Goal: Task Accomplishment & Management: Manage account settings

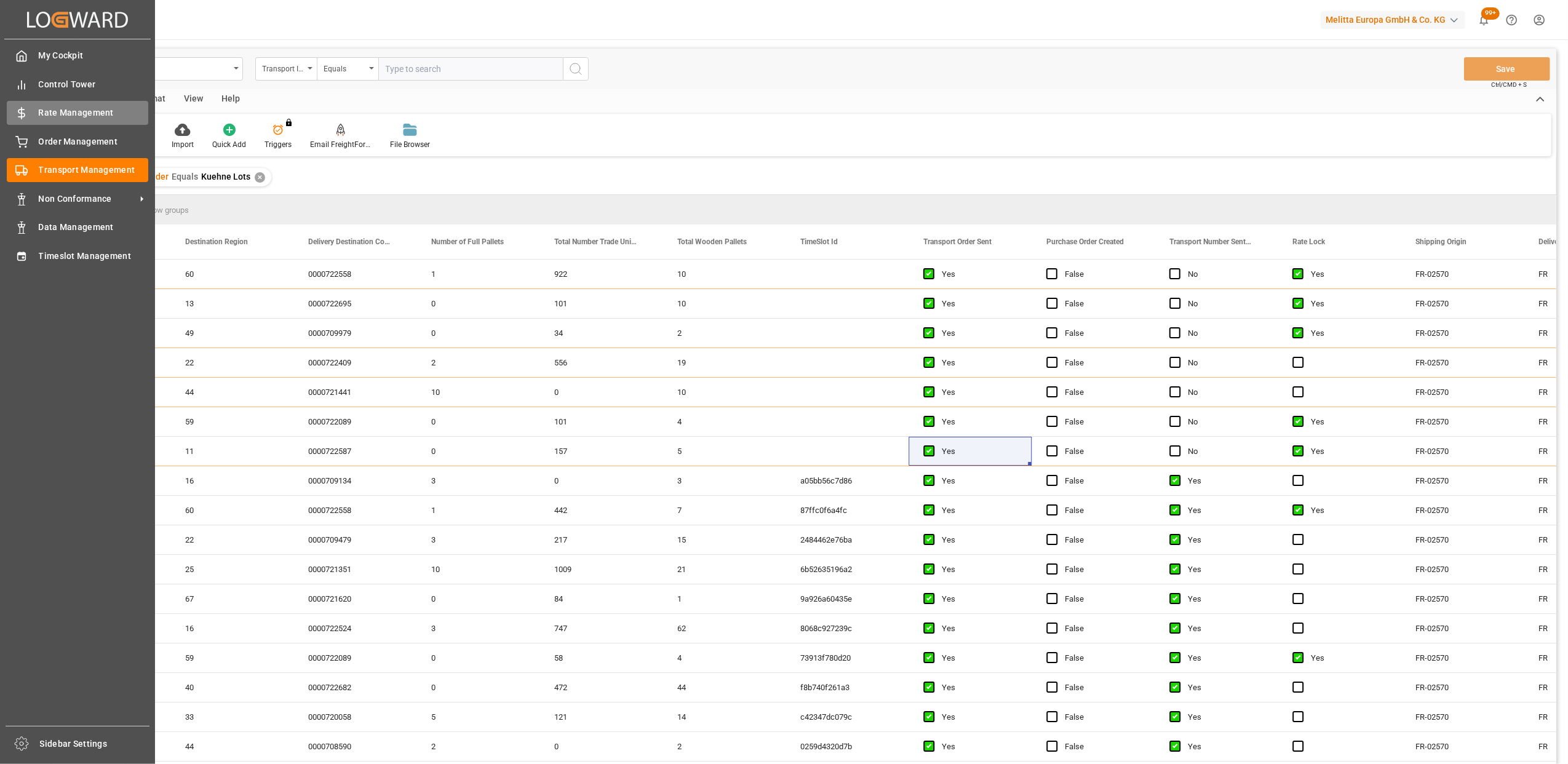
drag, startPoint x: 23, startPoint y: 140, endPoint x: 91, endPoint y: 117, distance: 71.8
click at [23, 140] on icon at bounding box center [21, 142] width 13 height 13
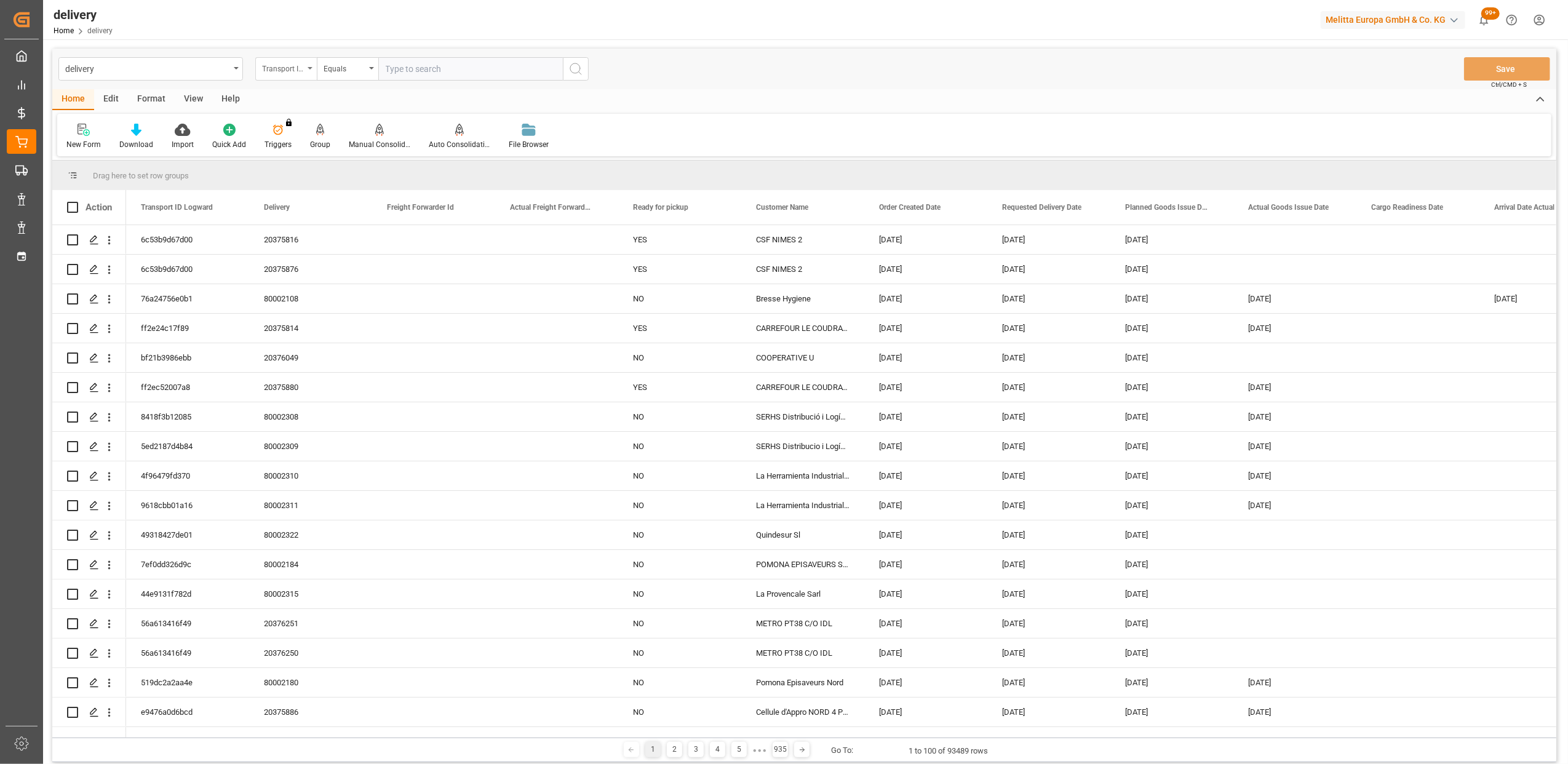
click at [310, 70] on div "Transport ID Logward" at bounding box center [286, 69] width 61 height 24
click at [314, 157] on div "Delivery" at bounding box center [347, 151] width 183 height 26
click at [423, 65] on input "text" at bounding box center [471, 69] width 185 height 24
type input "20376729"
click at [578, 69] on icon "search button" at bounding box center [576, 69] width 15 height 15
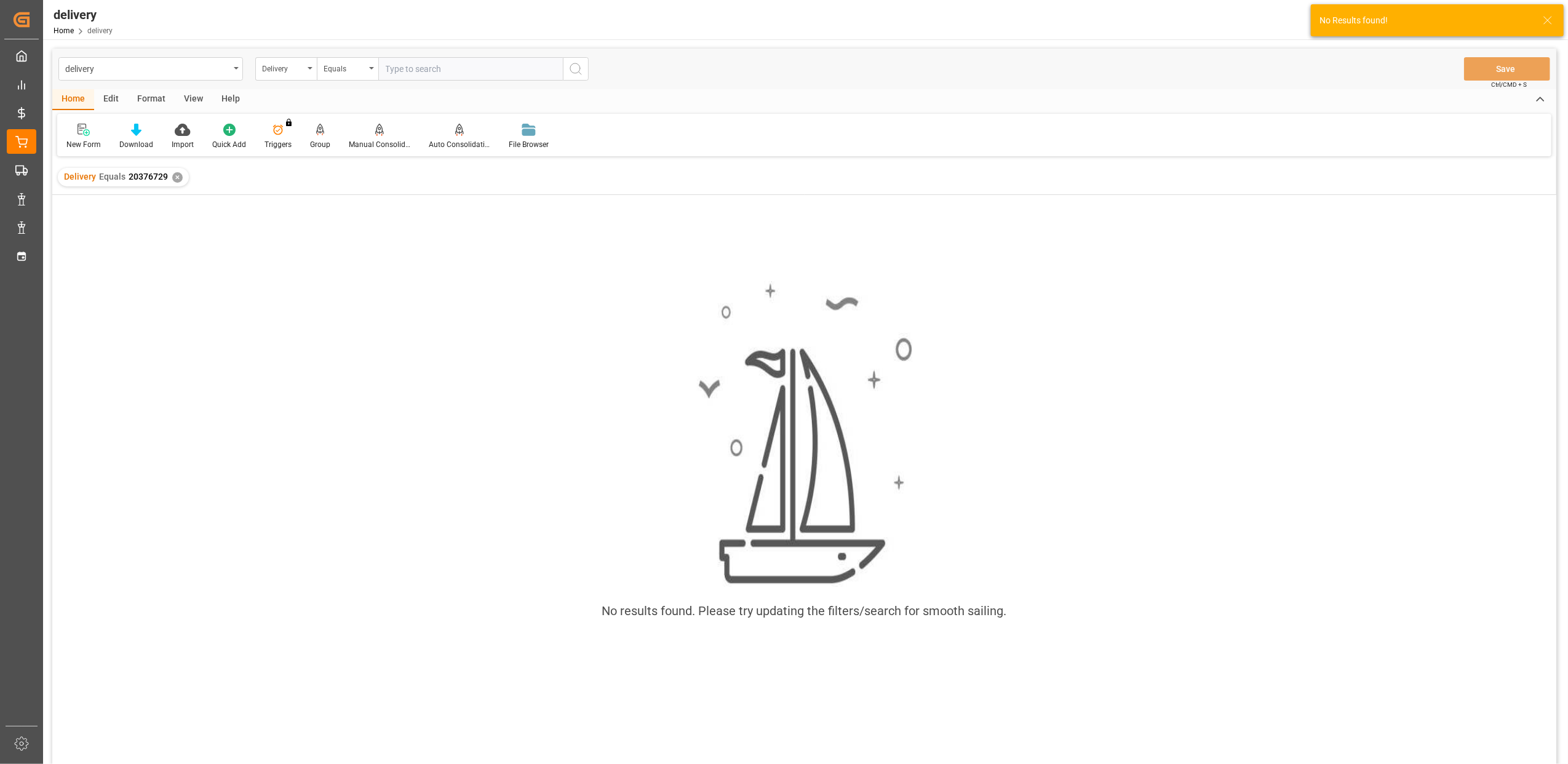
click at [172, 180] on div "✕" at bounding box center [177, 177] width 10 height 10
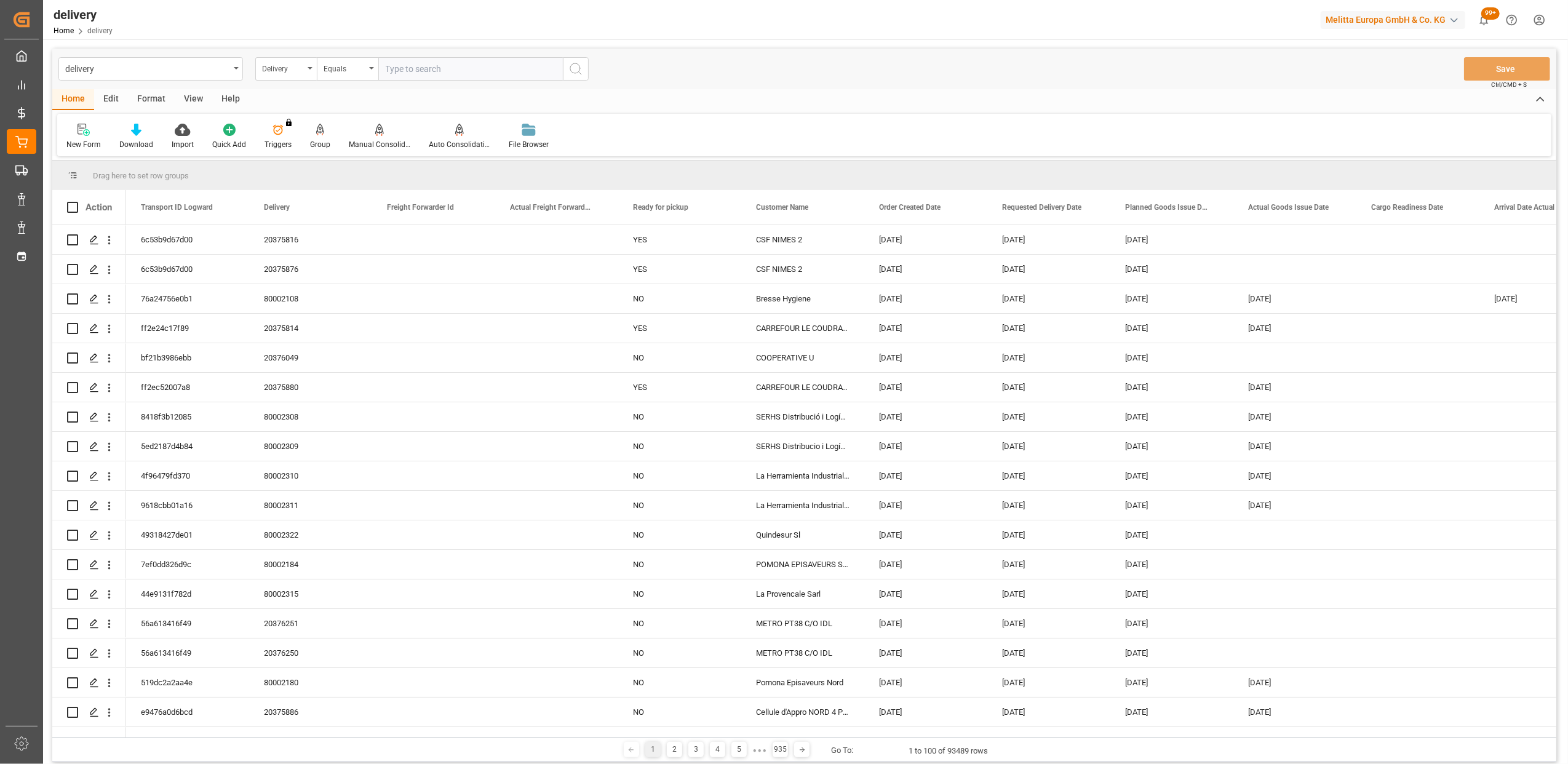
click at [430, 76] on input "text" at bounding box center [471, 69] width 185 height 24
type input "20376729"
click at [576, 67] on icon "search button" at bounding box center [576, 69] width 15 height 15
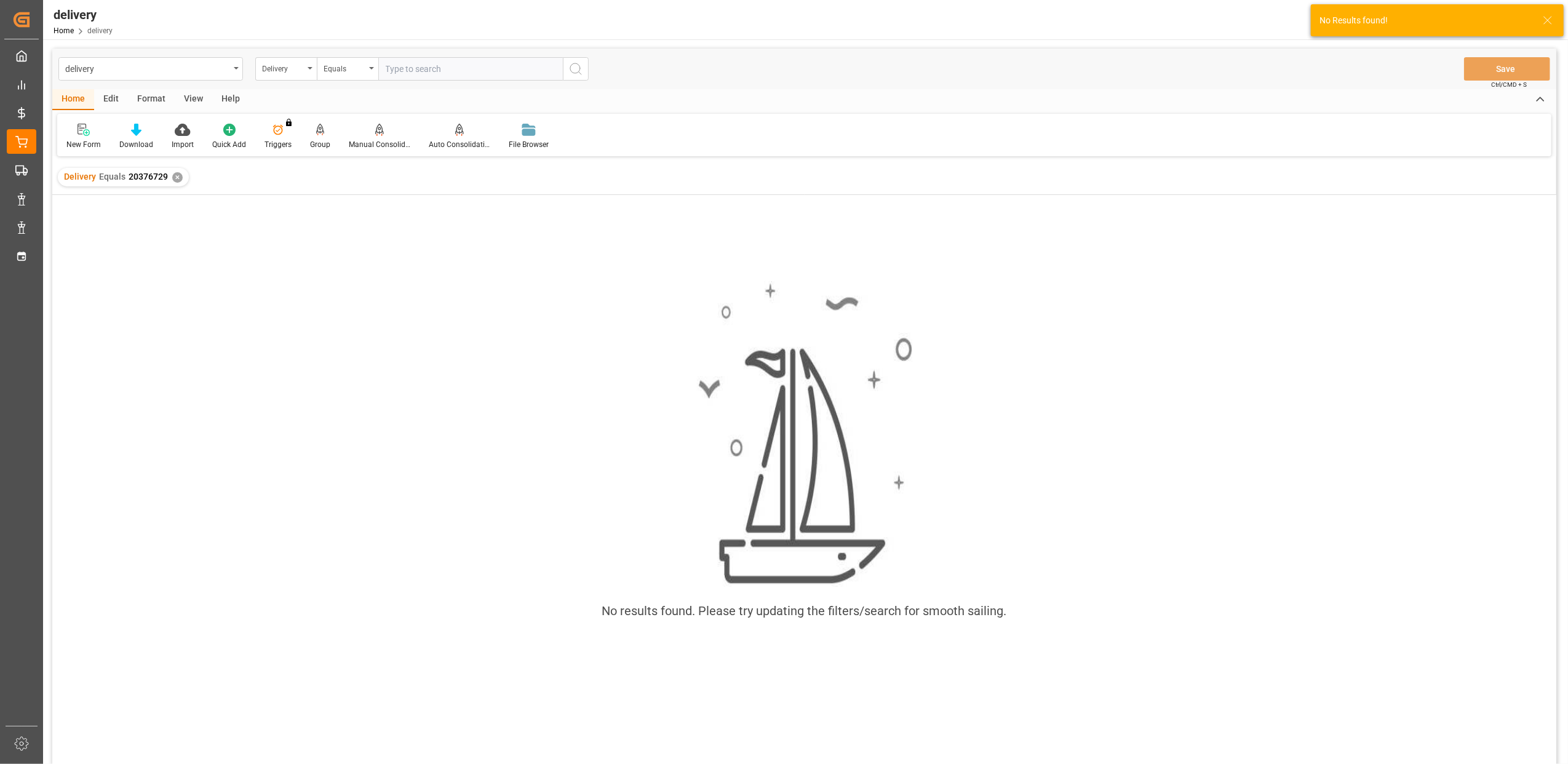
click at [176, 178] on div "✕" at bounding box center [177, 177] width 10 height 10
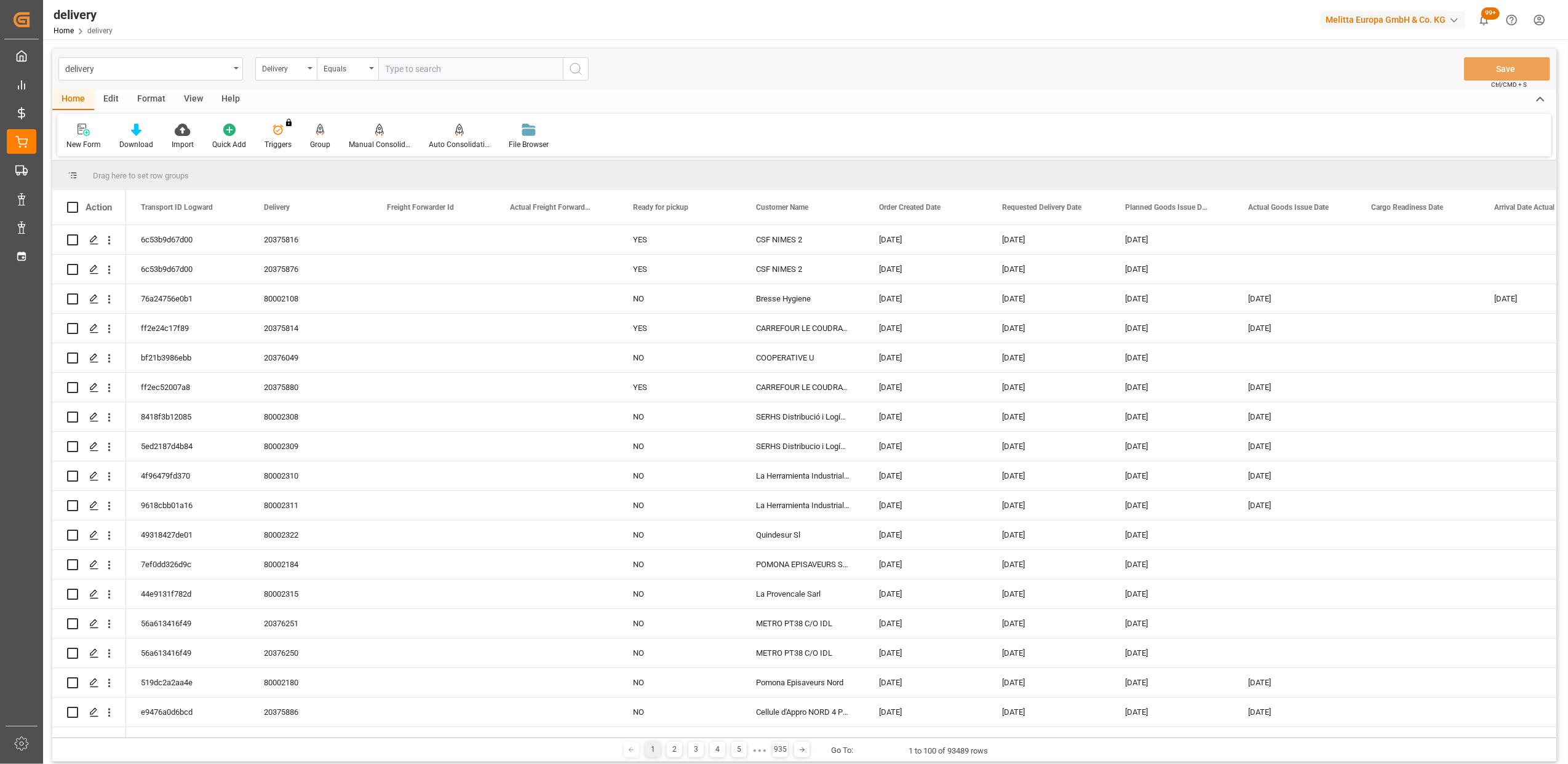
click at [399, 70] on input "text" at bounding box center [471, 69] width 185 height 24
type input "20376129"
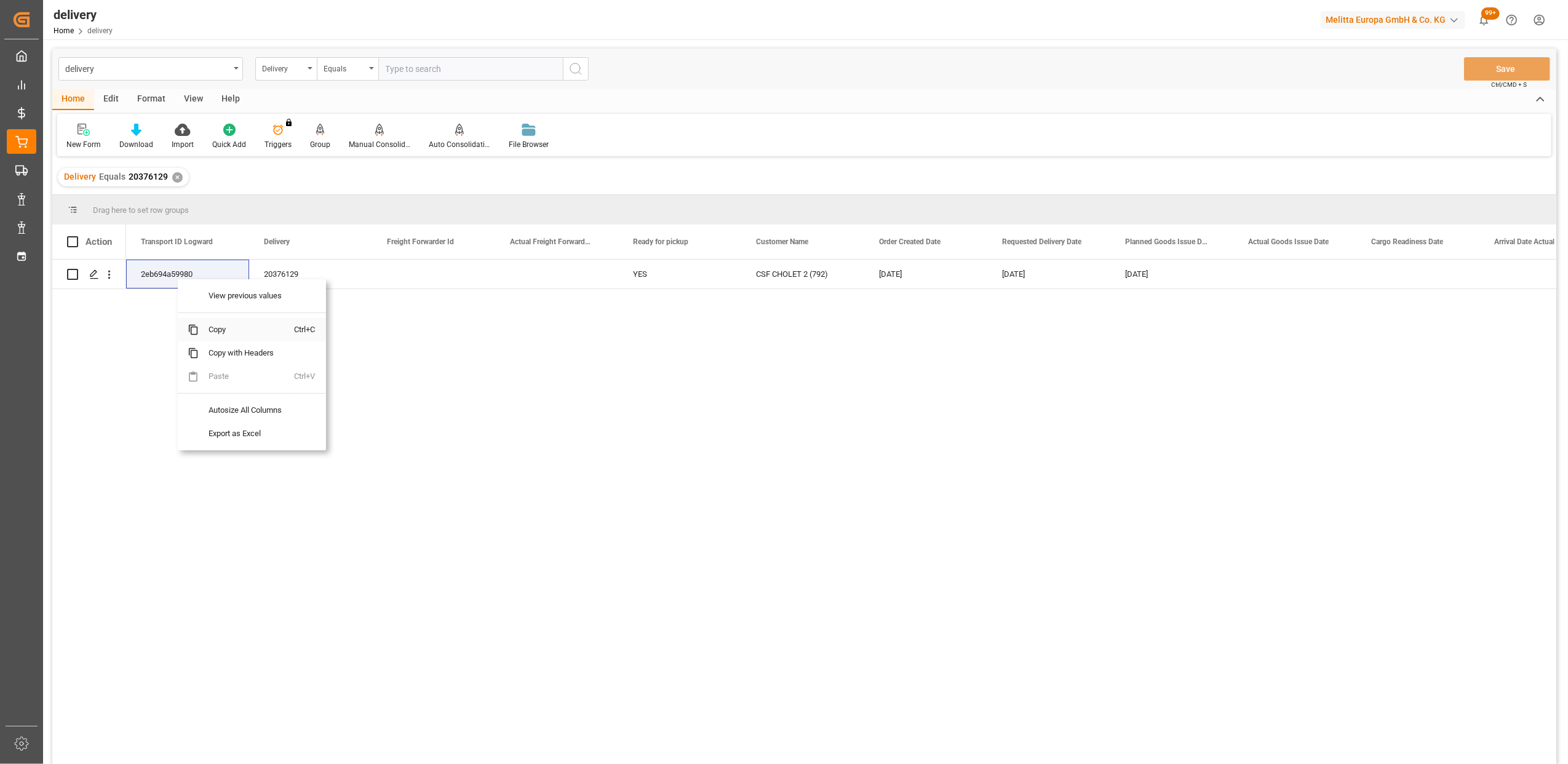
click at [230, 334] on span "Copy" at bounding box center [246, 329] width 96 height 24
drag, startPoint x: 164, startPoint y: 277, endPoint x: 114, endPoint y: 382, distance: 116.3
click at [111, 382] on div "2eb694a59980 20376129 YES CSF CHOLET [PHONE_NUMBER][DATE] [DATE] [DATE] 0000709…" at bounding box center [804, 514] width 1504 height 508
click at [232, 329] on span "Copy" at bounding box center [246, 323] width 96 height 24
click at [94, 276] on icon "Press SPACE to select this row." at bounding box center [94, 274] width 10 height 10
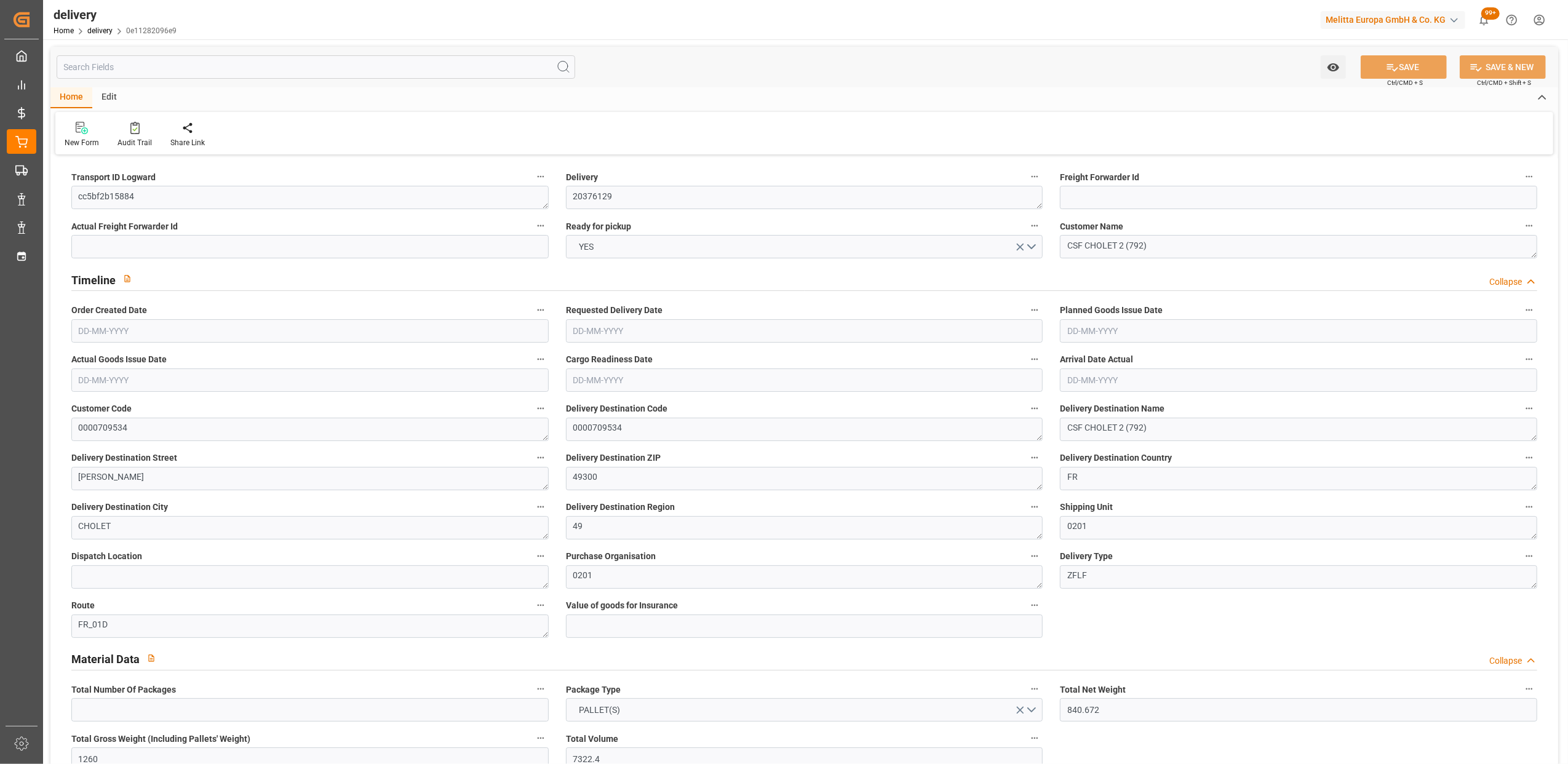
type input "[DATE]"
type input "[DATE] 11:00"
drag, startPoint x: 244, startPoint y: 201, endPoint x: -3, endPoint y: 194, distance: 247.1
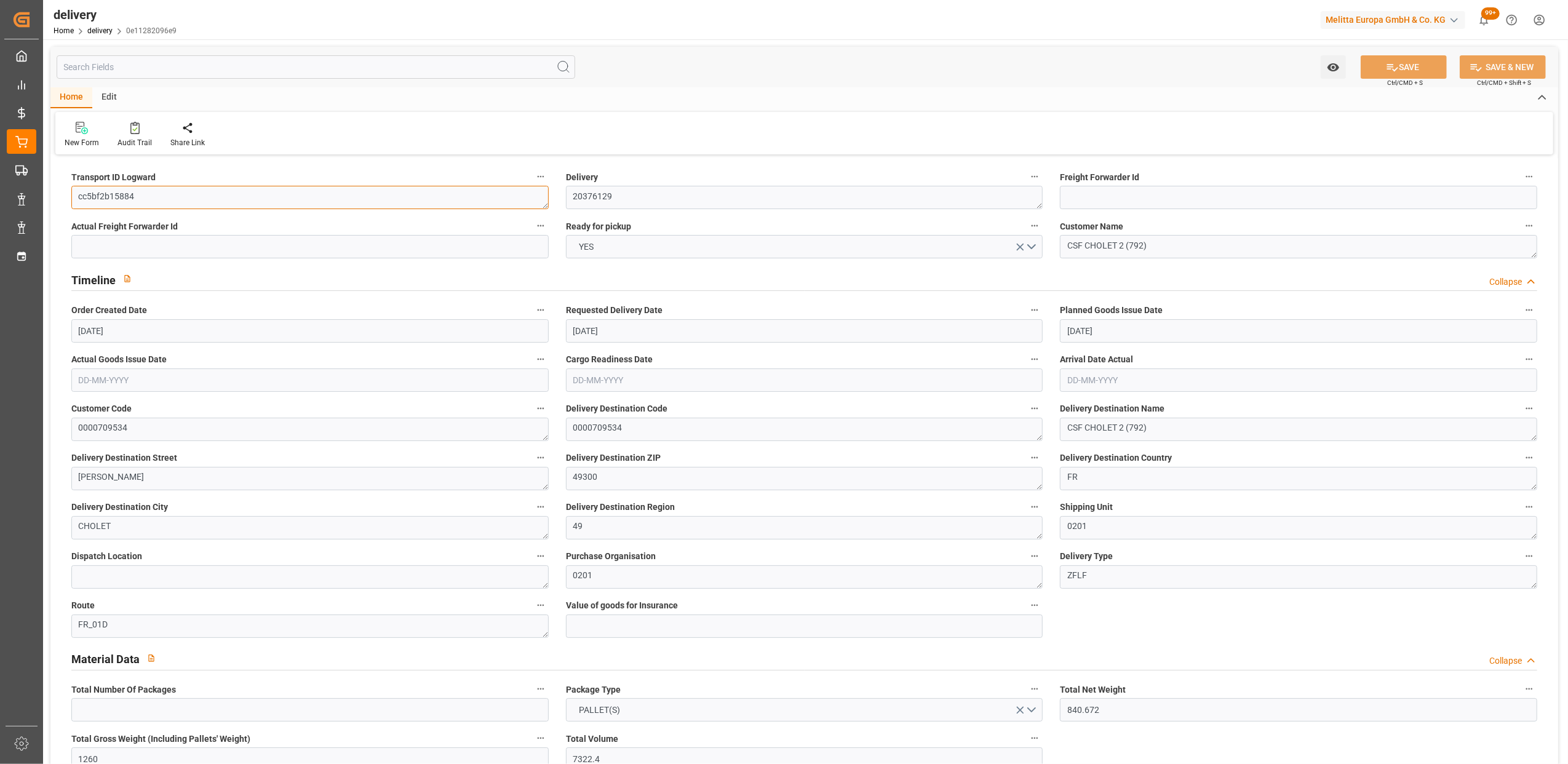
click at [0, 194] on html "Created by potrace 1.15, written by [PERSON_NAME] [DATE]-[DATE] Created by potr…" at bounding box center [784, 382] width 1568 height 764
click at [1397, 66] on button "SAVE" at bounding box center [1403, 67] width 86 height 24
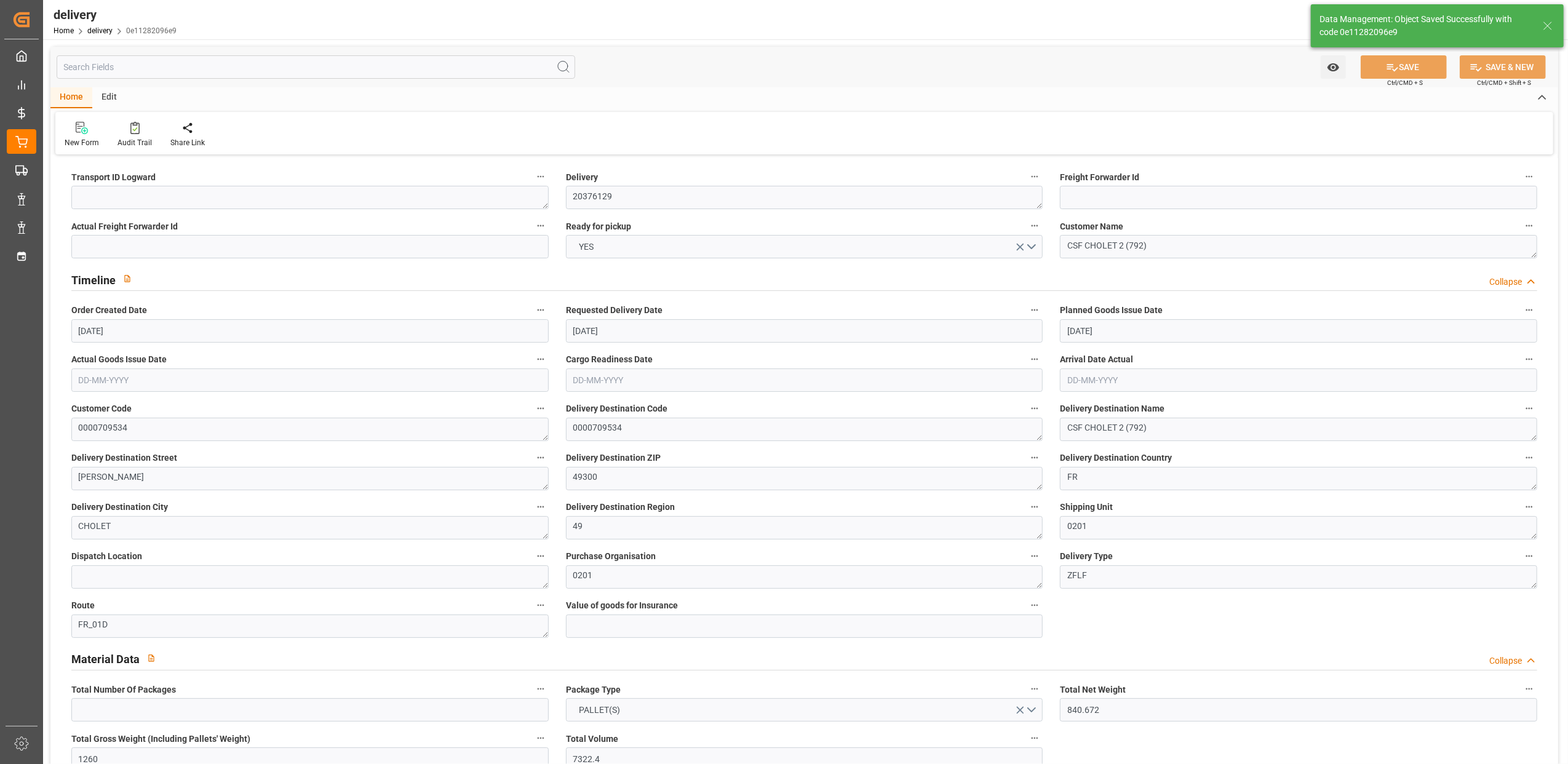
type textarea "~ Pallet(s) ~ [DATE] 00:00:00 ~ FR_01D ~ [DATE] 00:00:00~0000709534"
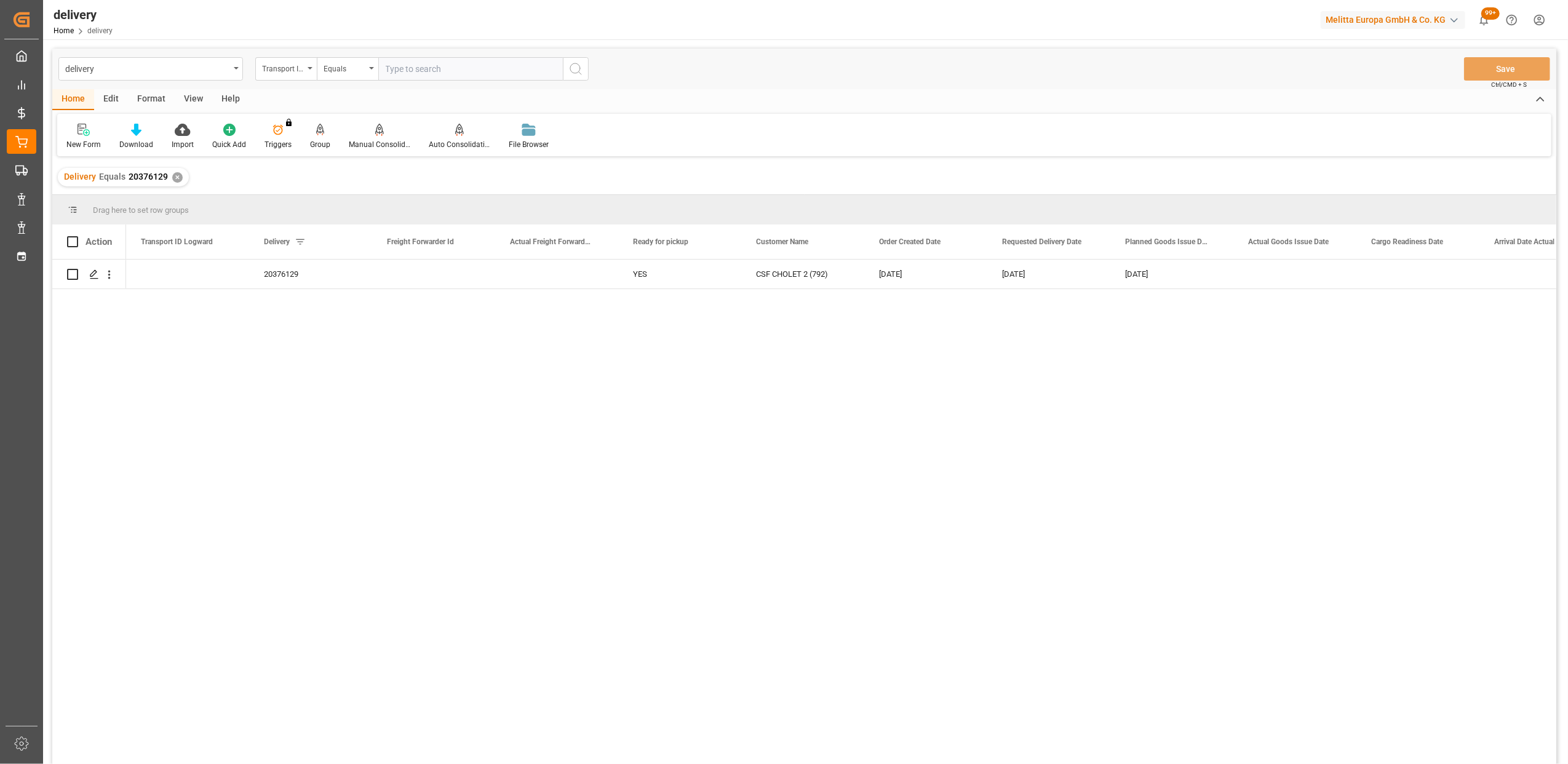
click at [168, 178] on div "Delivery Equals 20376129 ✕" at bounding box center [124, 177] width 131 height 18
click at [172, 178] on div "✕" at bounding box center [177, 177] width 10 height 10
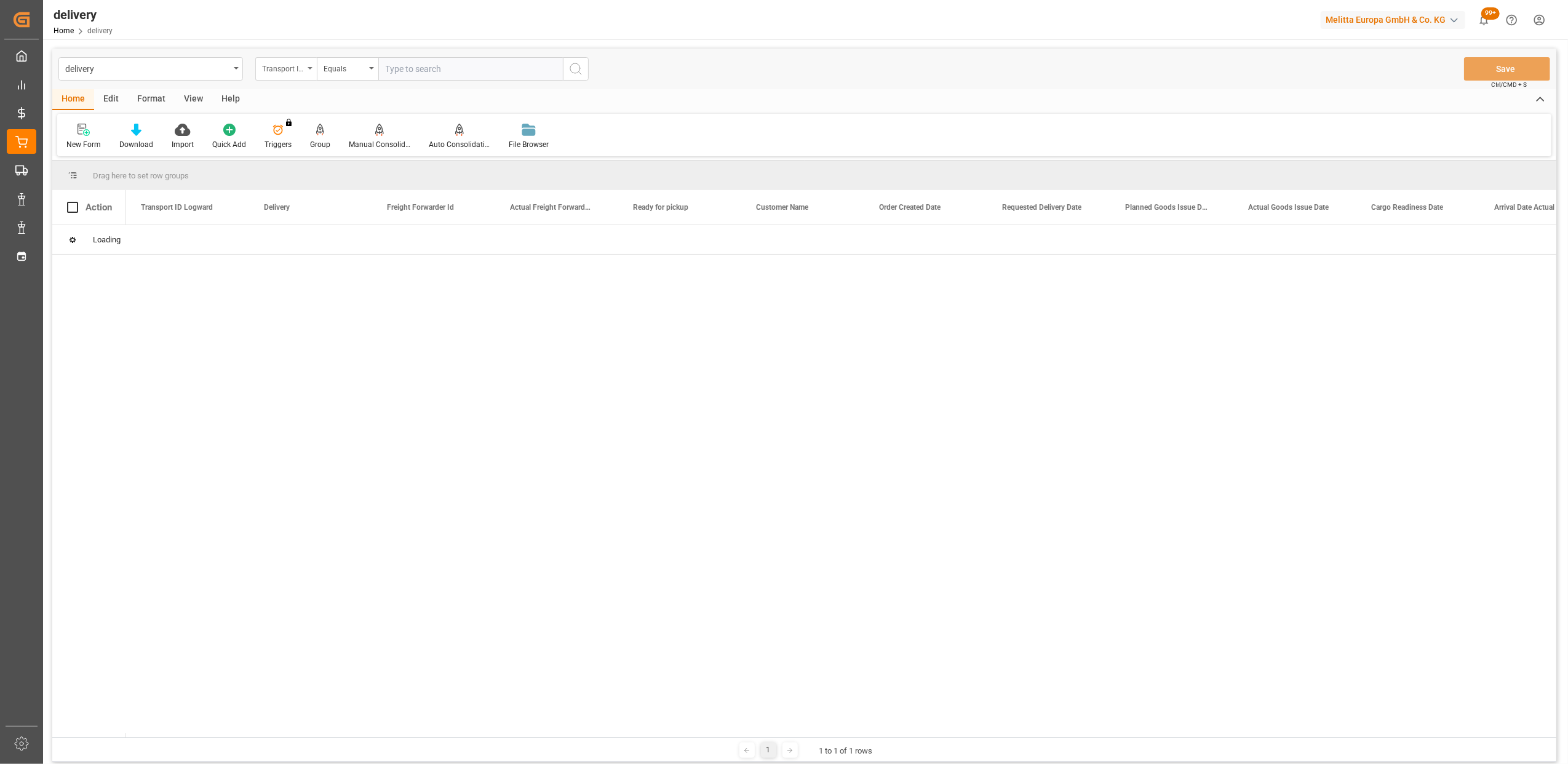
click at [310, 66] on div "Transport ID Logward" at bounding box center [286, 69] width 61 height 24
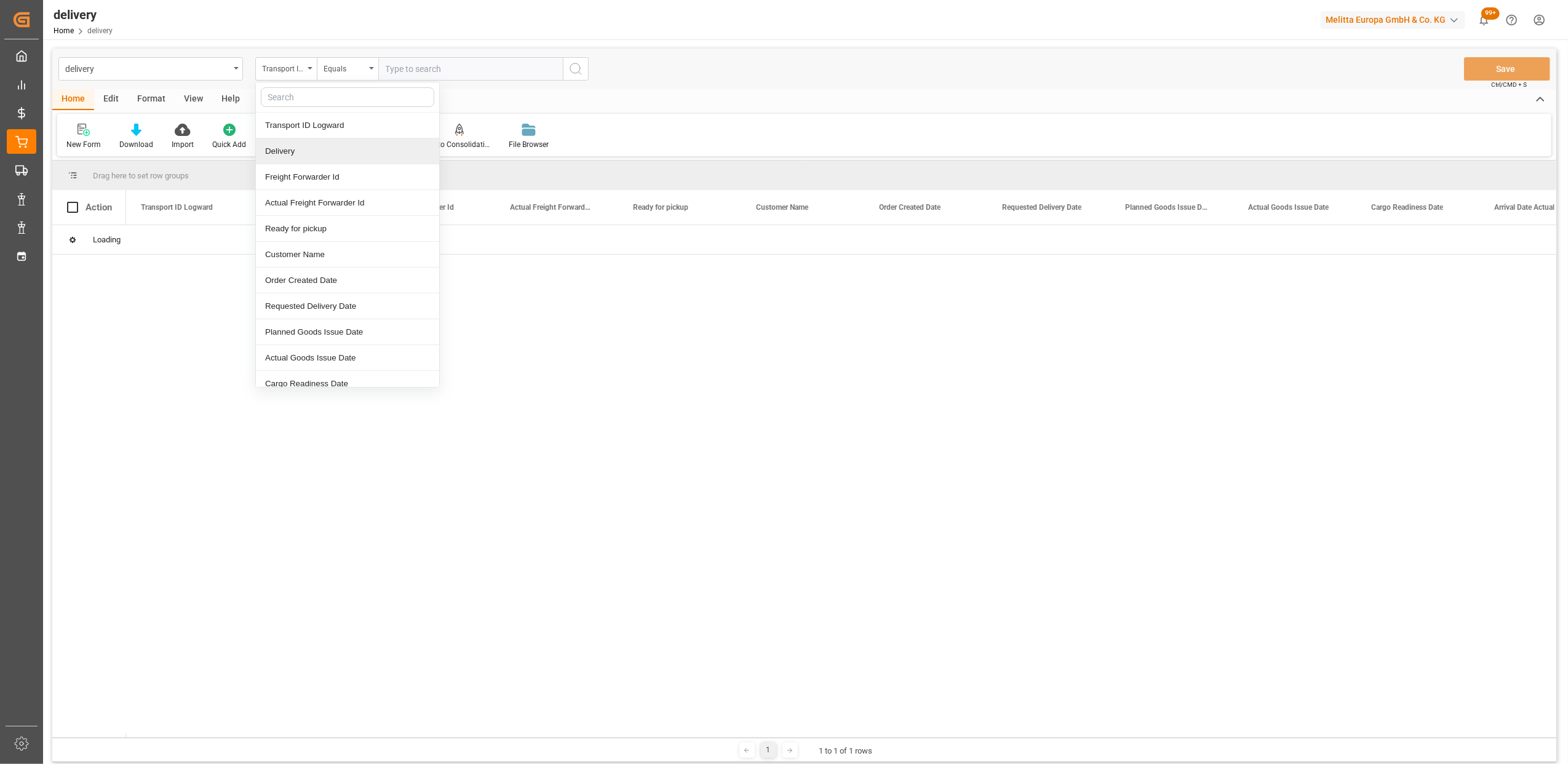
click at [299, 155] on div "Delivery" at bounding box center [347, 151] width 183 height 26
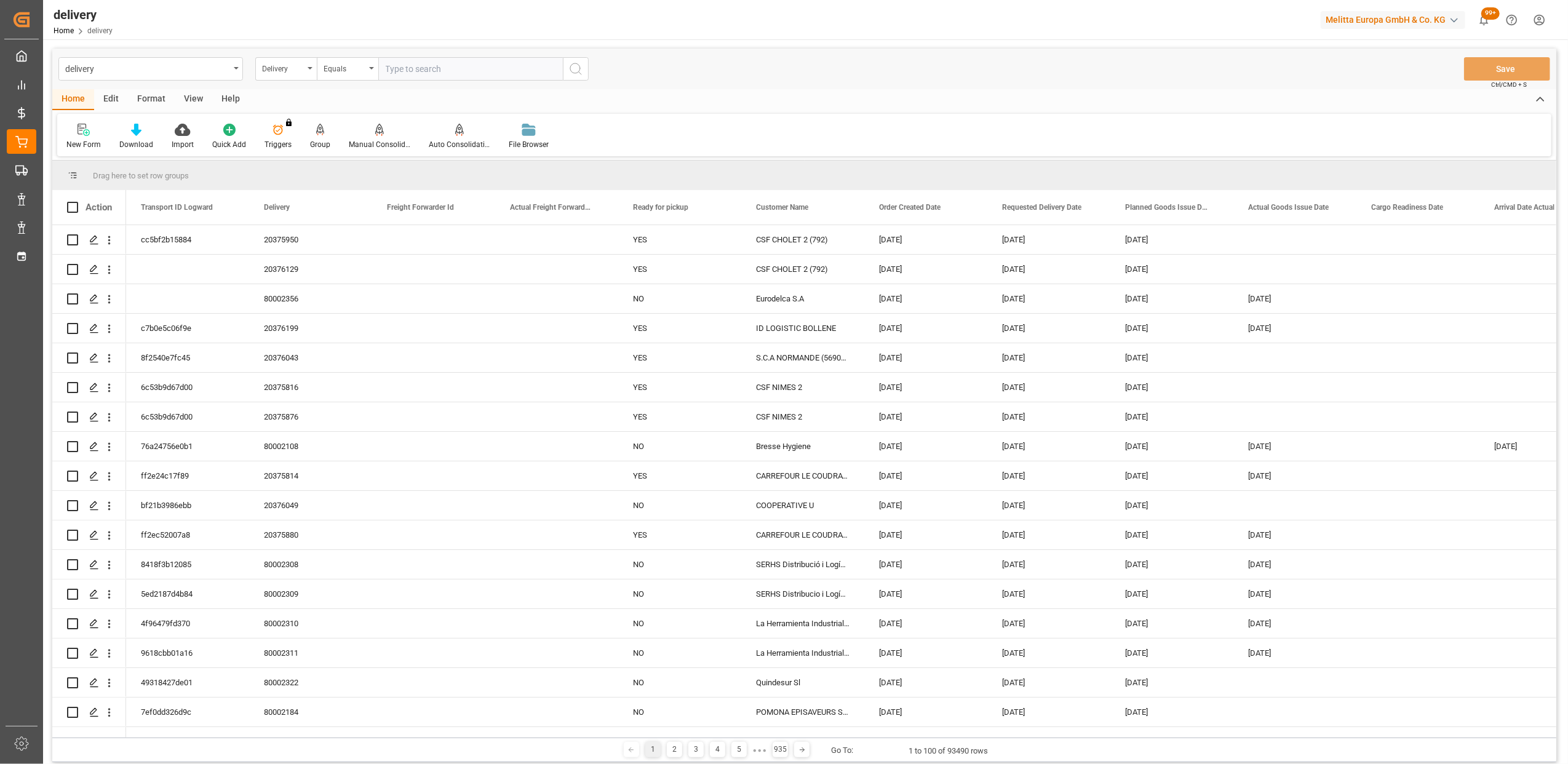
click at [466, 74] on input "text" at bounding box center [471, 69] width 185 height 24
type input "20375950"
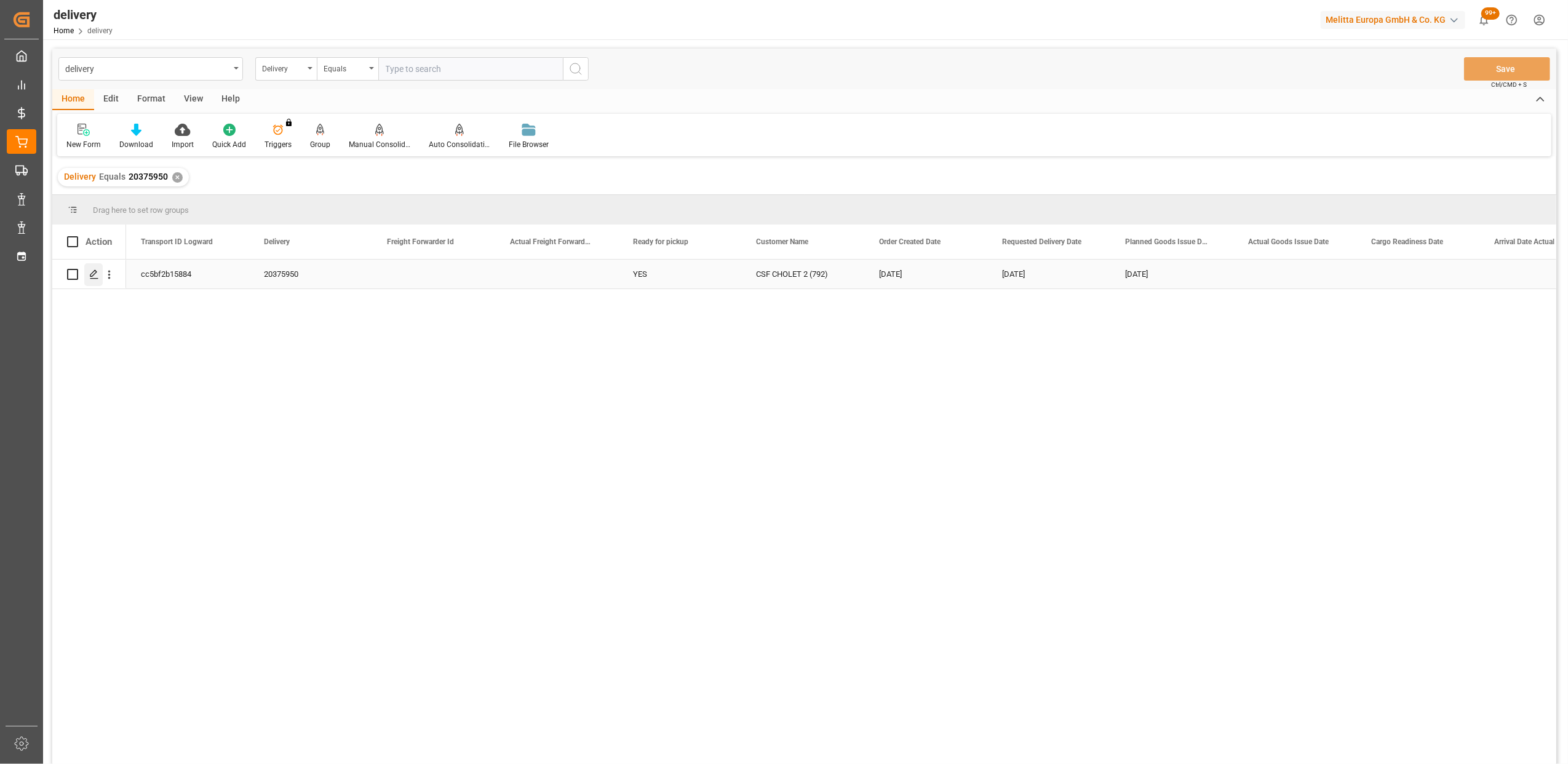
click at [98, 277] on icon "Press SPACE to select this row." at bounding box center [94, 274] width 10 height 10
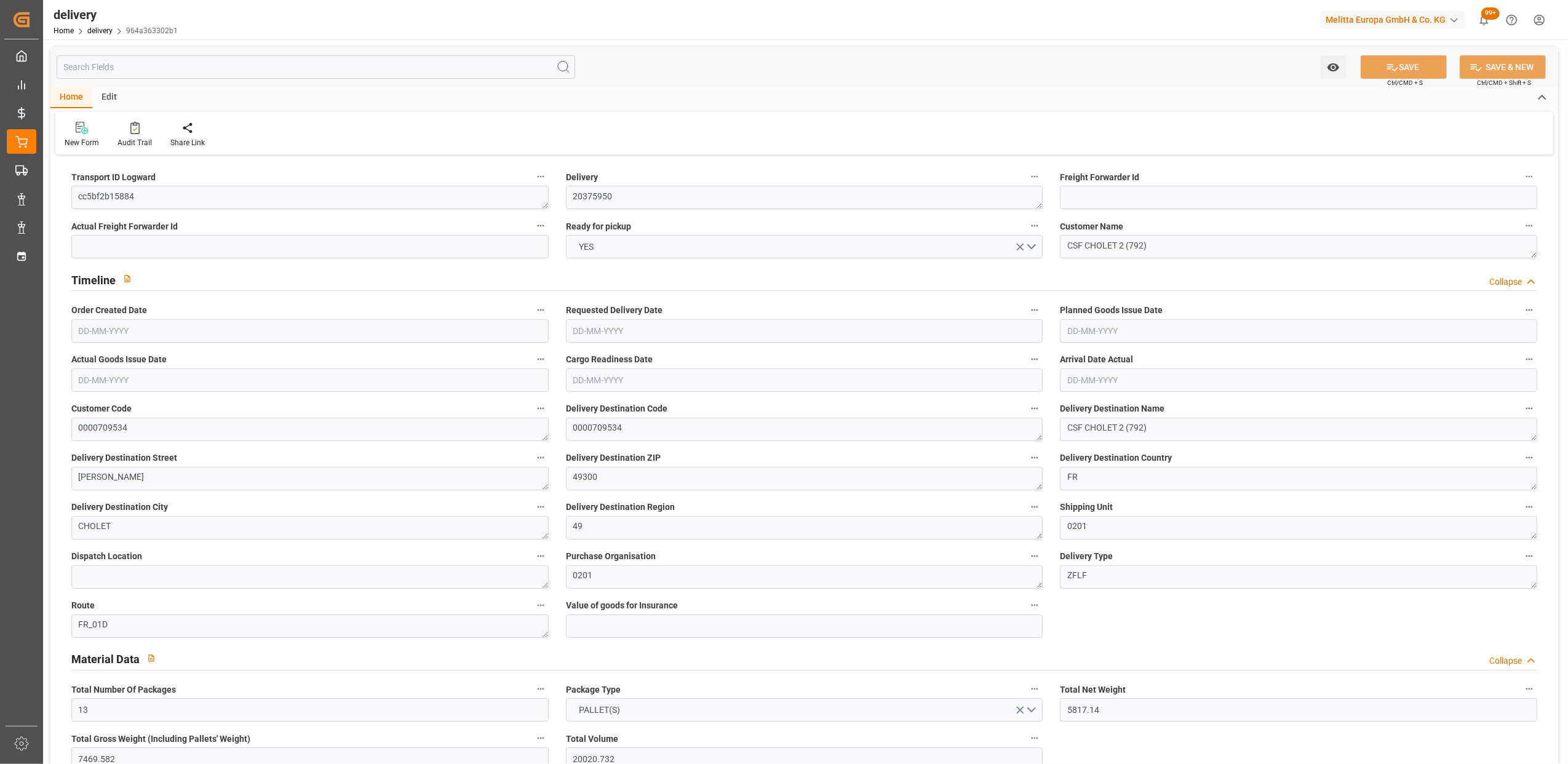
type input "[DATE]"
type input "[DATE] 11:01"
drag, startPoint x: 188, startPoint y: 202, endPoint x: 77, endPoint y: 193, distance: 111.4
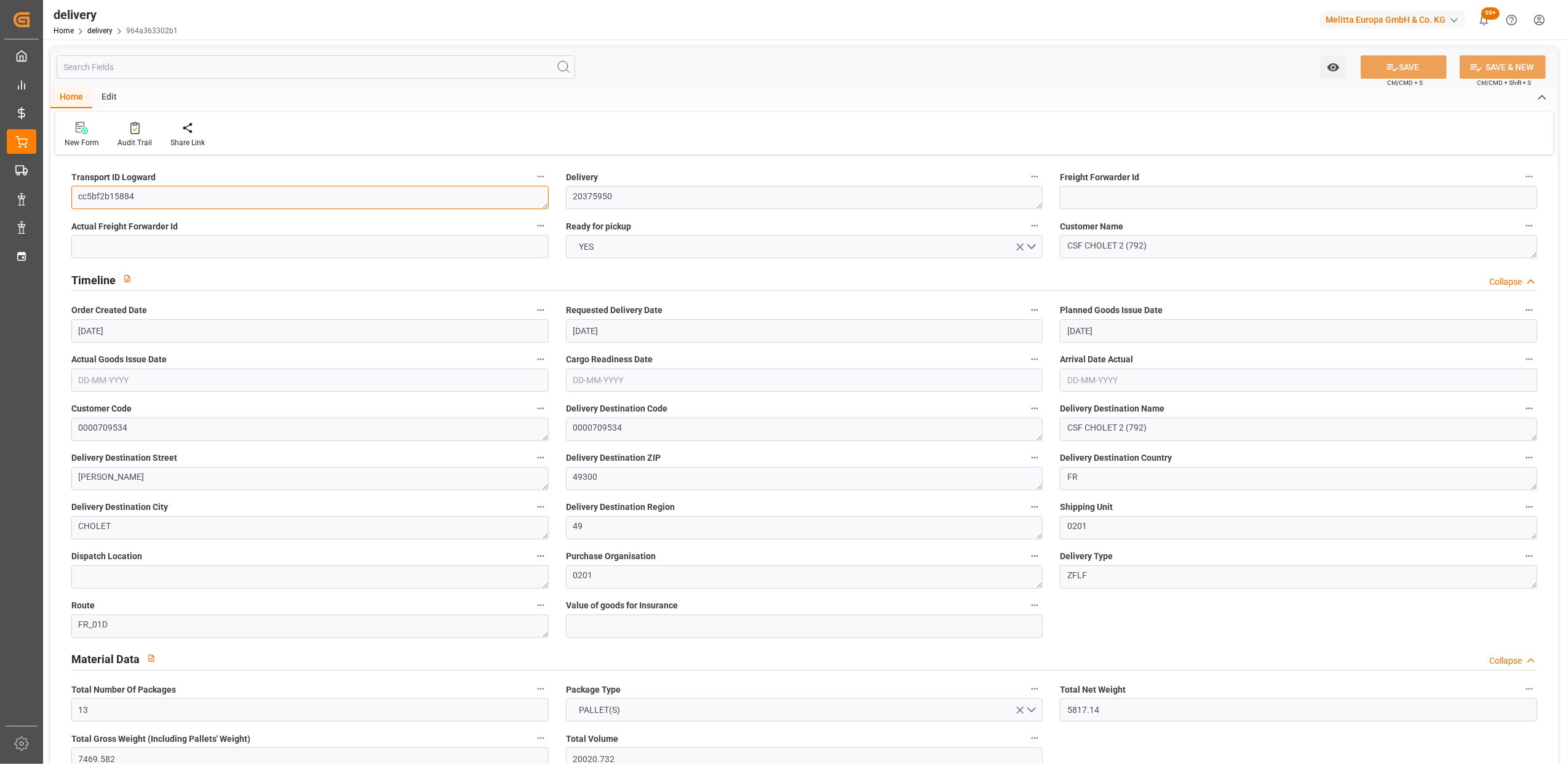
click at [77, 193] on textarea "cc5bf2b15884" at bounding box center [310, 198] width 478 height 24
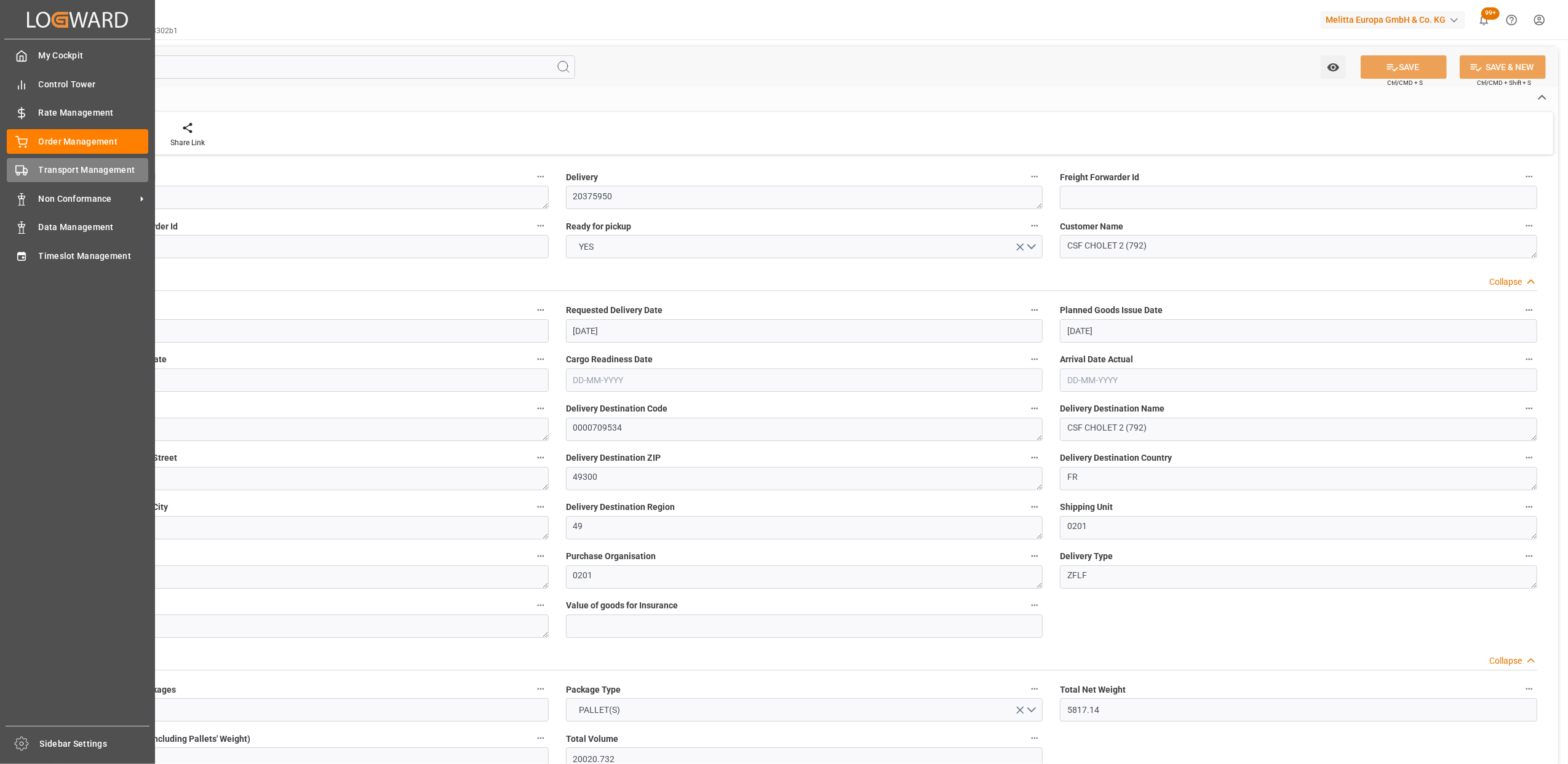
click at [25, 176] on icon at bounding box center [21, 170] width 13 height 13
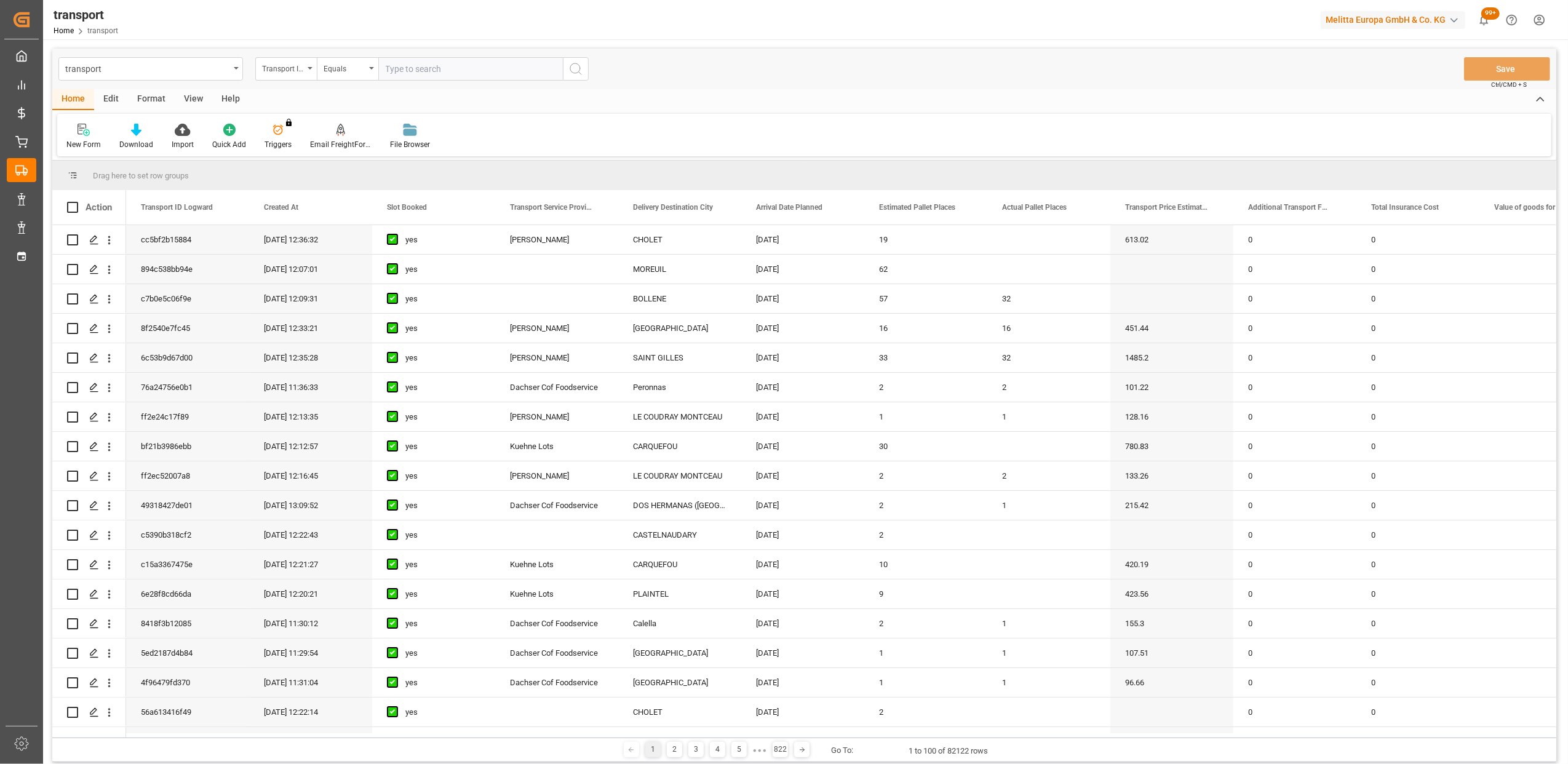
click at [515, 72] on input "text" at bounding box center [471, 69] width 185 height 24
type input "cc5bf2b15884"
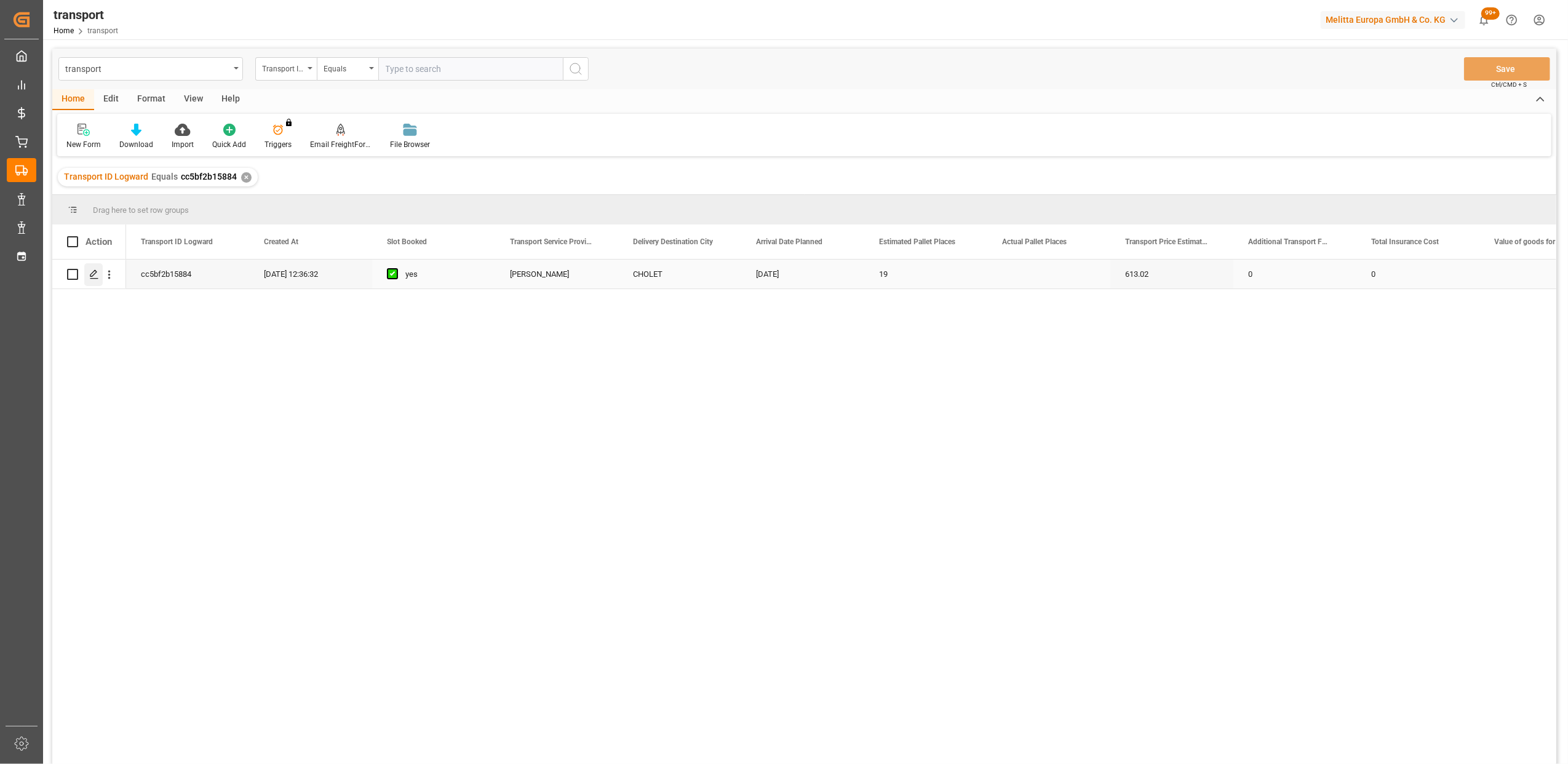
click at [94, 271] on icon "Press SPACE to select this row." at bounding box center [94, 274] width 10 height 10
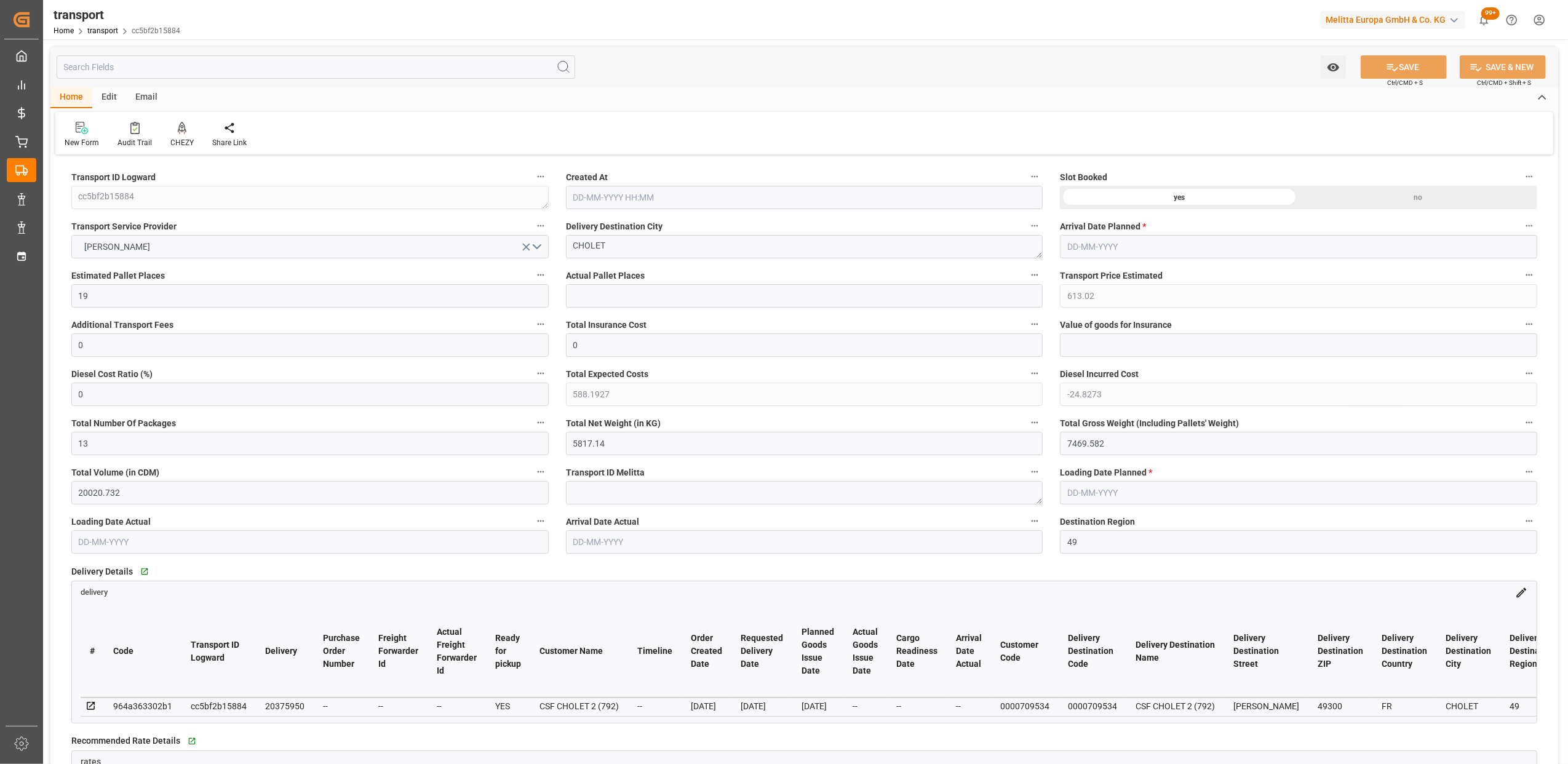
type input "[DATE] 12:36"
type input "[DATE]"
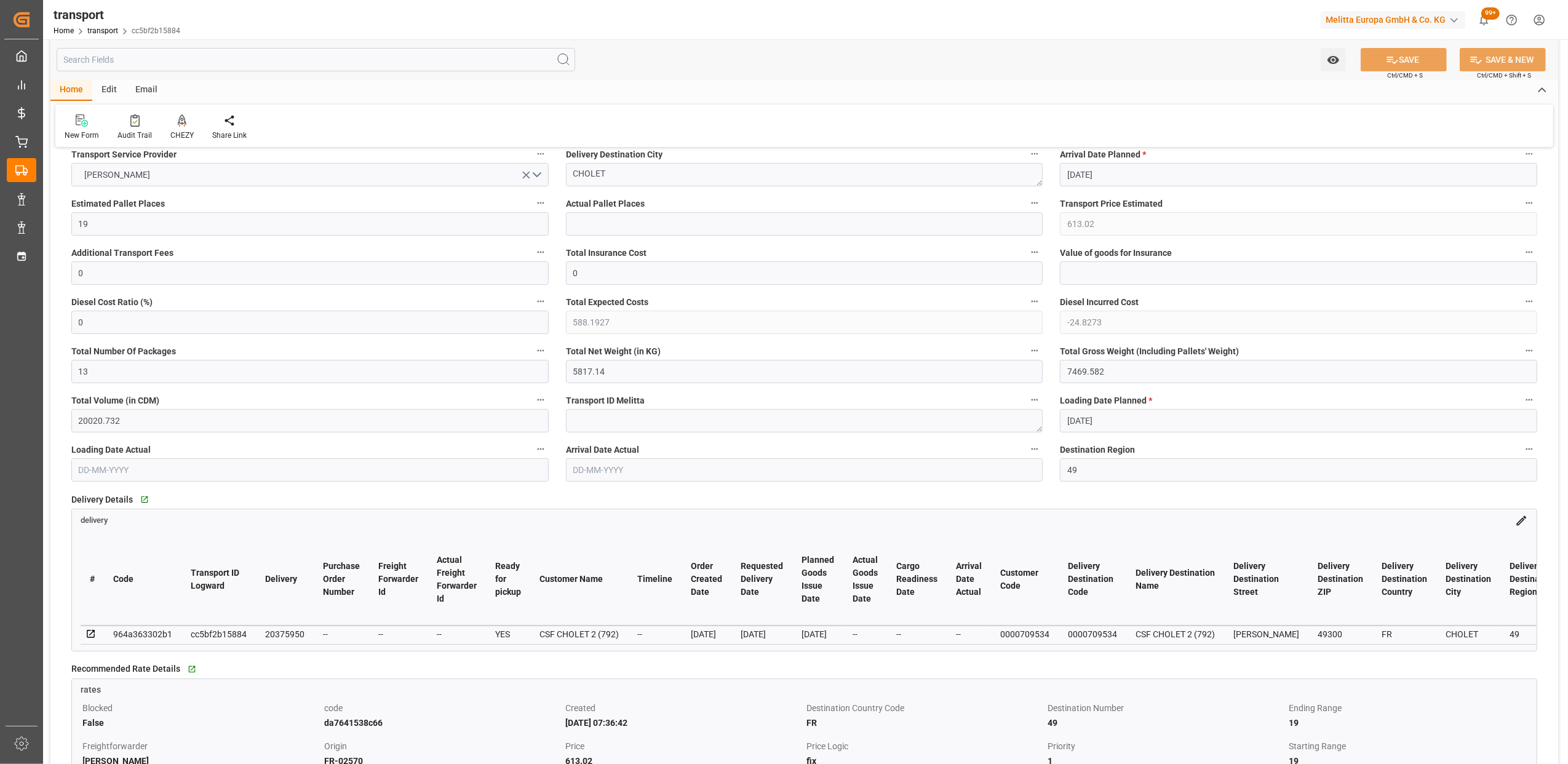
scroll to position [164, 0]
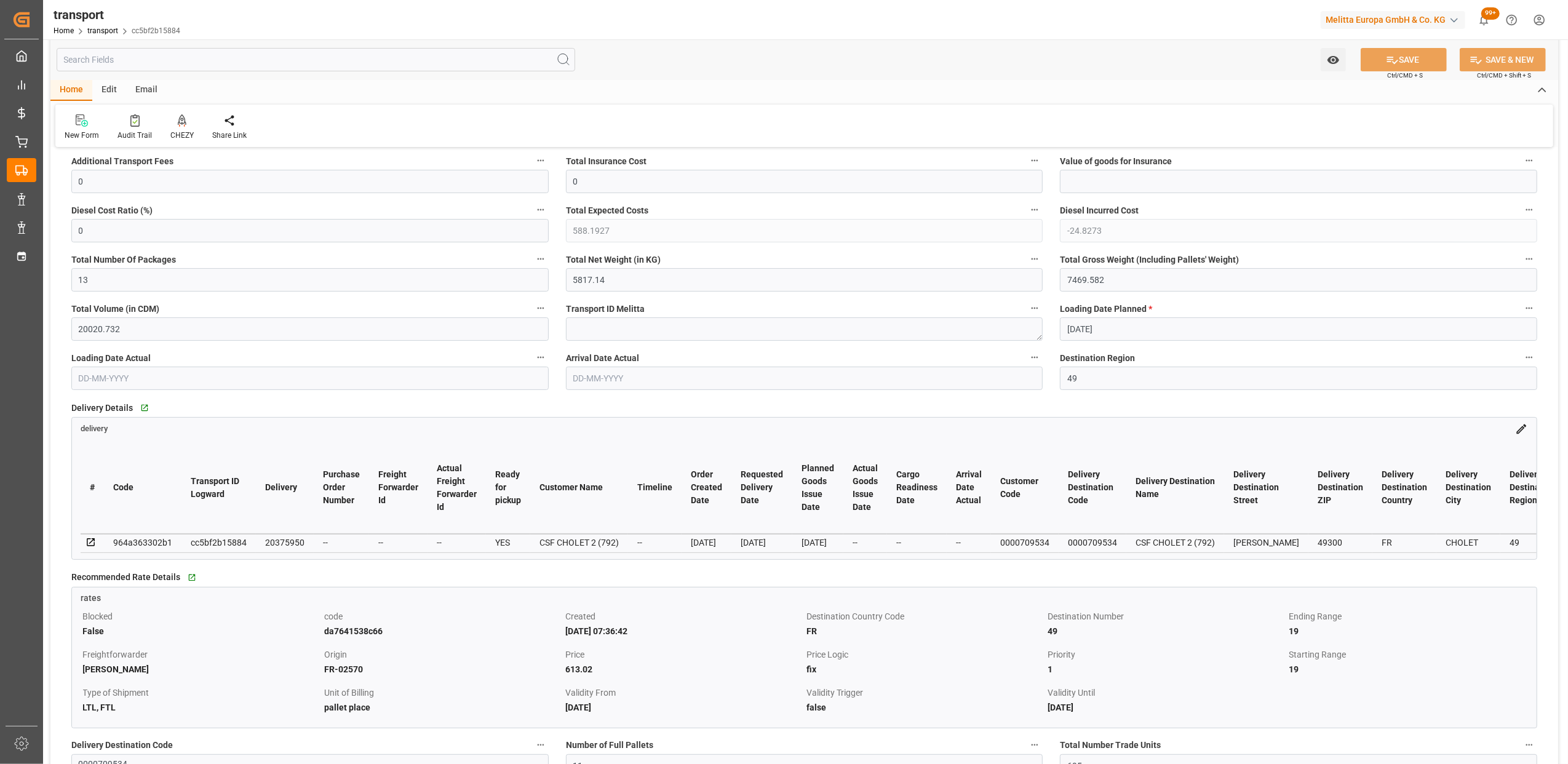
click at [1518, 429] on icon at bounding box center [1522, 429] width 10 height 10
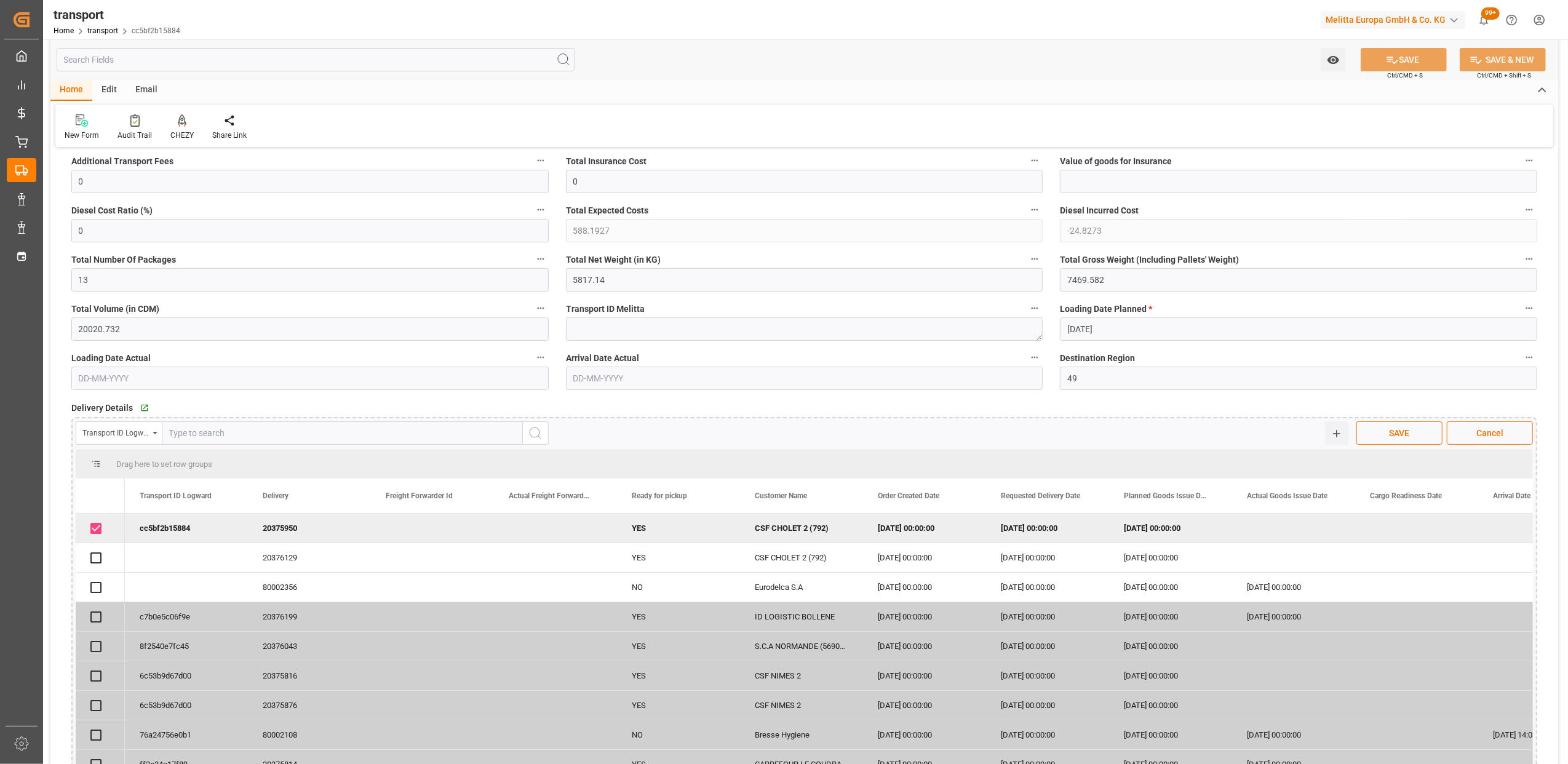
click at [150, 432] on div "Transport ID Logward" at bounding box center [119, 433] width 86 height 24
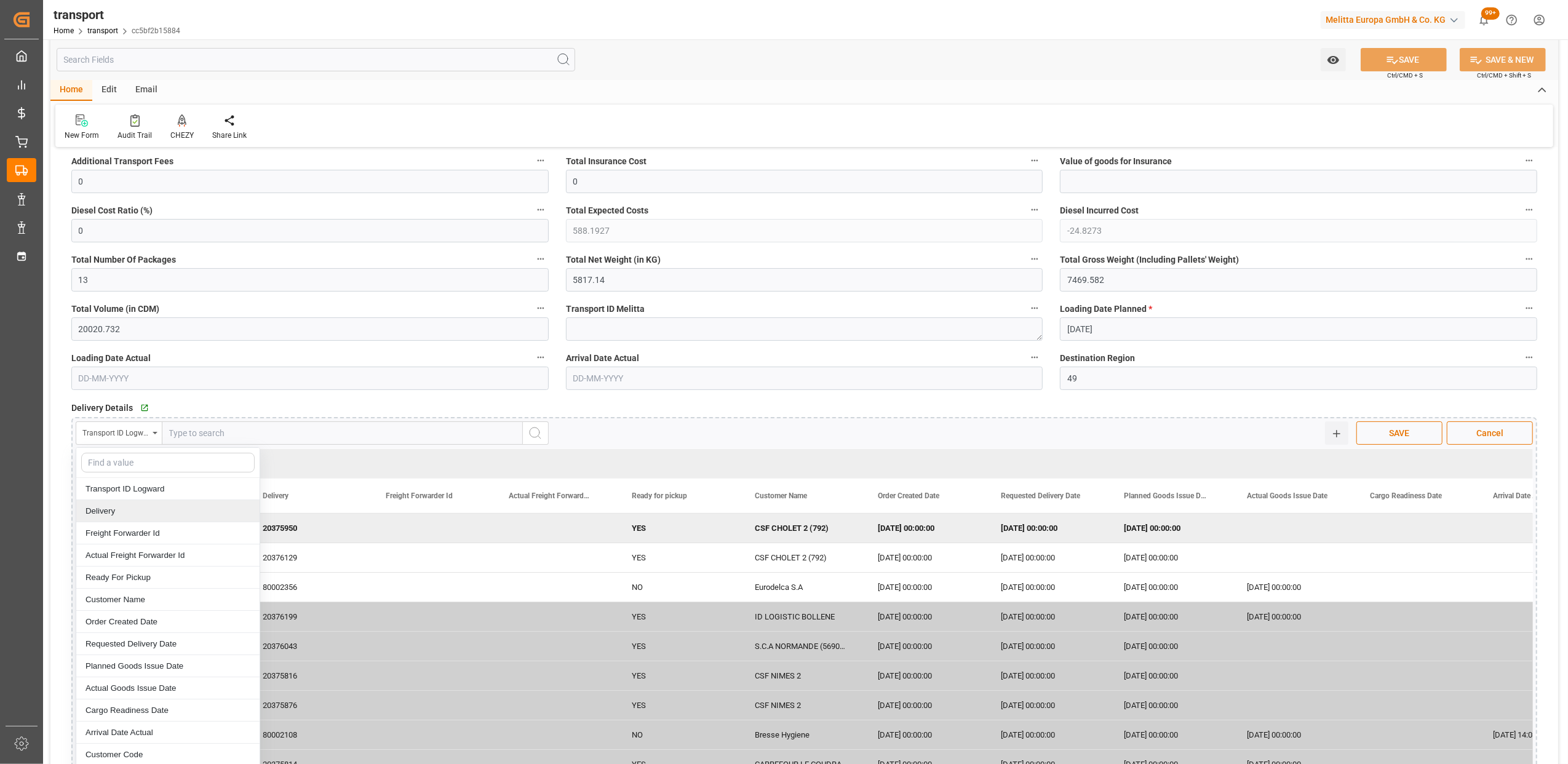
click at [127, 513] on div "Delivery" at bounding box center [168, 511] width 183 height 22
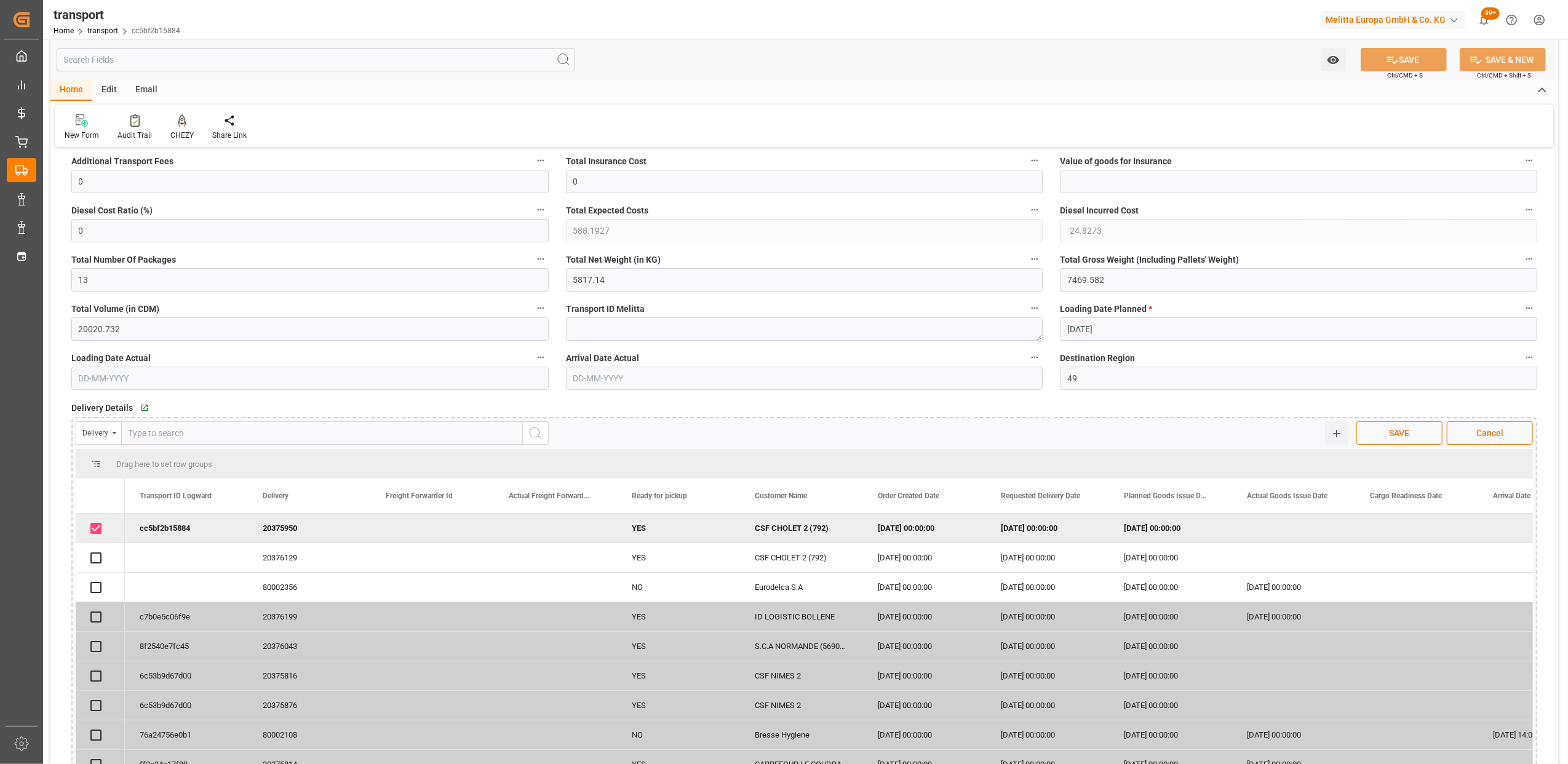
click at [286, 433] on input "text" at bounding box center [322, 433] width 402 height 24
type input "20376129"
click at [542, 433] on button "search button" at bounding box center [536, 433] width 26 height 24
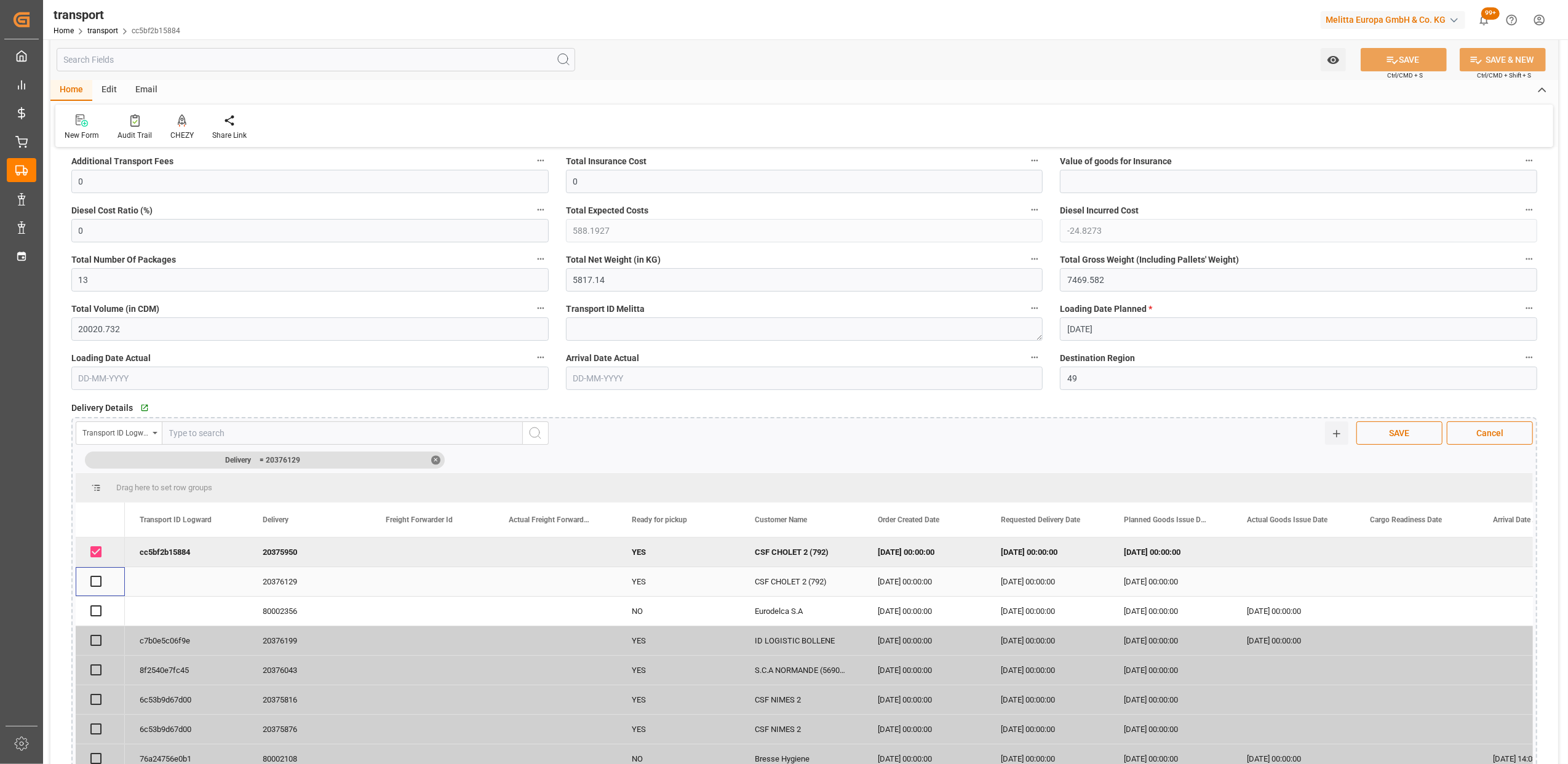
click at [94, 577] on input "Press Space to toggle row selection (unchecked)" at bounding box center [96, 581] width 11 height 11
checkbox input "true"
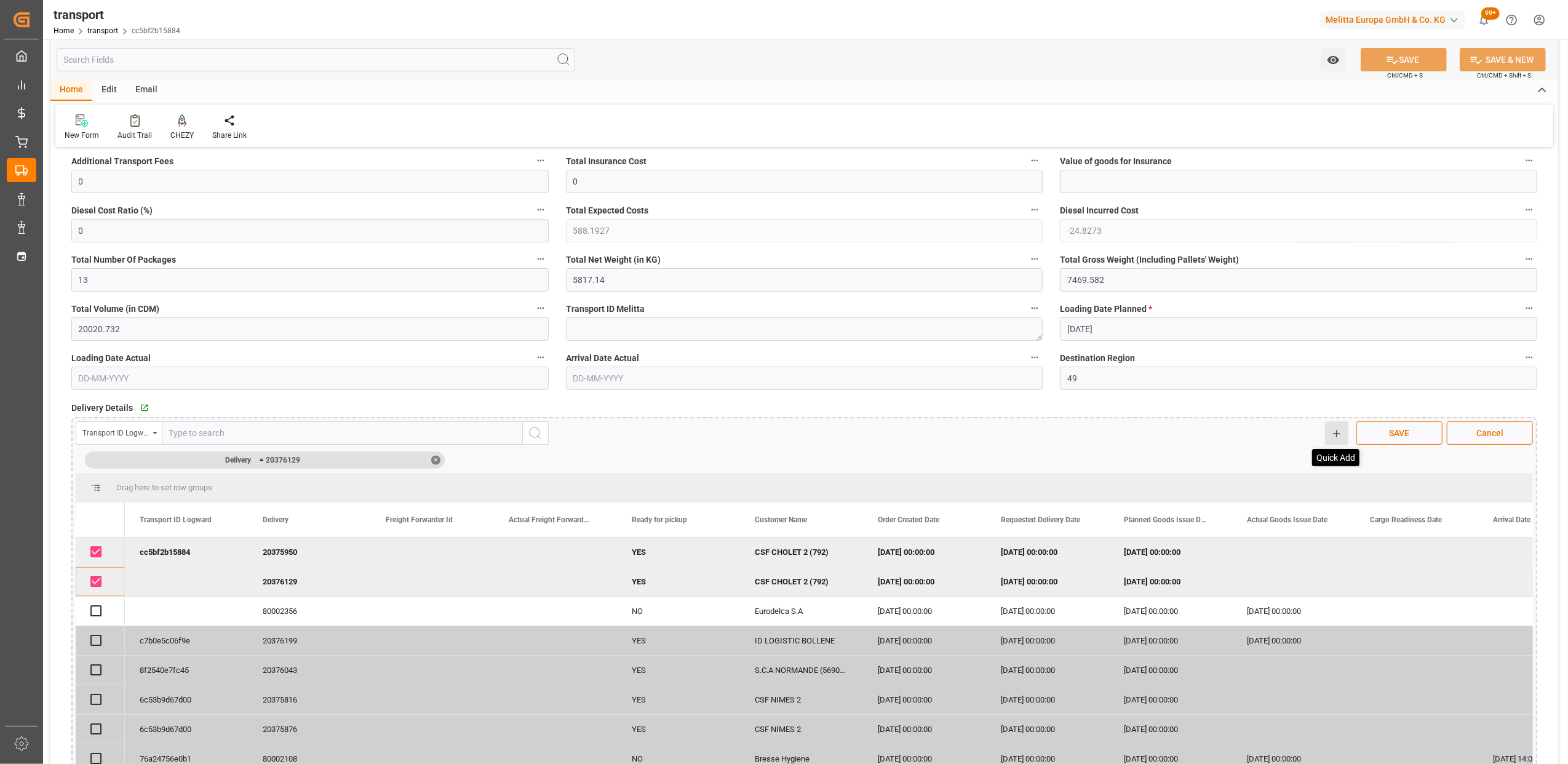
click at [1338, 434] on line at bounding box center [1337, 434] width 7 height 0
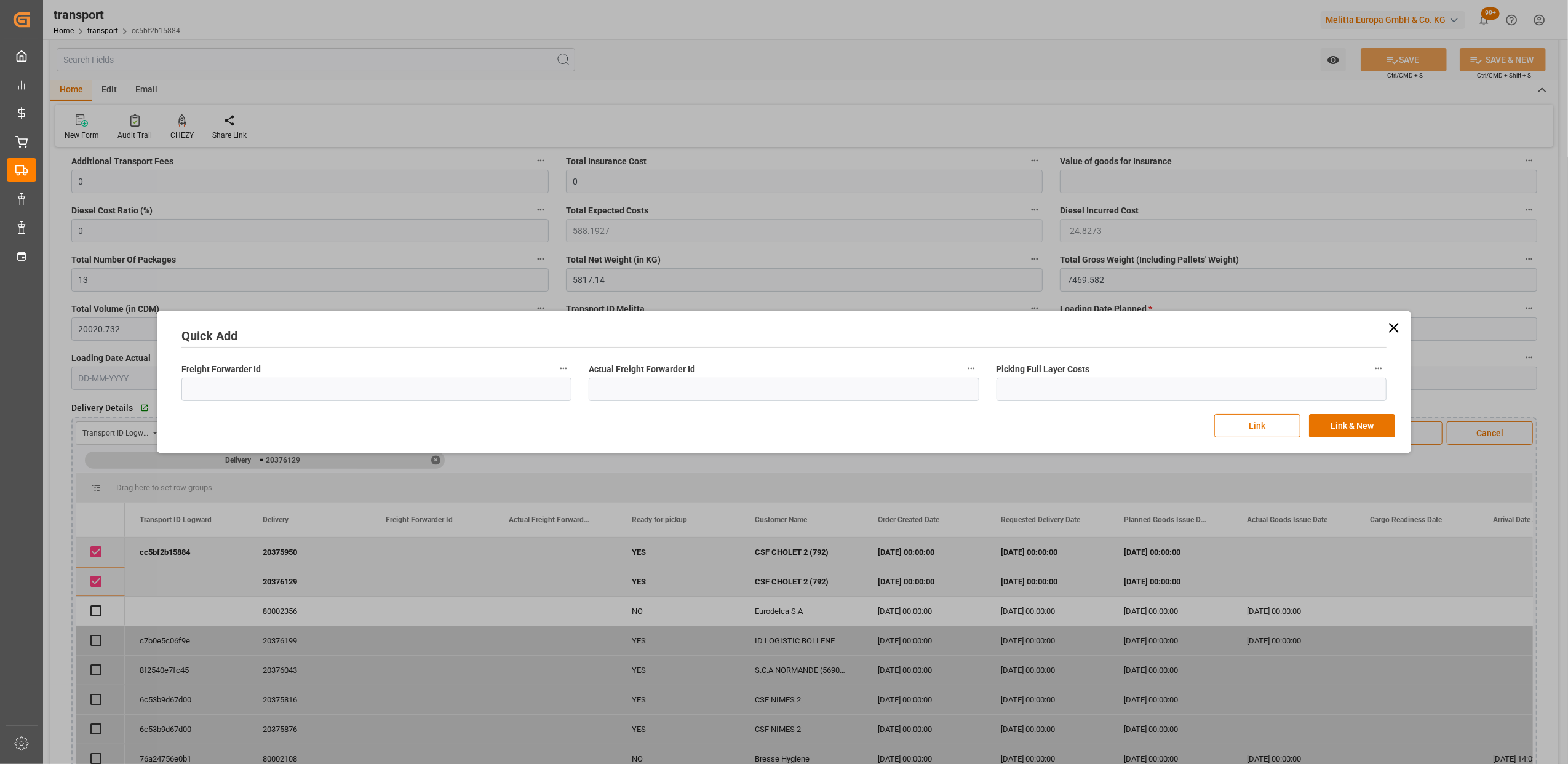
click at [1393, 331] on icon at bounding box center [1394, 328] width 17 height 17
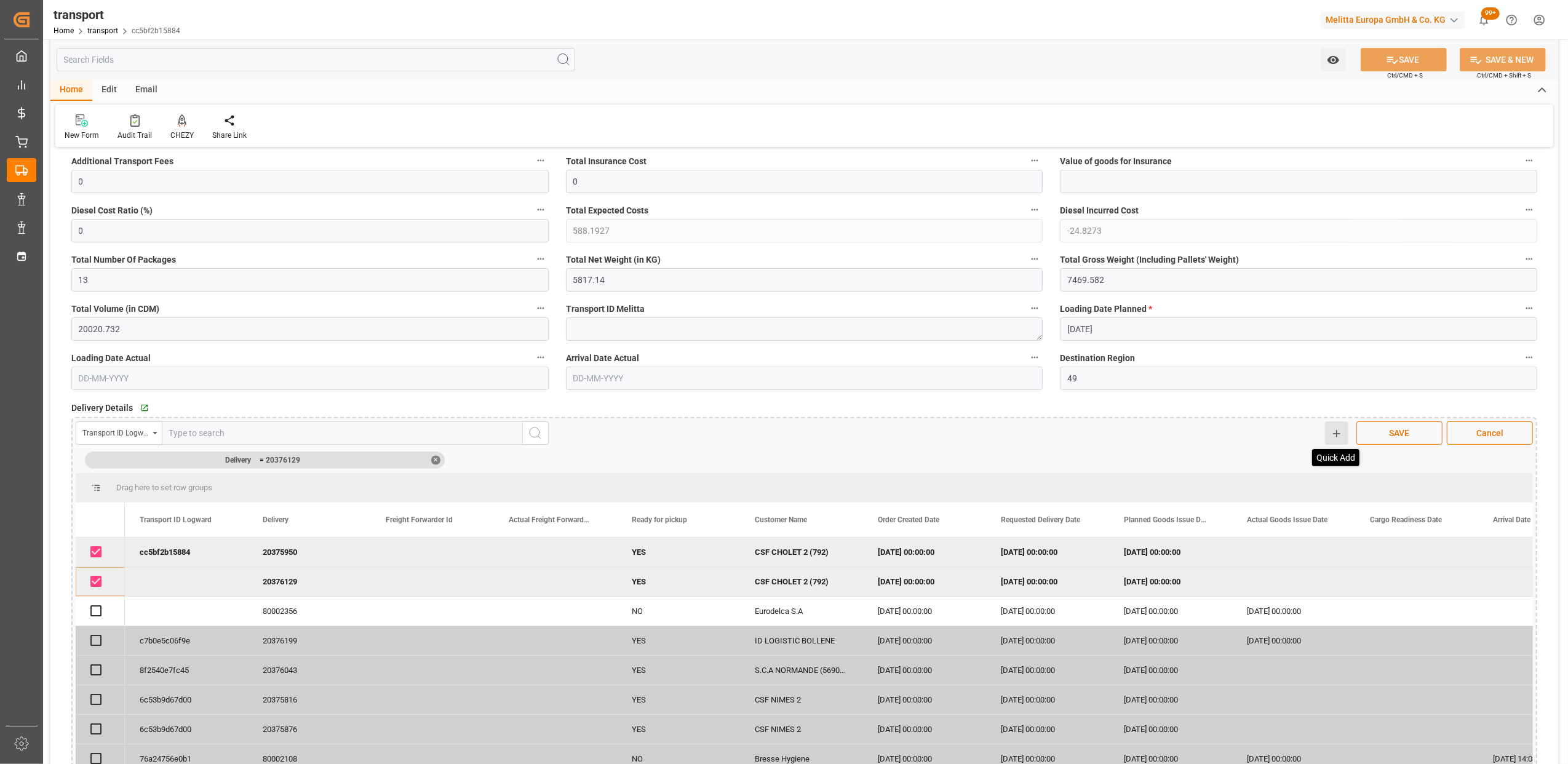
click at [1338, 434] on line at bounding box center [1337, 434] width 7 height 0
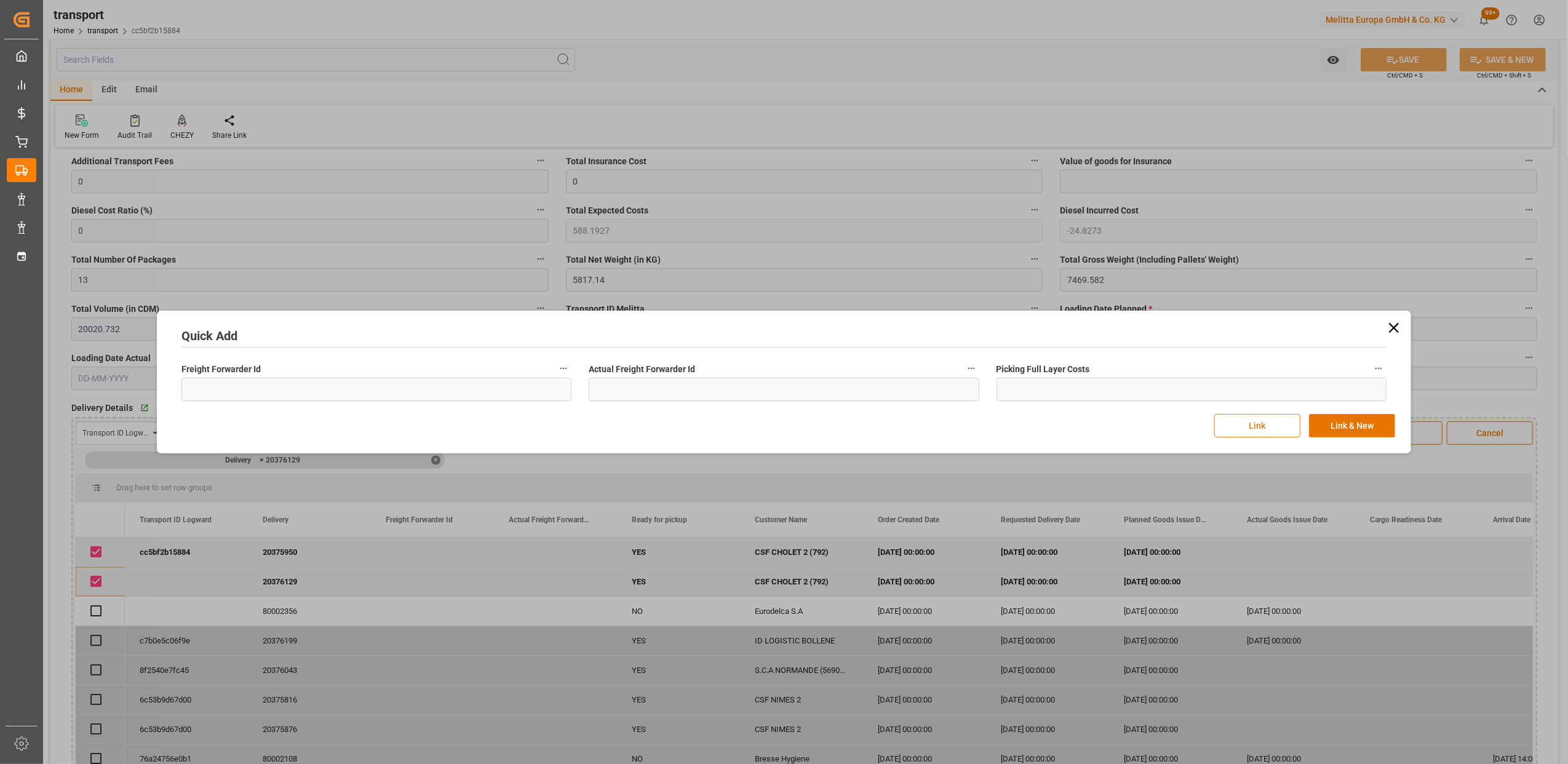
click at [1245, 419] on button "Link" at bounding box center [1257, 425] width 86 height 24
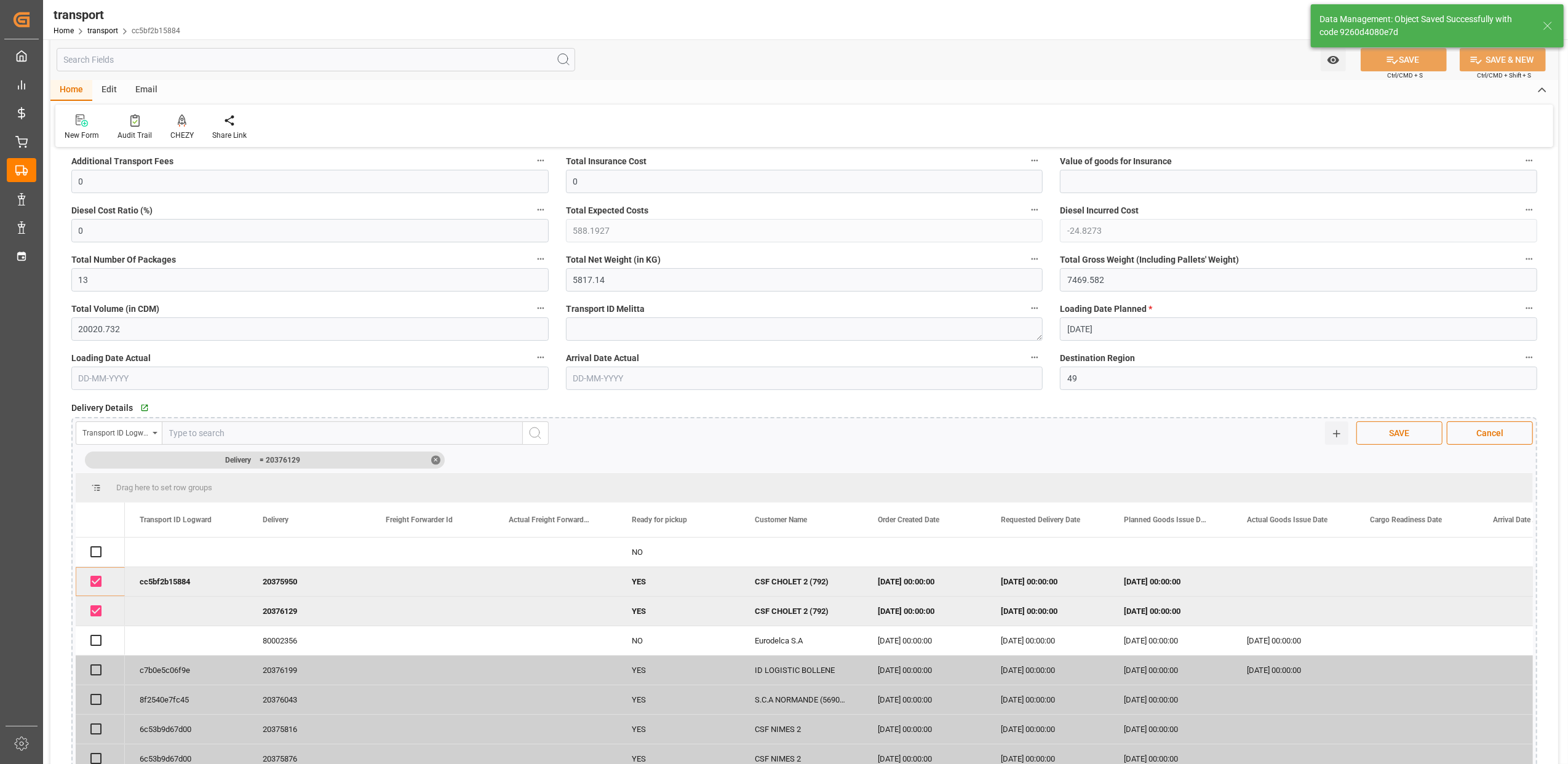
checkbox input "true"
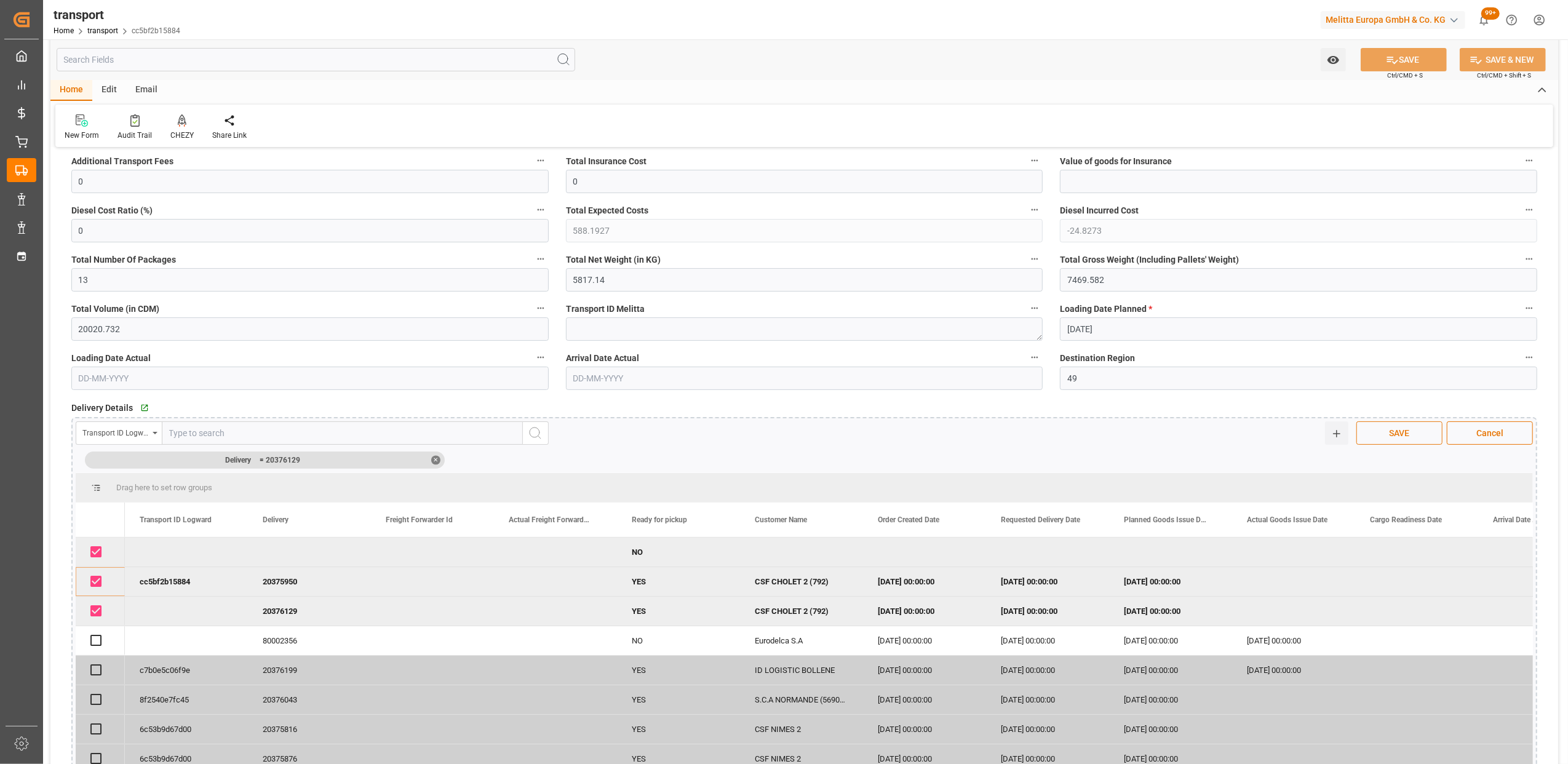
click at [1411, 431] on span "SAVE" at bounding box center [1400, 433] width 33 height 13
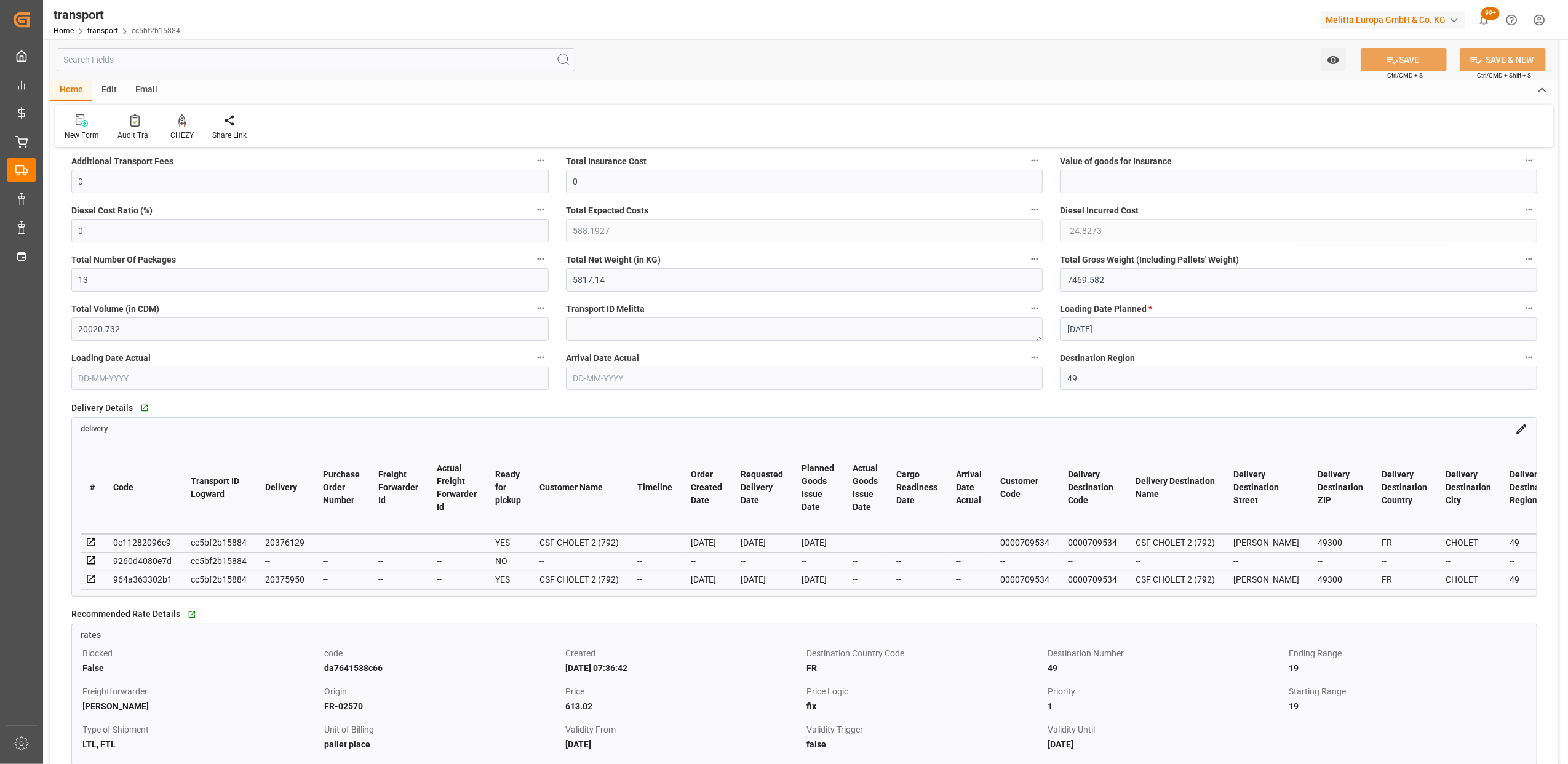
click at [92, 558] on icon at bounding box center [91, 560] width 8 height 8
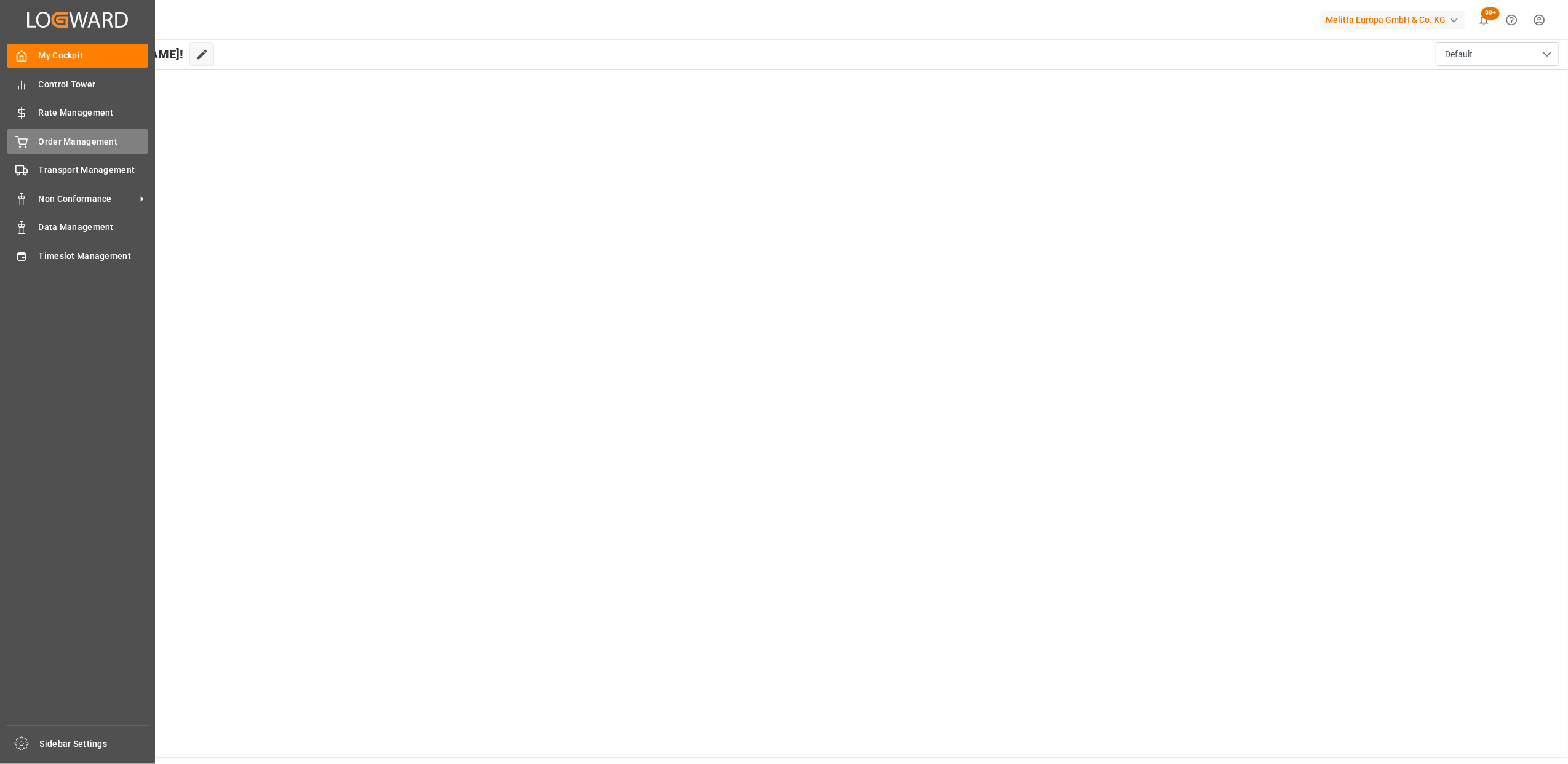
click at [28, 141] on div "Order Management Order Management" at bounding box center [77, 141] width 141 height 24
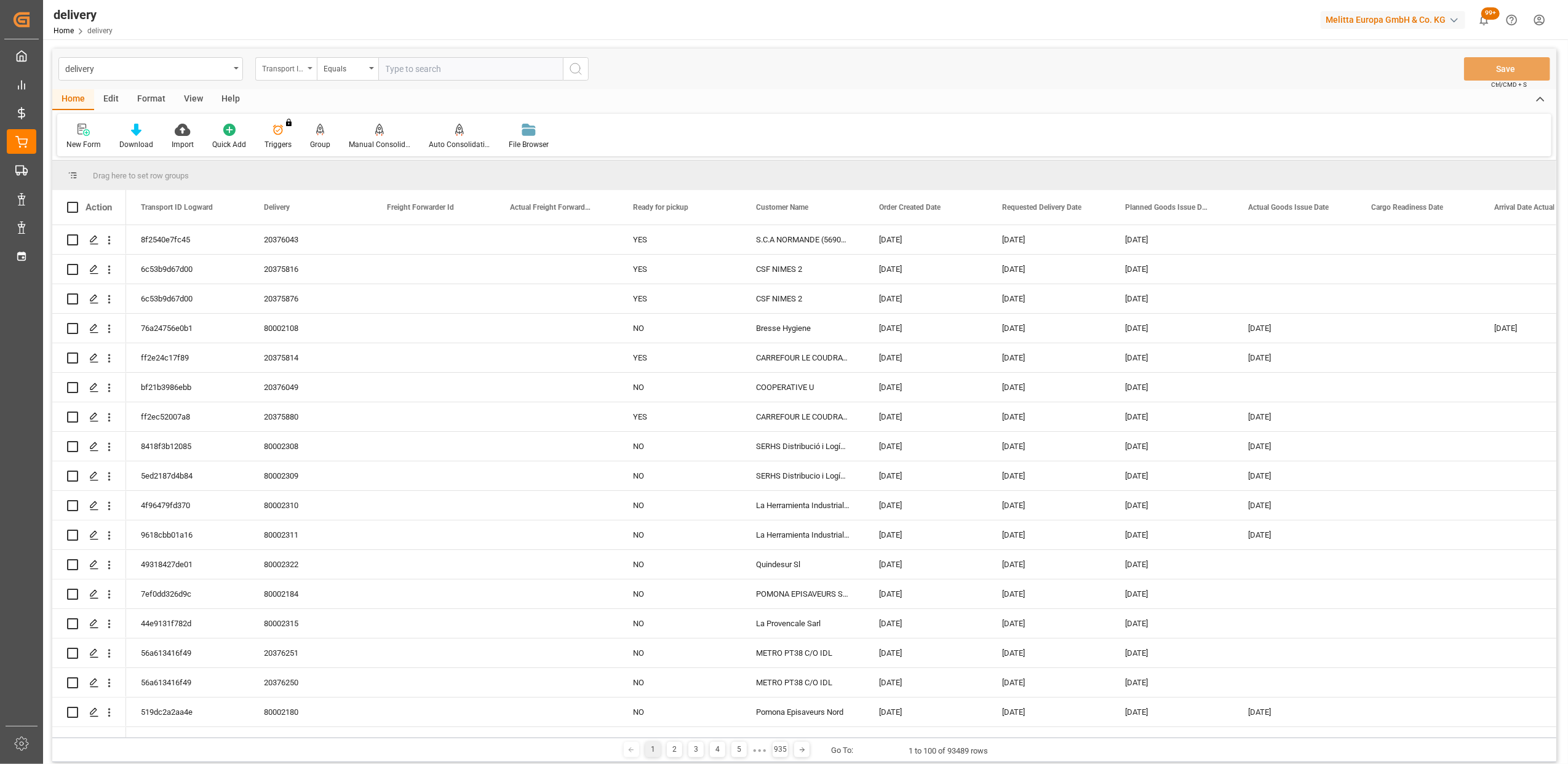
click at [311, 71] on div "Transport ID Logward" at bounding box center [286, 69] width 61 height 24
click at [304, 153] on div "Delivery" at bounding box center [347, 151] width 183 height 26
click at [488, 70] on input "text" at bounding box center [471, 69] width 185 height 24
type input "20375950"
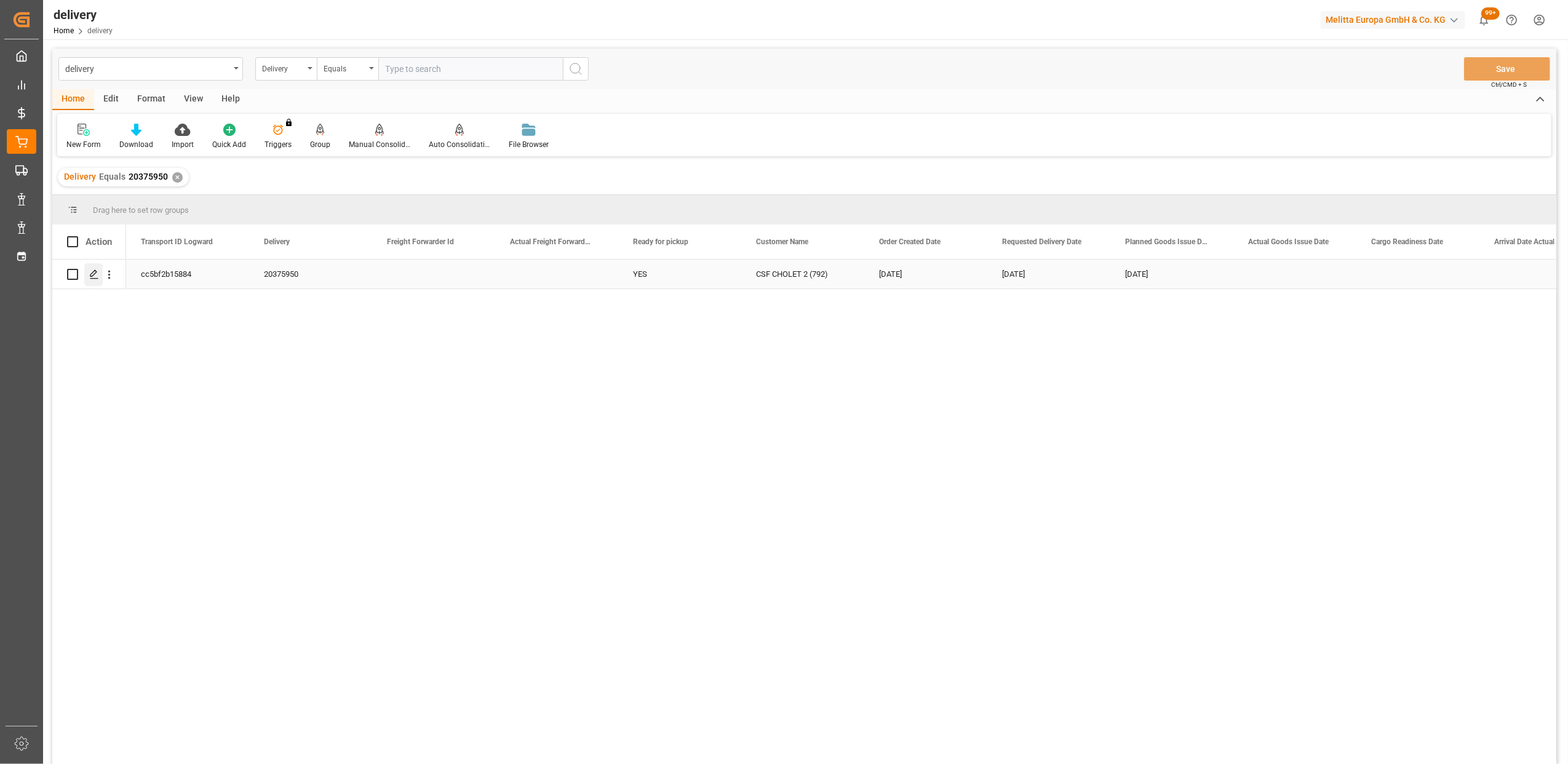
click at [102, 278] on div "Press SPACE to select this row." at bounding box center [93, 274] width 18 height 23
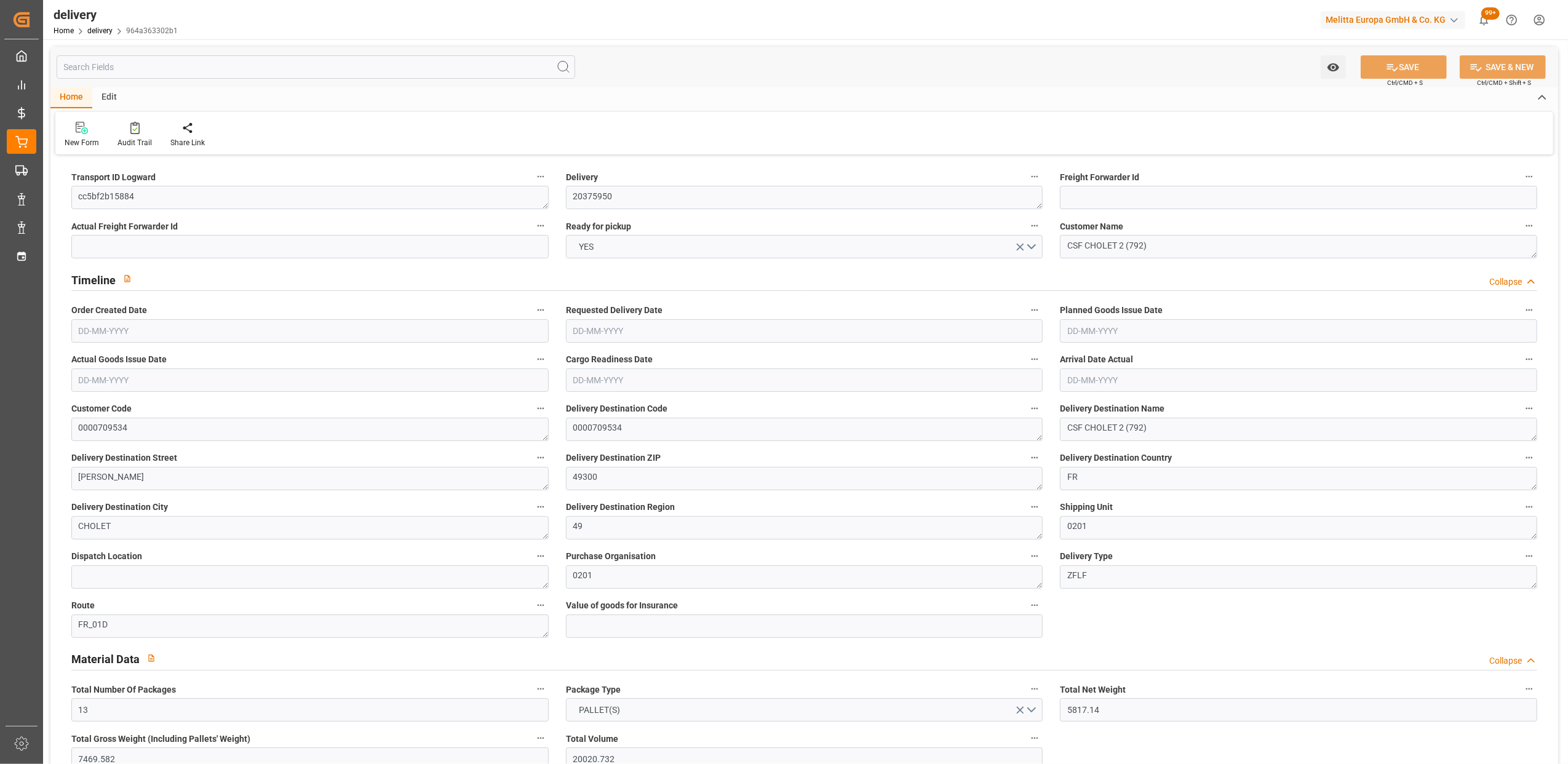
type input "13"
type input "5817.14"
type input "7469.582"
type input "20020.732"
type input "695"
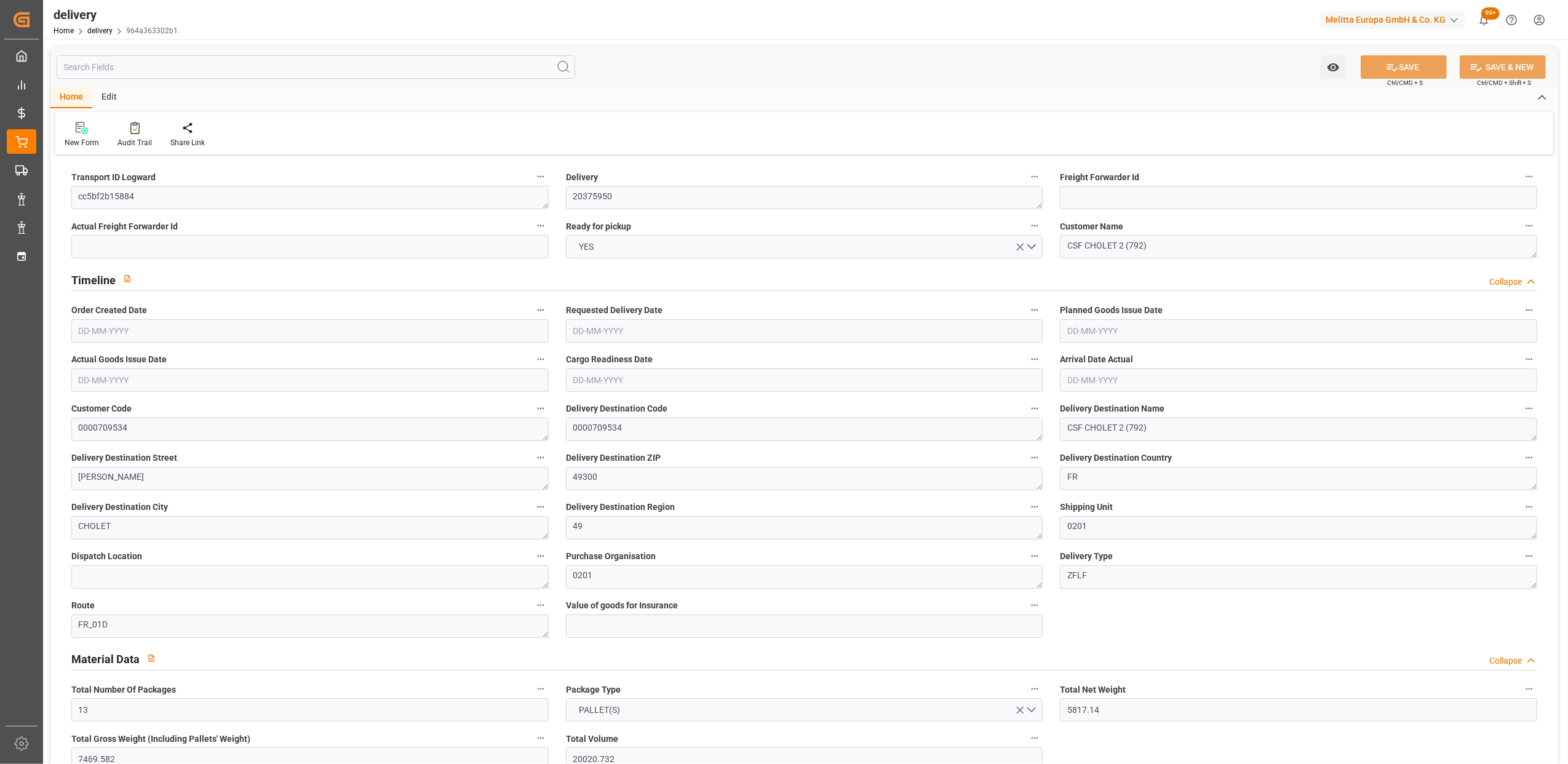
type input "28"
type input "11"
type input "19"
type input "0"
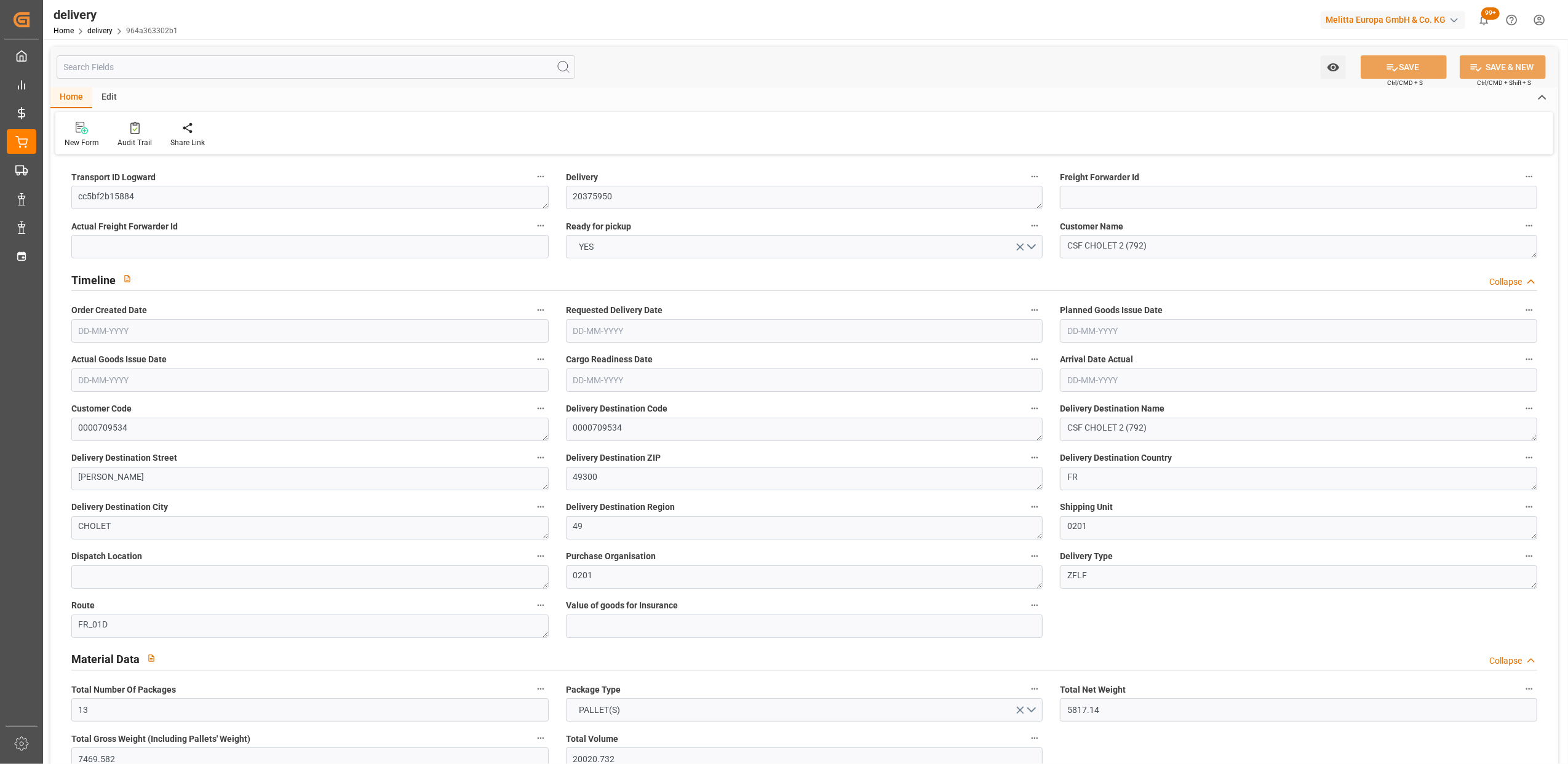
type input "-24.8273"
type input "613.02"
type input "588.1927"
type input "26.95"
type input "250.2"
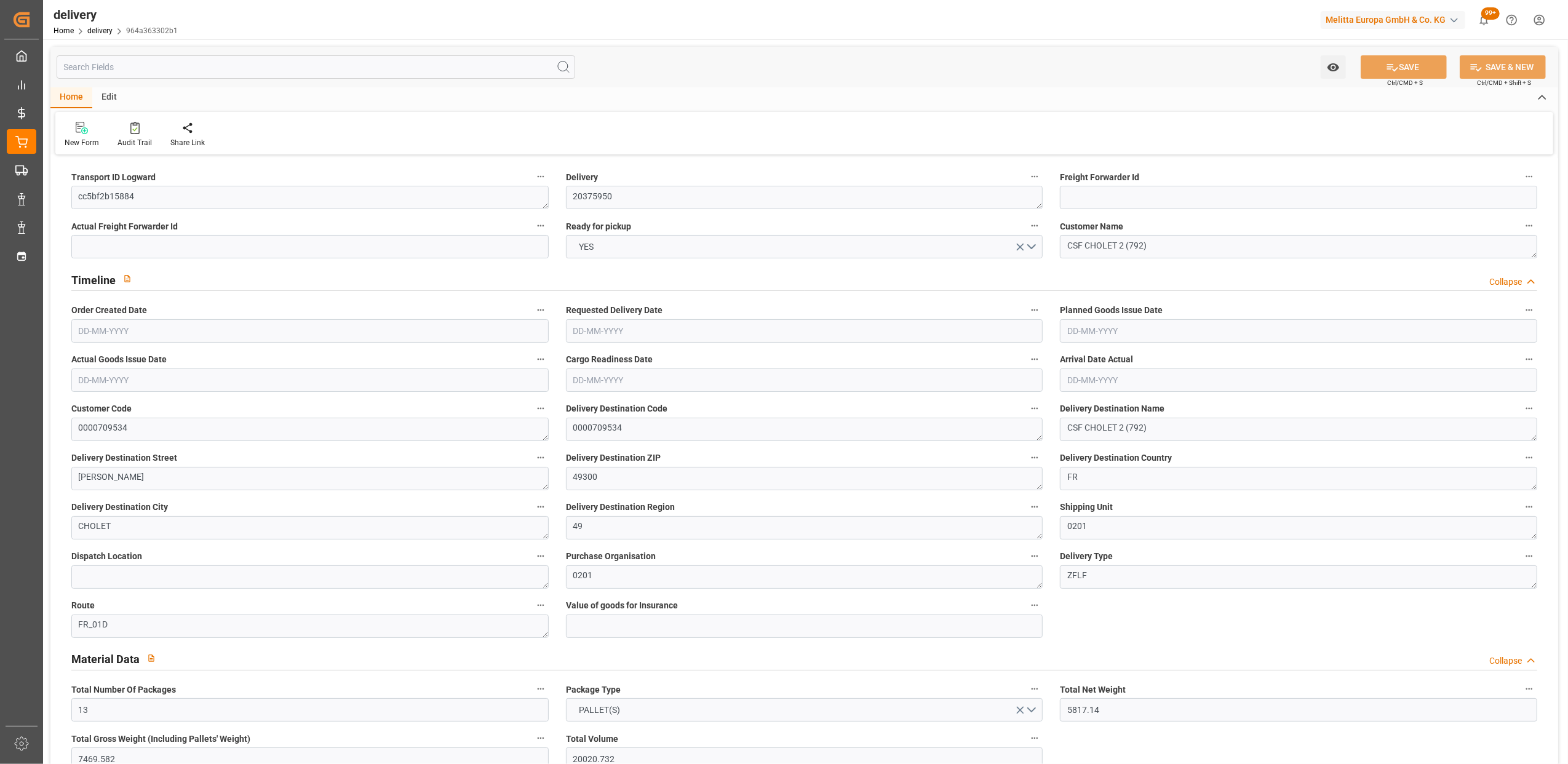
type input "1.5"
type input "1.3"
type input "0"
type input "42"
type input "6561.21"
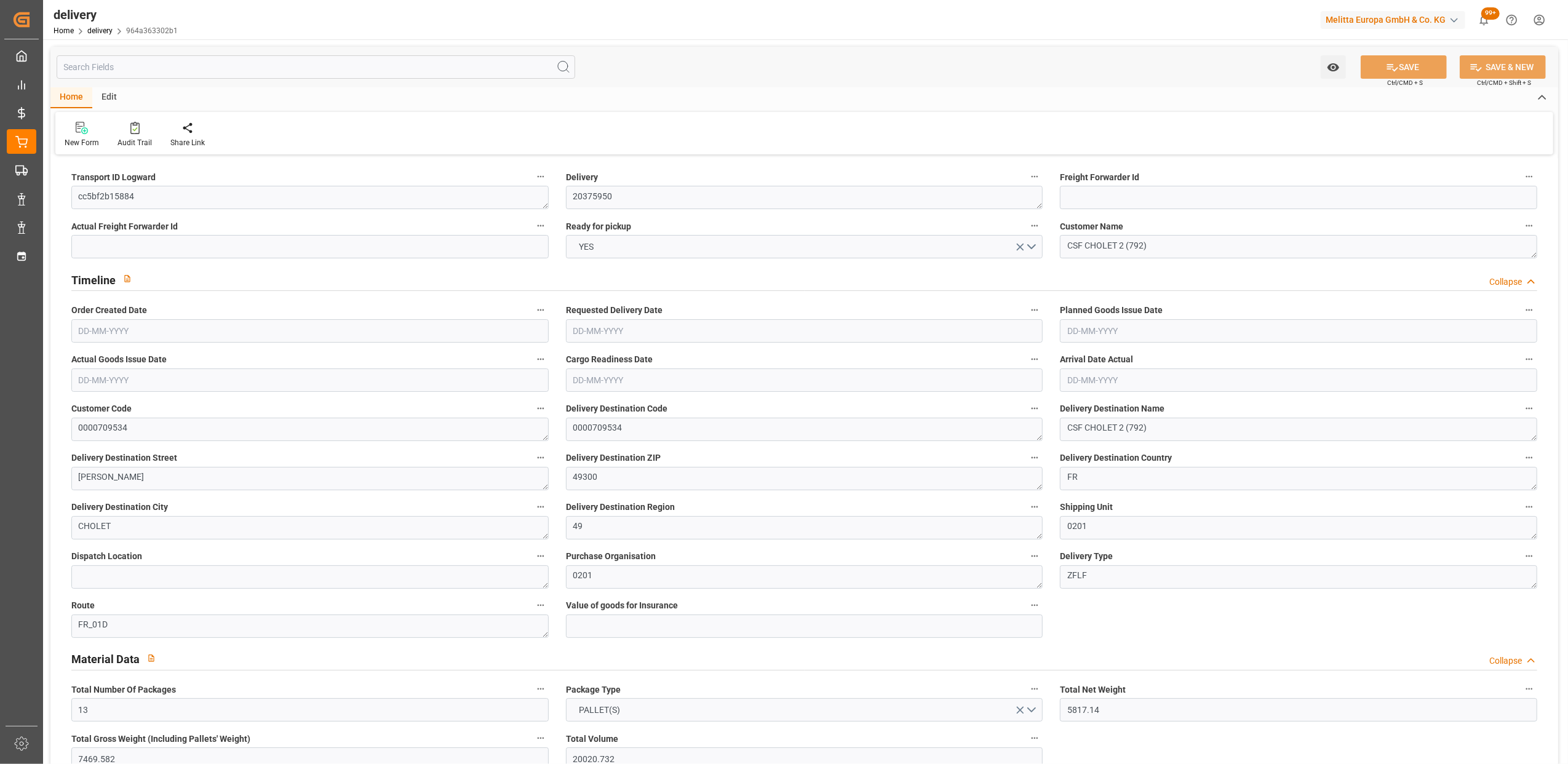
type input "101"
type input "26229.8489"
type input "1.6819"
type input "0"
type input "[DATE]"
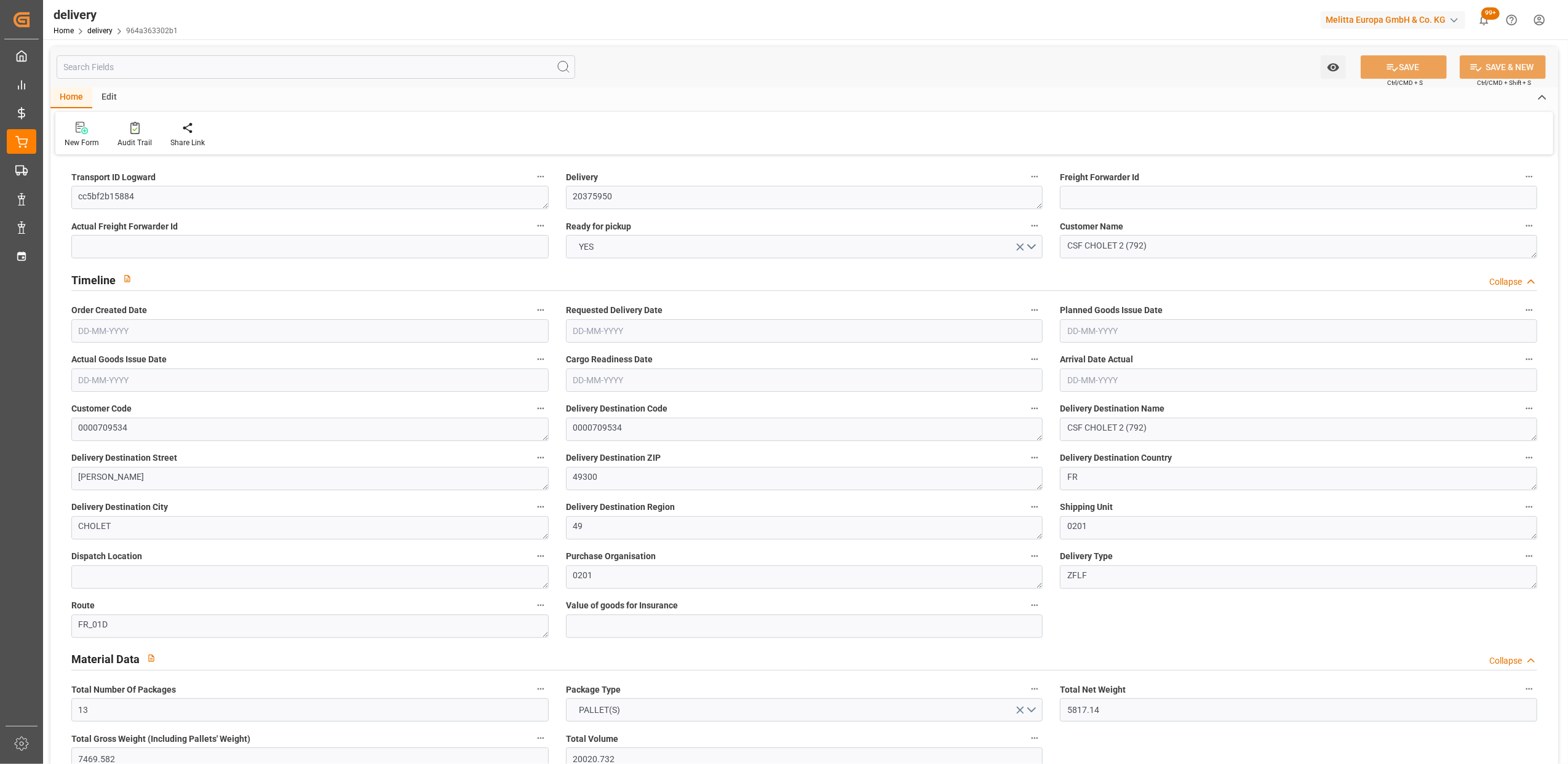
type input "[DATE]"
type input "[DATE] 11:01"
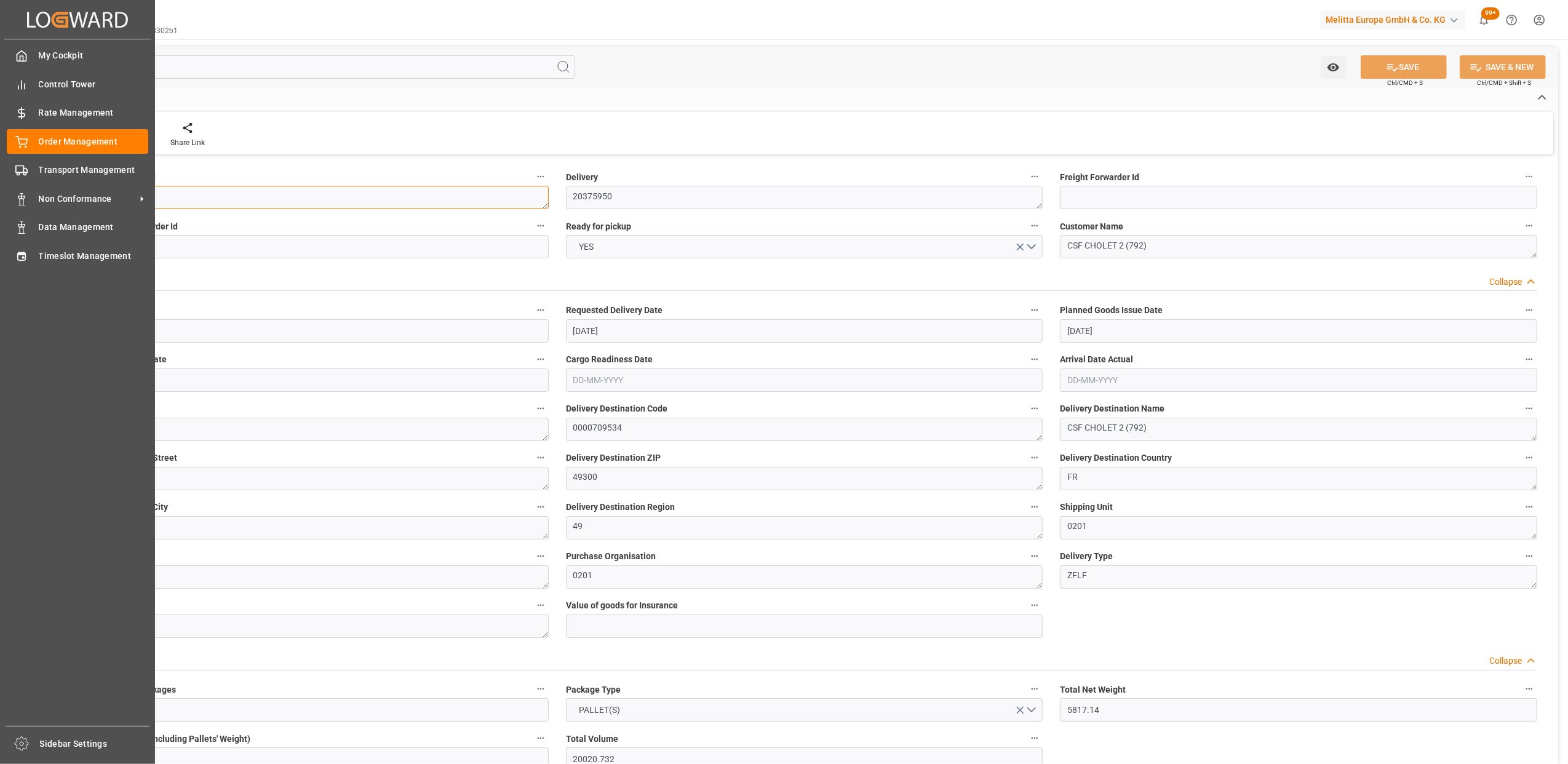
drag, startPoint x: 165, startPoint y: 194, endPoint x: 40, endPoint y: 193, distance: 125.0
click at [40, 193] on div "Created by potrace 1.15, written by Peter Selinger 2001-2017 Created by potrace…" at bounding box center [784, 382] width 1568 height 764
click at [92, 201] on span "Non Conformance" at bounding box center [87, 198] width 98 height 13
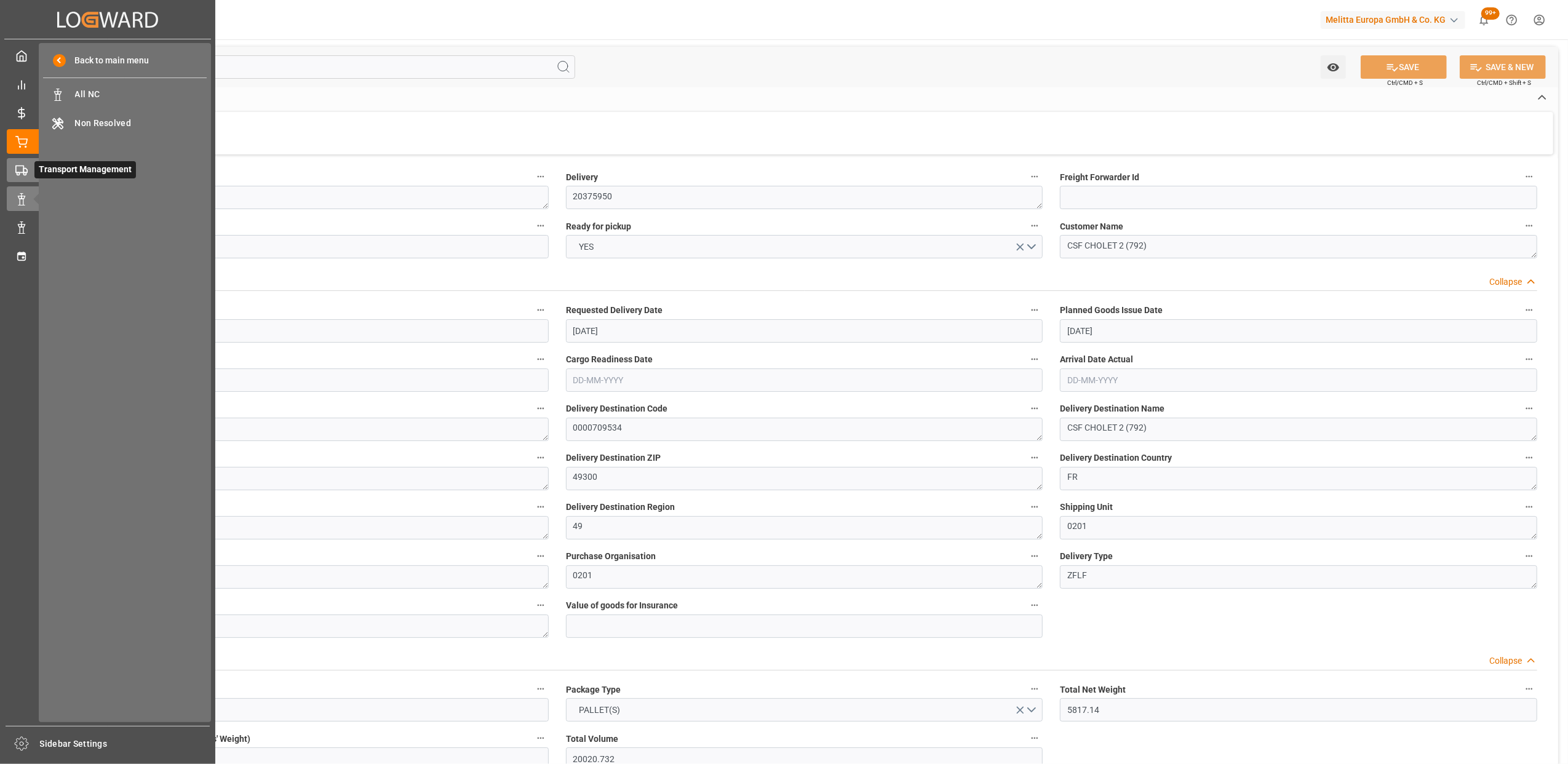
click at [15, 166] on icon at bounding box center [21, 170] width 13 height 13
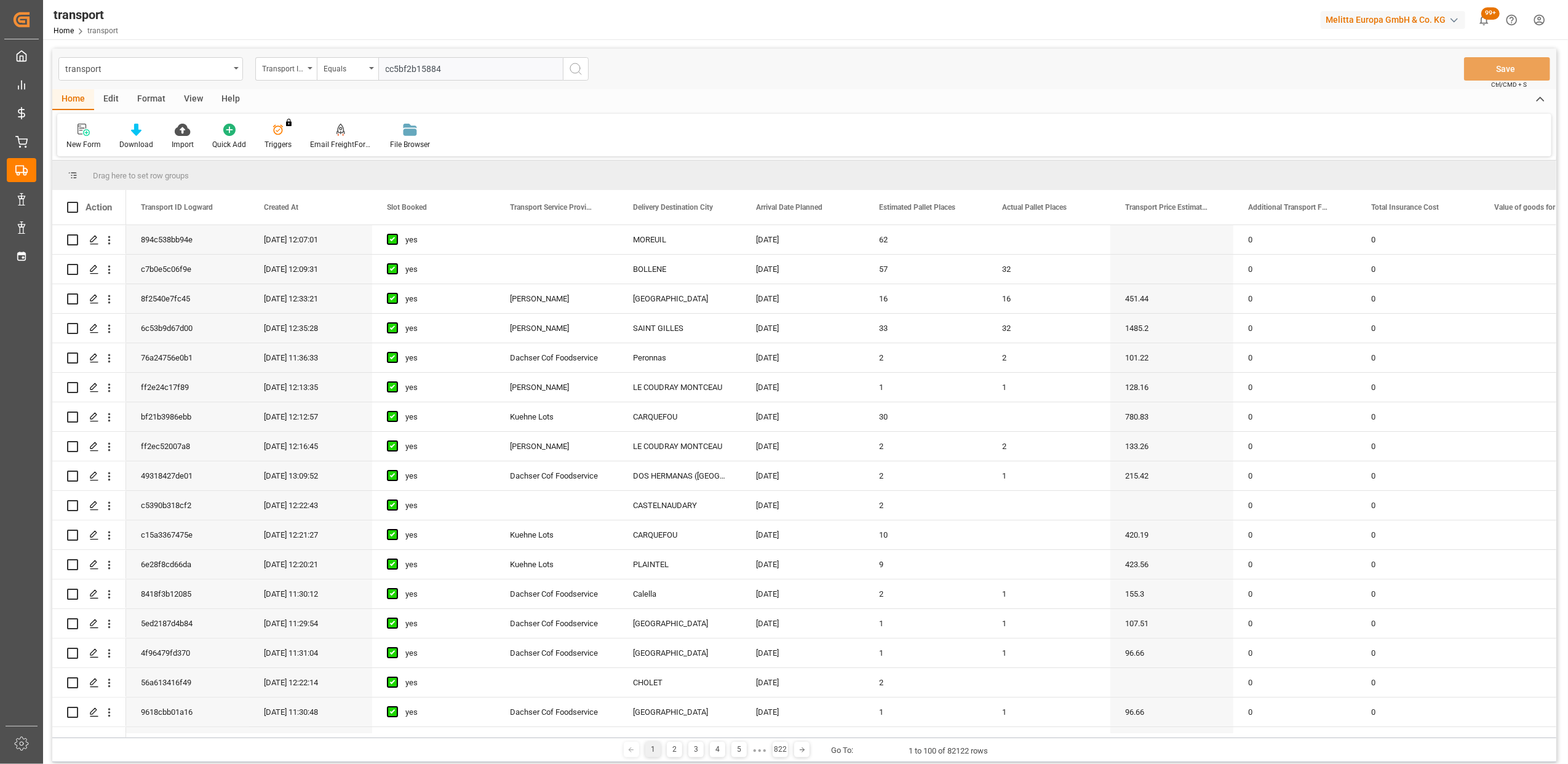
type input "cc5bf2b15884"
click at [572, 72] on icon "search button" at bounding box center [576, 69] width 15 height 15
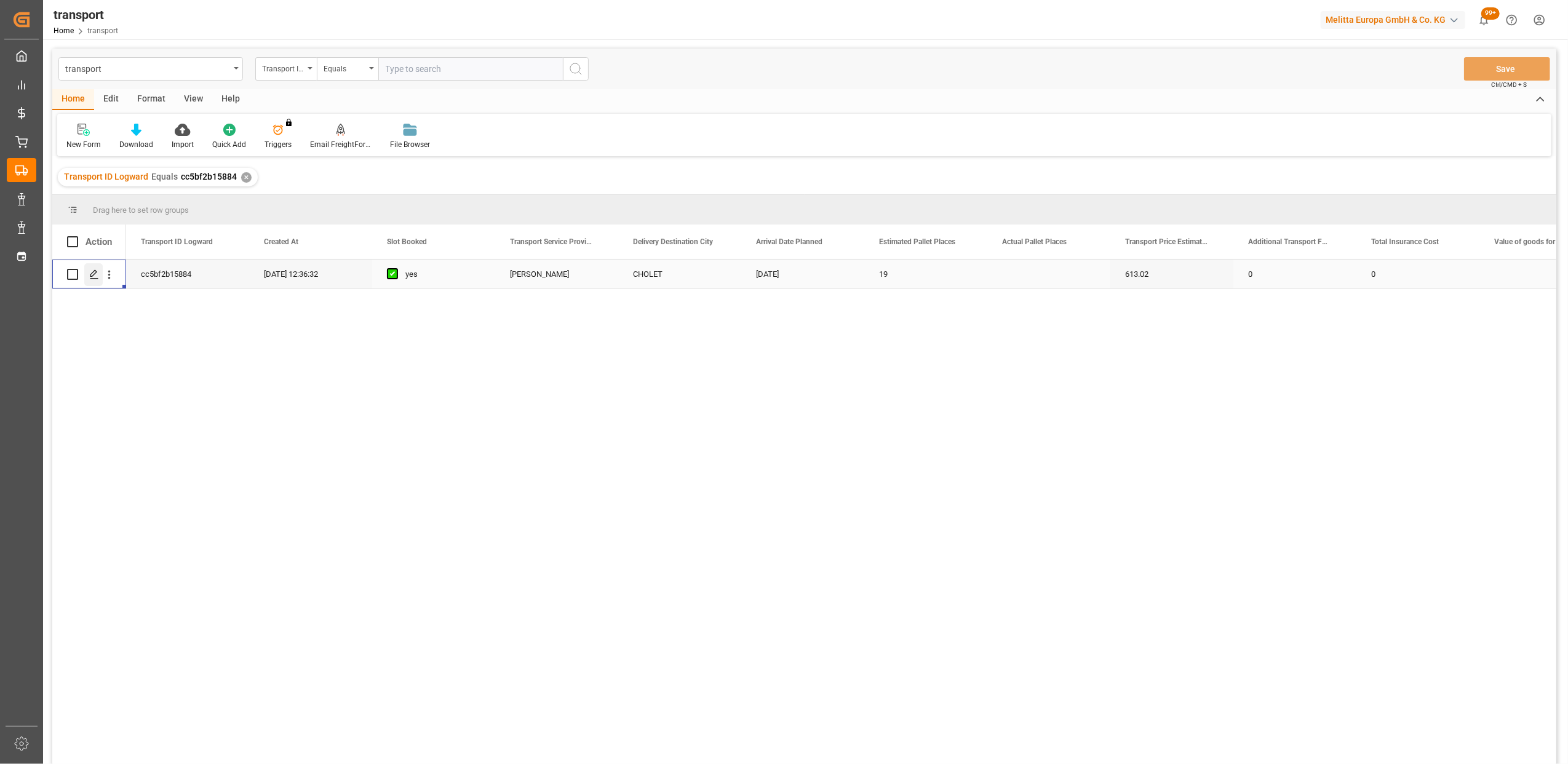
click at [92, 274] on polygon "Press SPACE to select this row." at bounding box center [93, 273] width 6 height 6
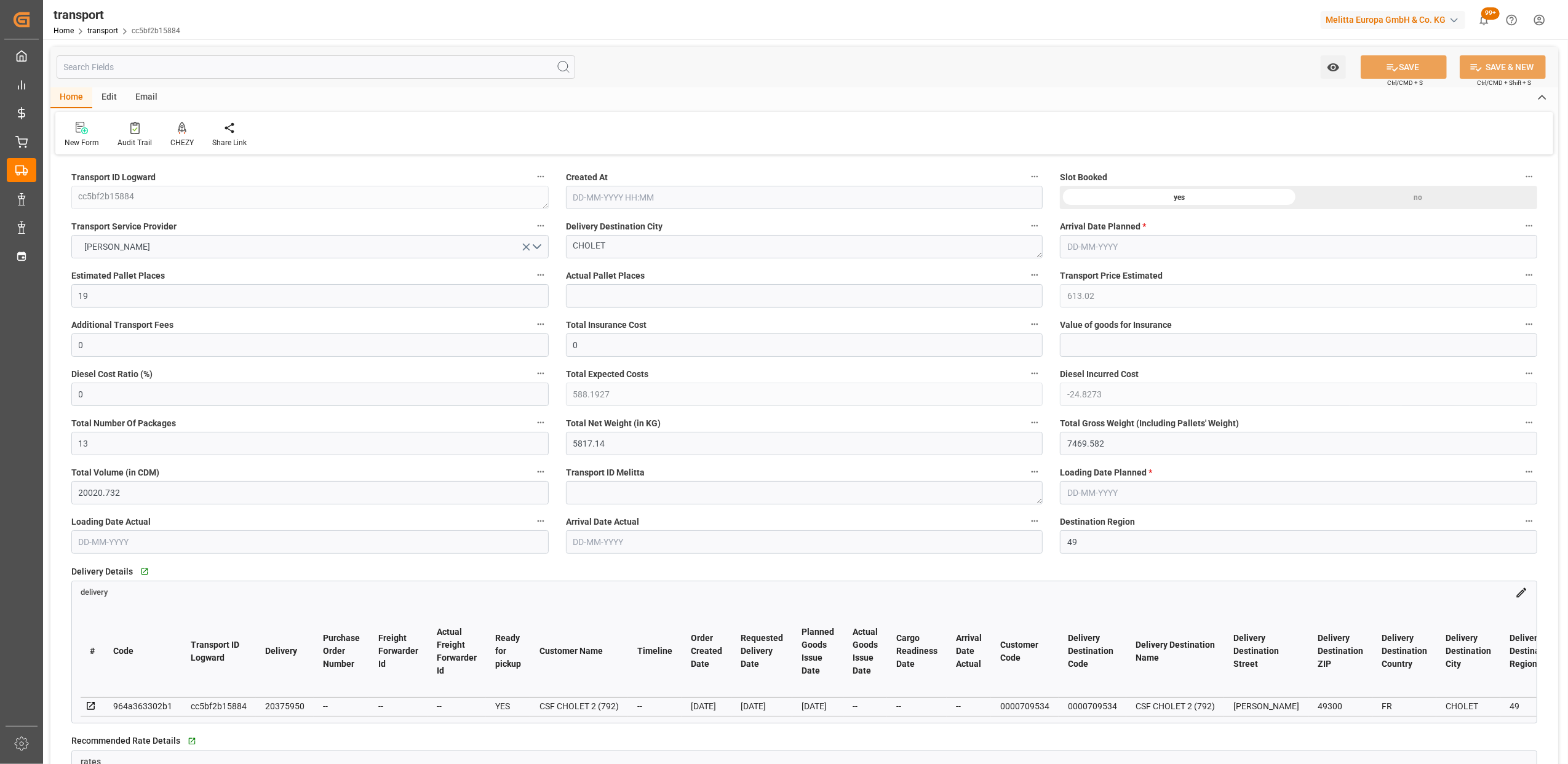
type input "[DATE] 12:36"
type input "[DATE]"
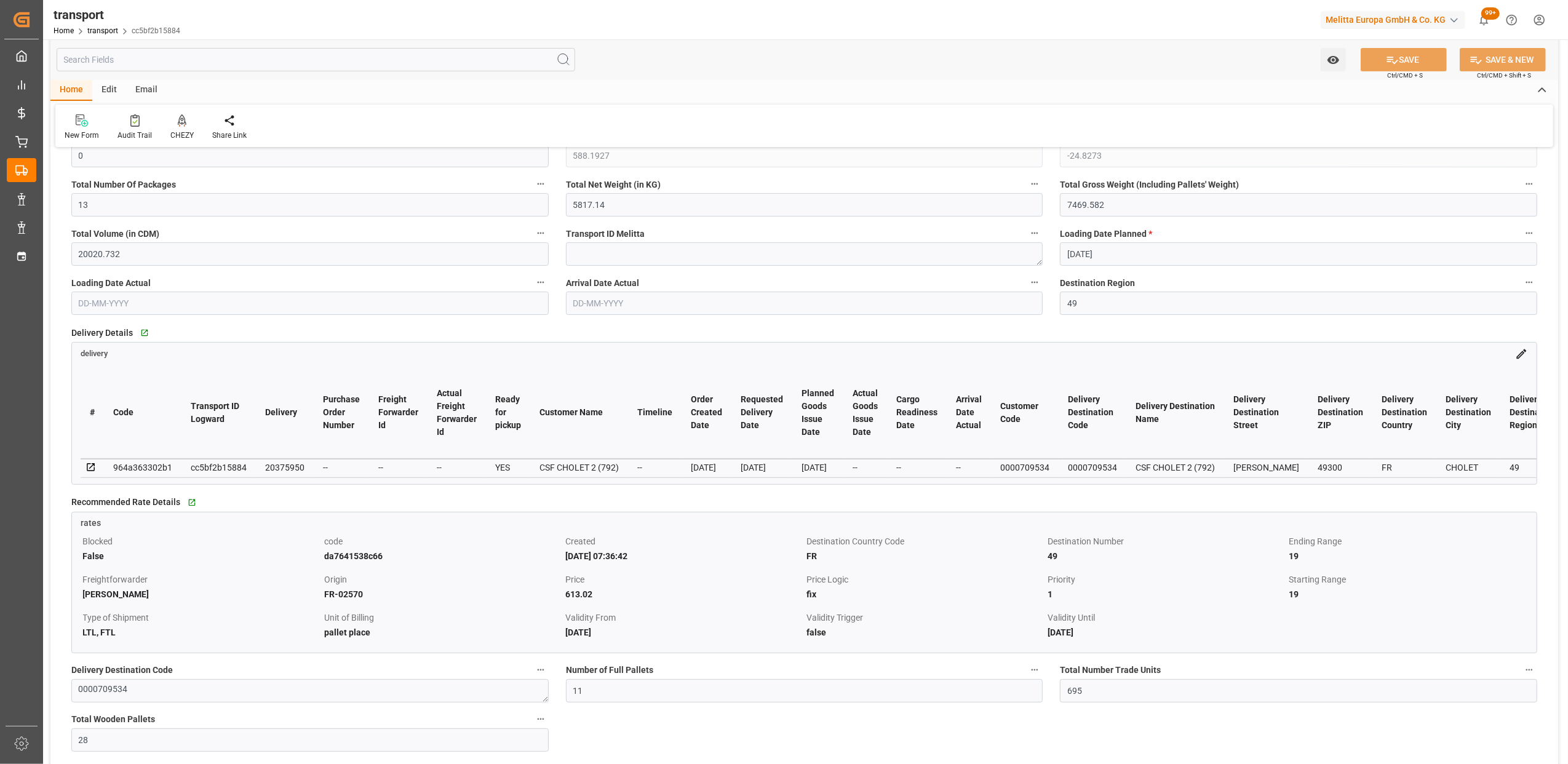
scroll to position [246, 0]
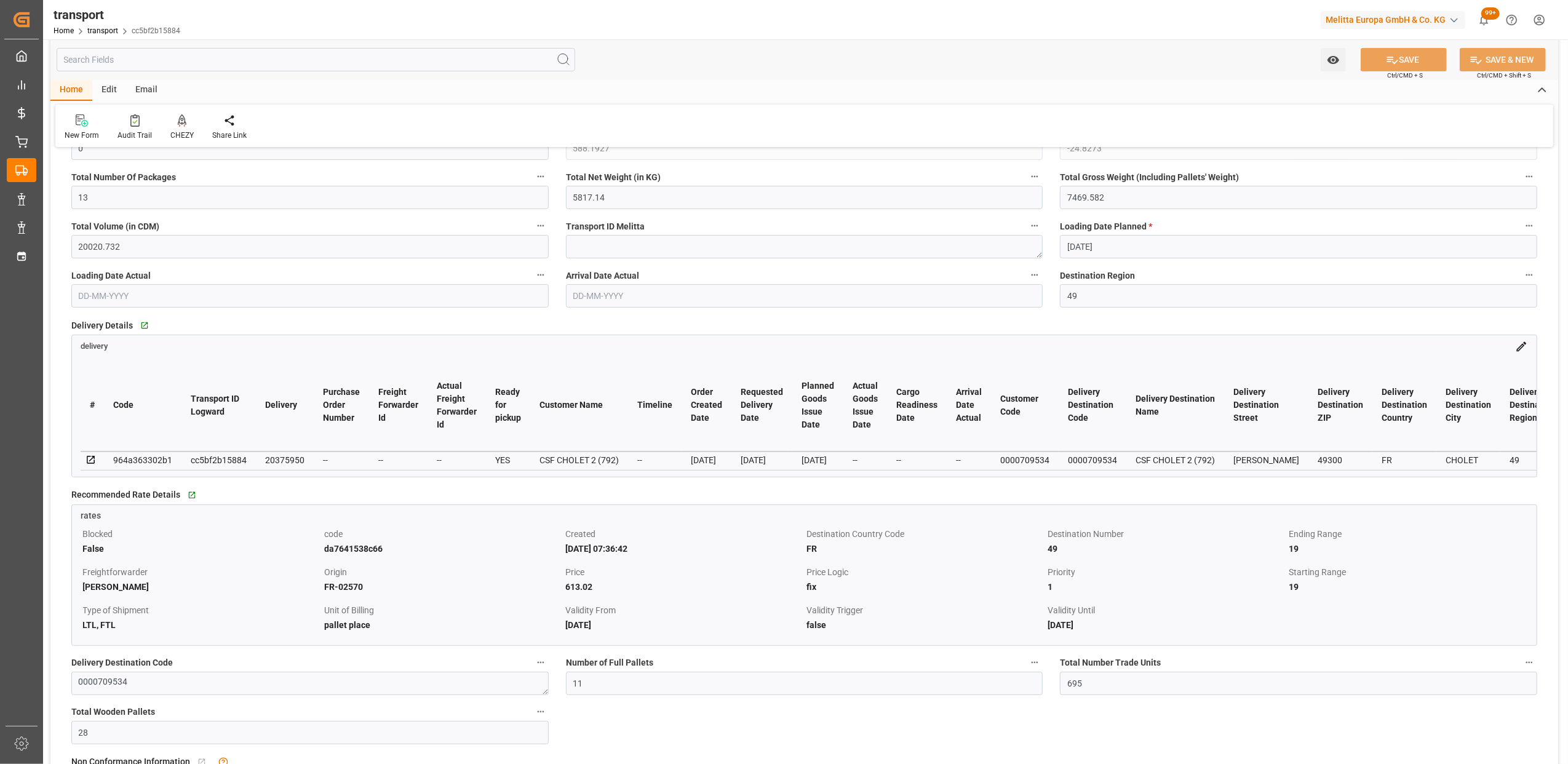
click at [1517, 345] on icon at bounding box center [1521, 346] width 13 height 13
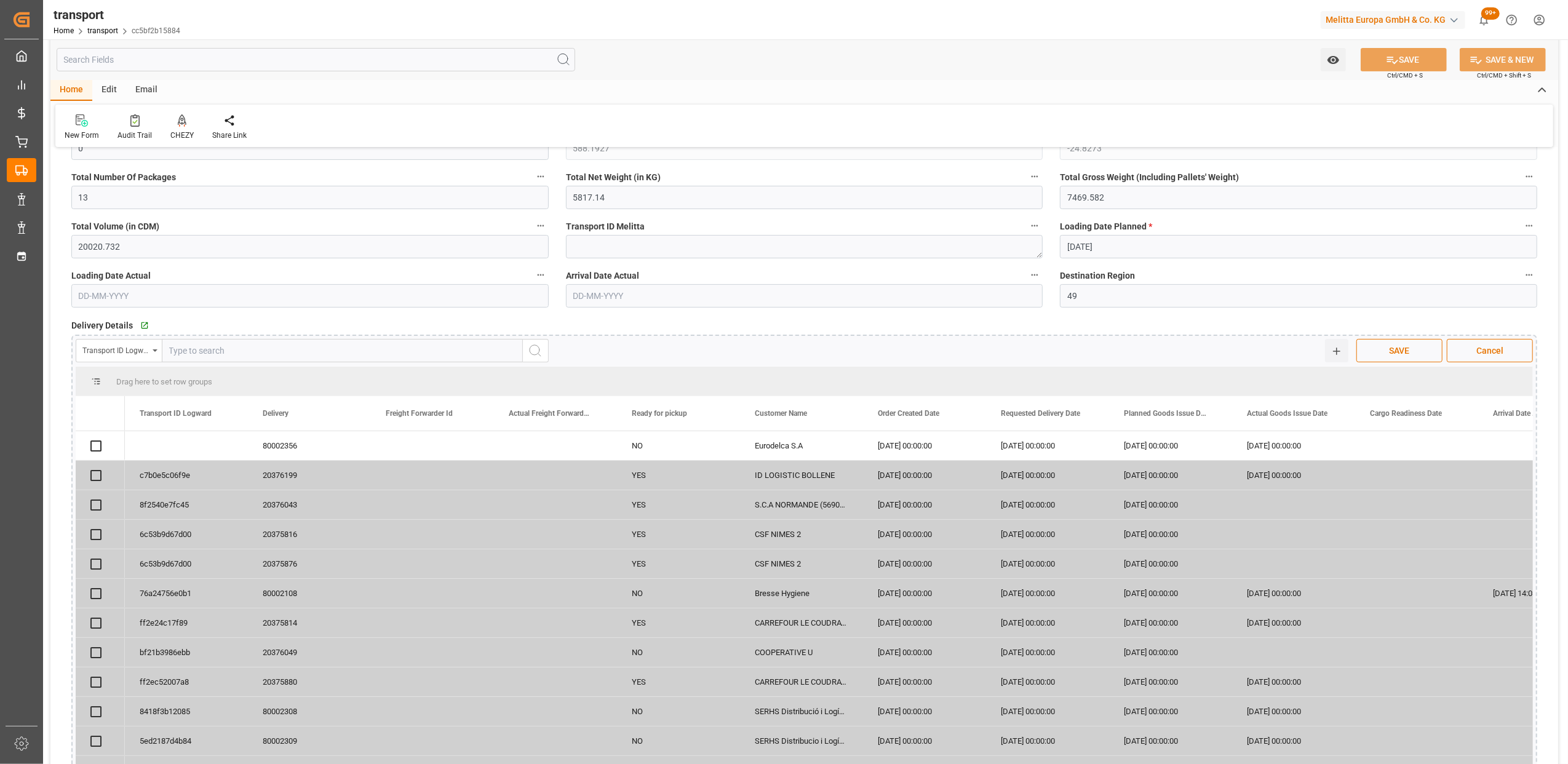
click at [249, 350] on input "text" at bounding box center [341, 350] width 361 height 24
paste input "2eb694a59980"
type input "2eb694a59980"
click at [540, 347] on icon "search button" at bounding box center [536, 350] width 15 height 15
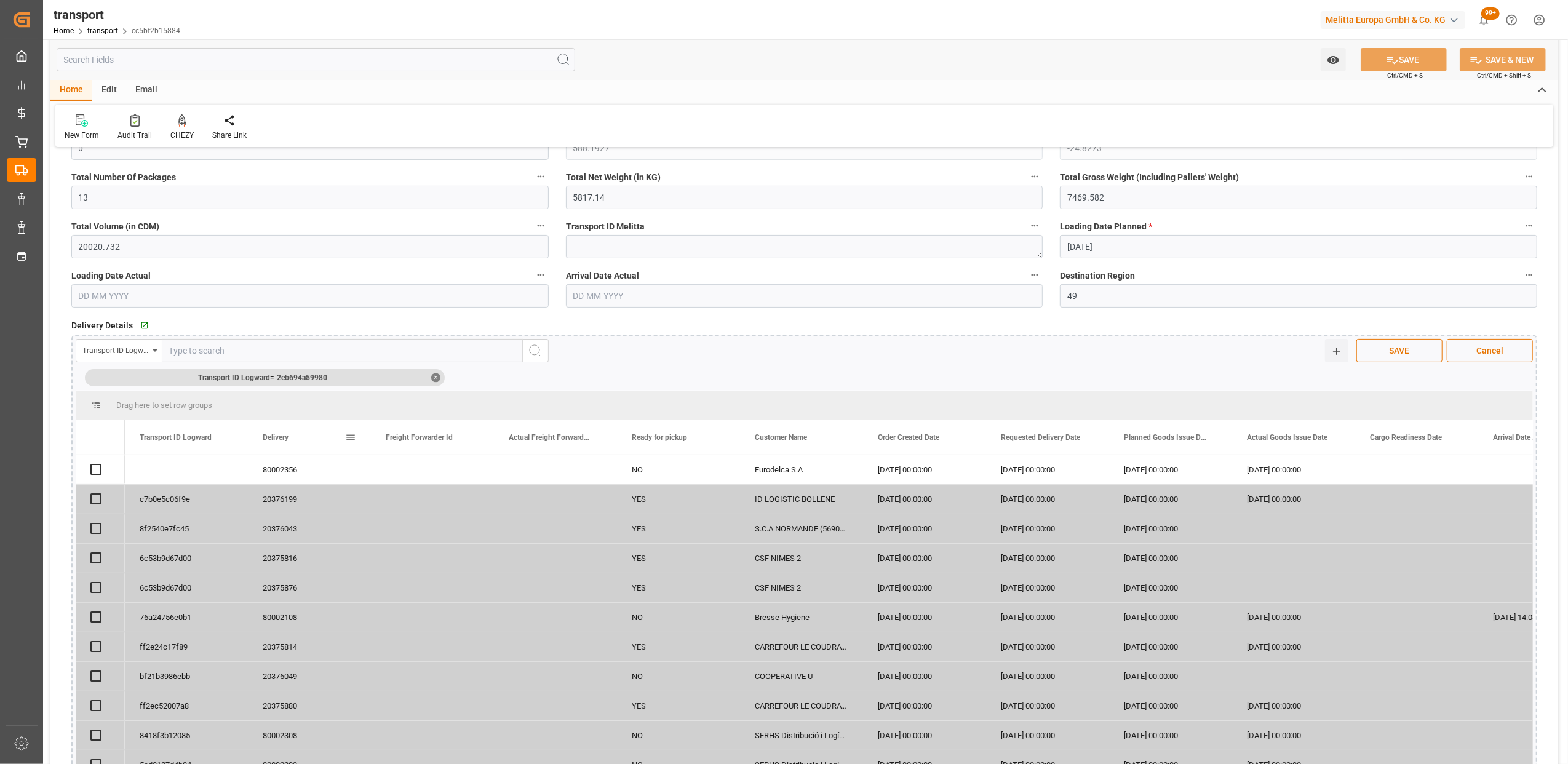
click at [347, 436] on span at bounding box center [350, 437] width 11 height 11
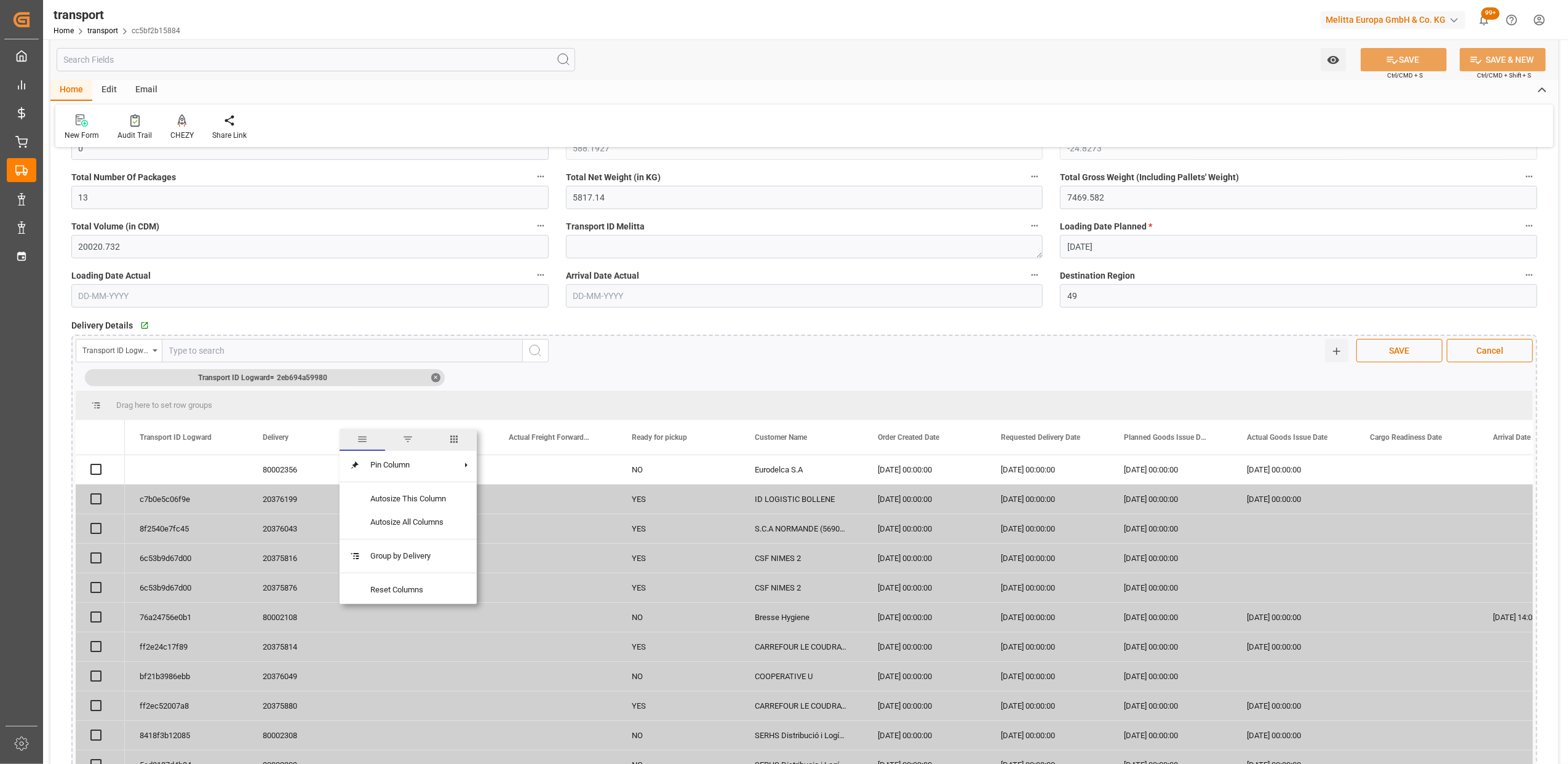
click at [412, 436] on span "filter" at bounding box center [408, 439] width 11 height 11
click at [463, 472] on span "Filtering operator" at bounding box center [461, 472] width 11 height 11
click at [366, 491] on span "Equals" at bounding box center [362, 492] width 24 height 9
click at [411, 504] on input "Filter Value" at bounding box center [407, 503] width 120 height 24
type input "20376129"
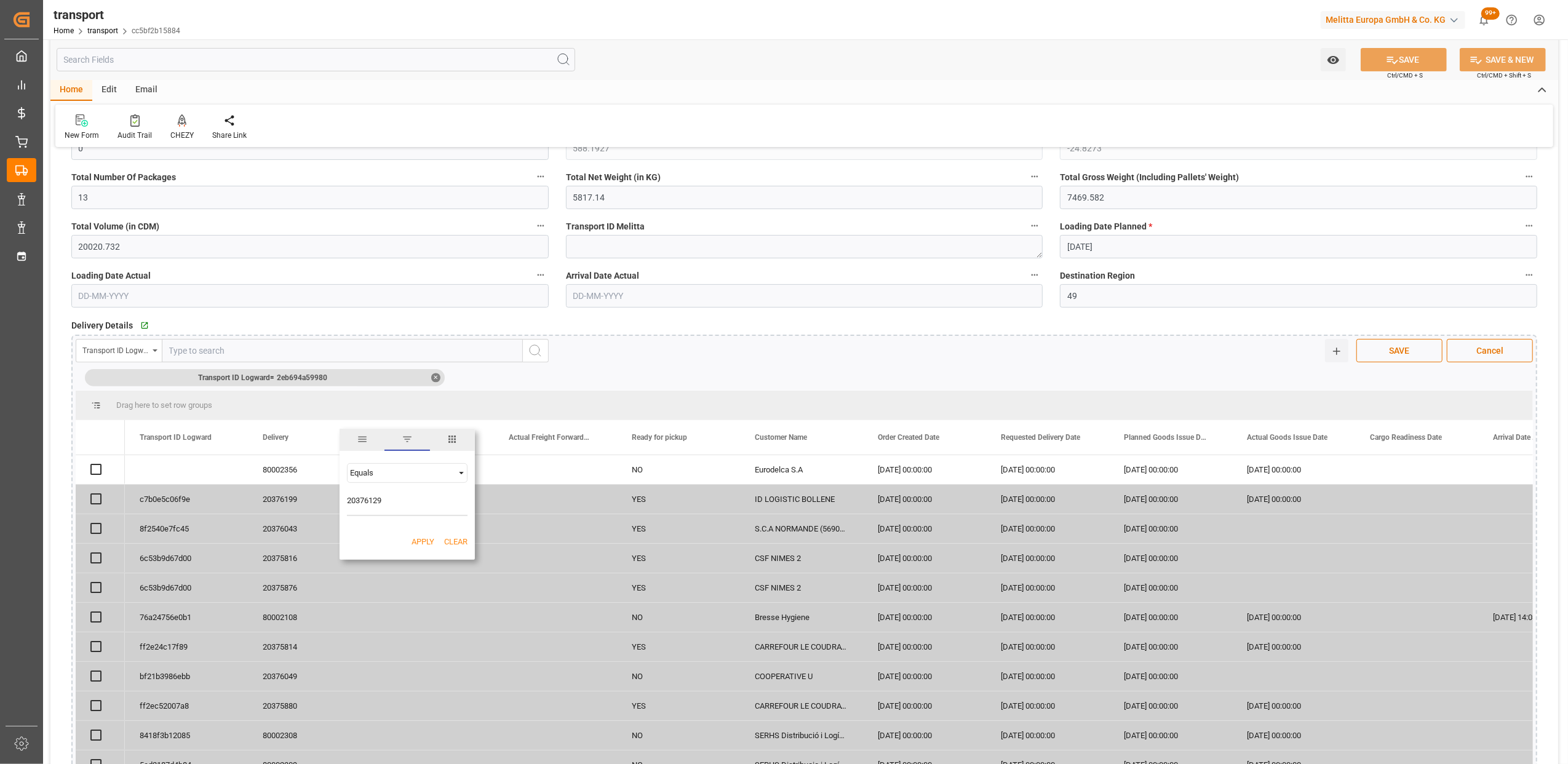
click at [427, 535] on button "Apply" at bounding box center [422, 541] width 23 height 13
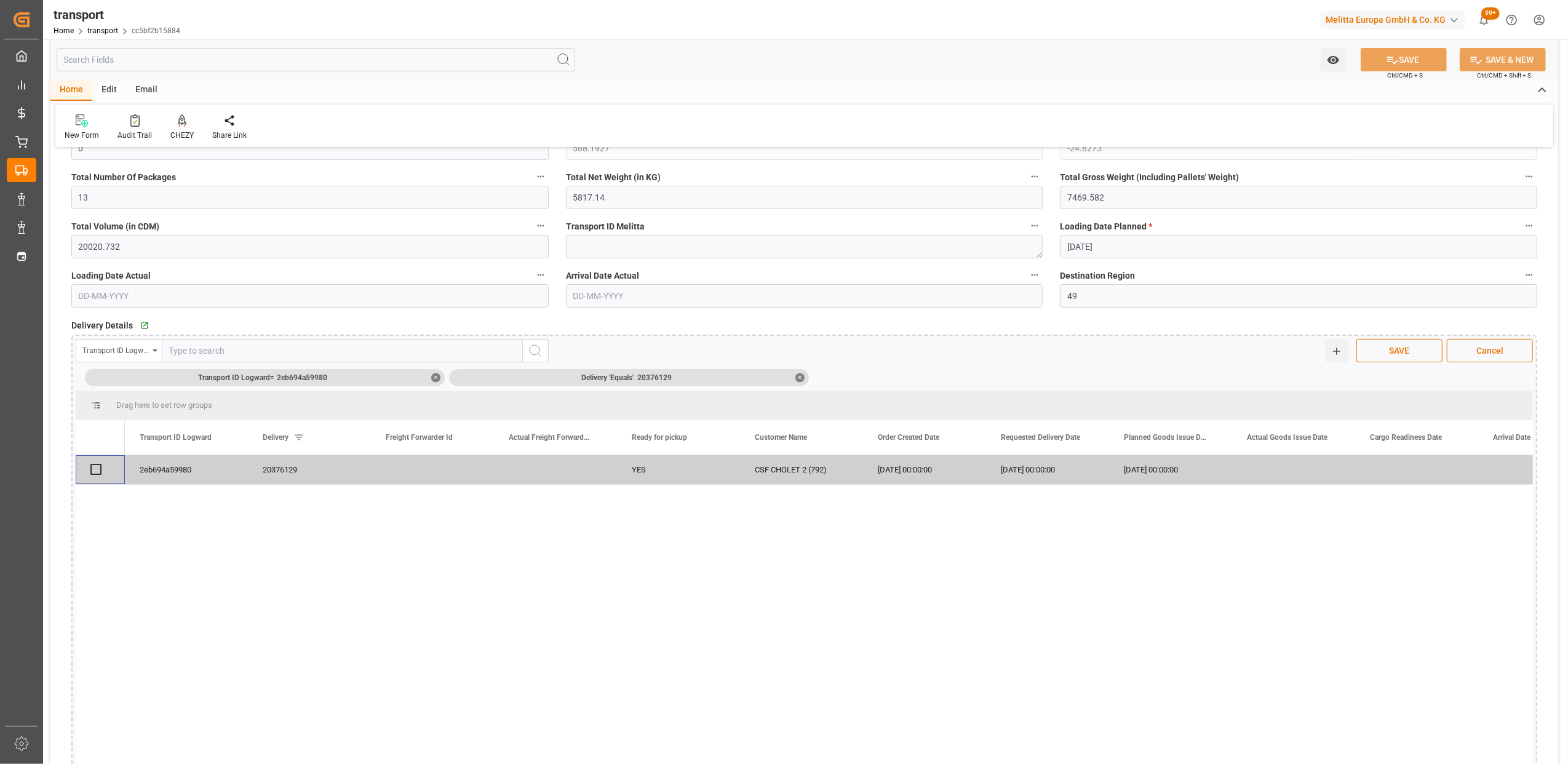
click at [92, 464] on input "Press Space to toggle row selection (unchecked)" at bounding box center [96, 469] width 11 height 11
checkbox input "true"
click at [1391, 348] on span "SAVE" at bounding box center [1400, 350] width 33 height 13
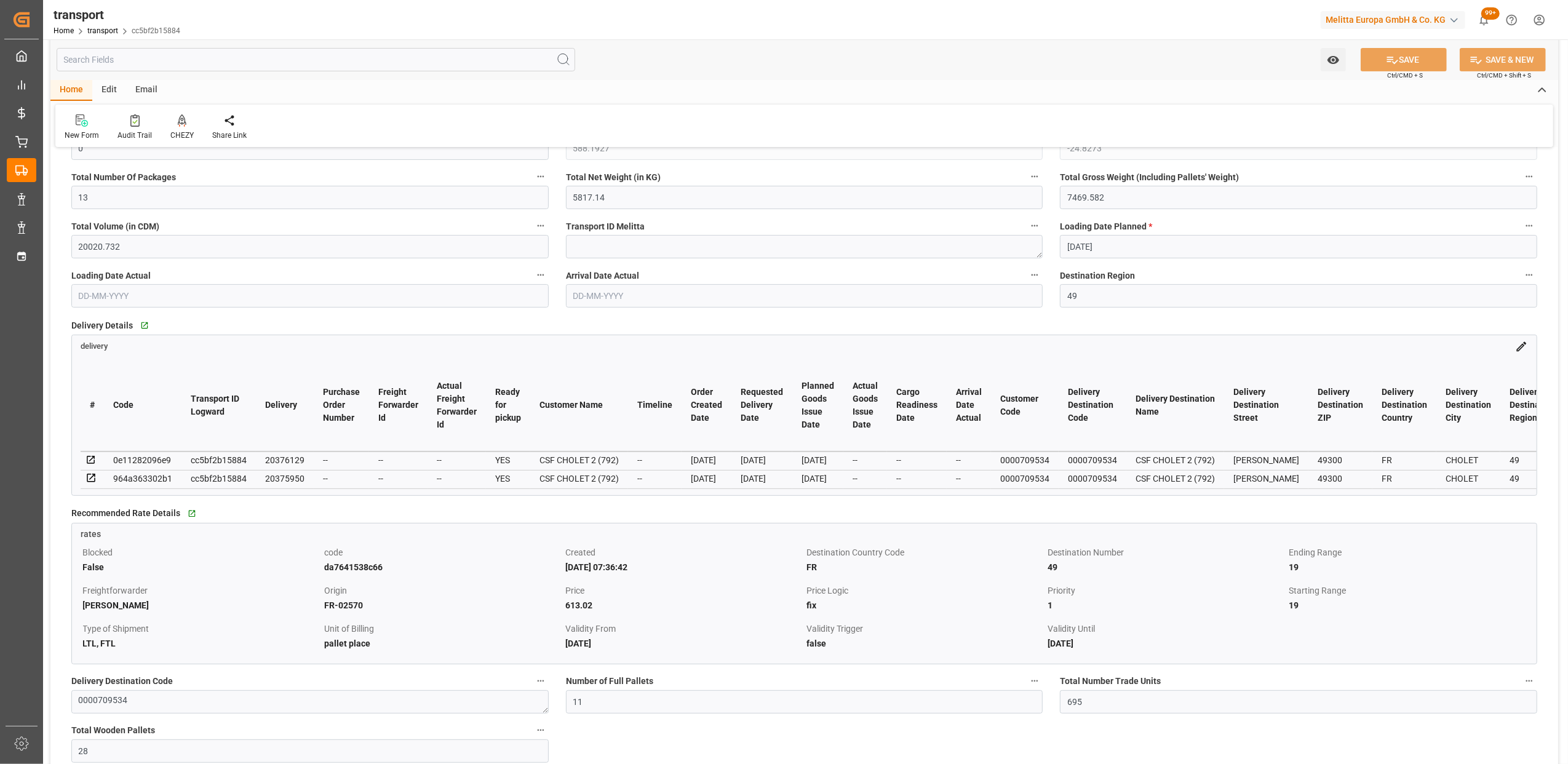
click at [1518, 352] on icon at bounding box center [1521, 346] width 13 height 13
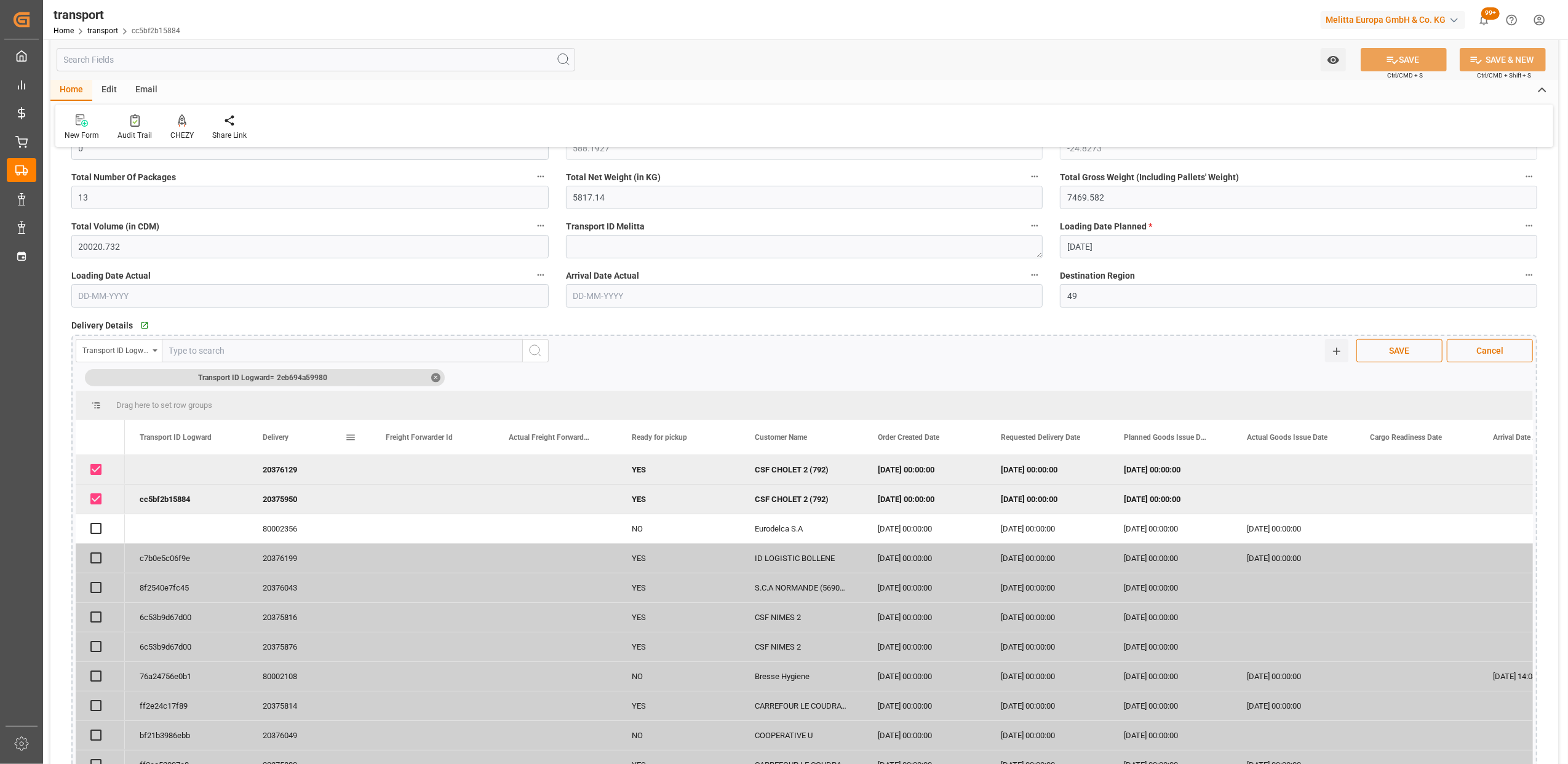
click at [353, 435] on span at bounding box center [350, 437] width 11 height 11
click at [815, 372] on div "Transport ID Logward = 2eb694a59980 ✕" at bounding box center [804, 376] width 1457 height 19
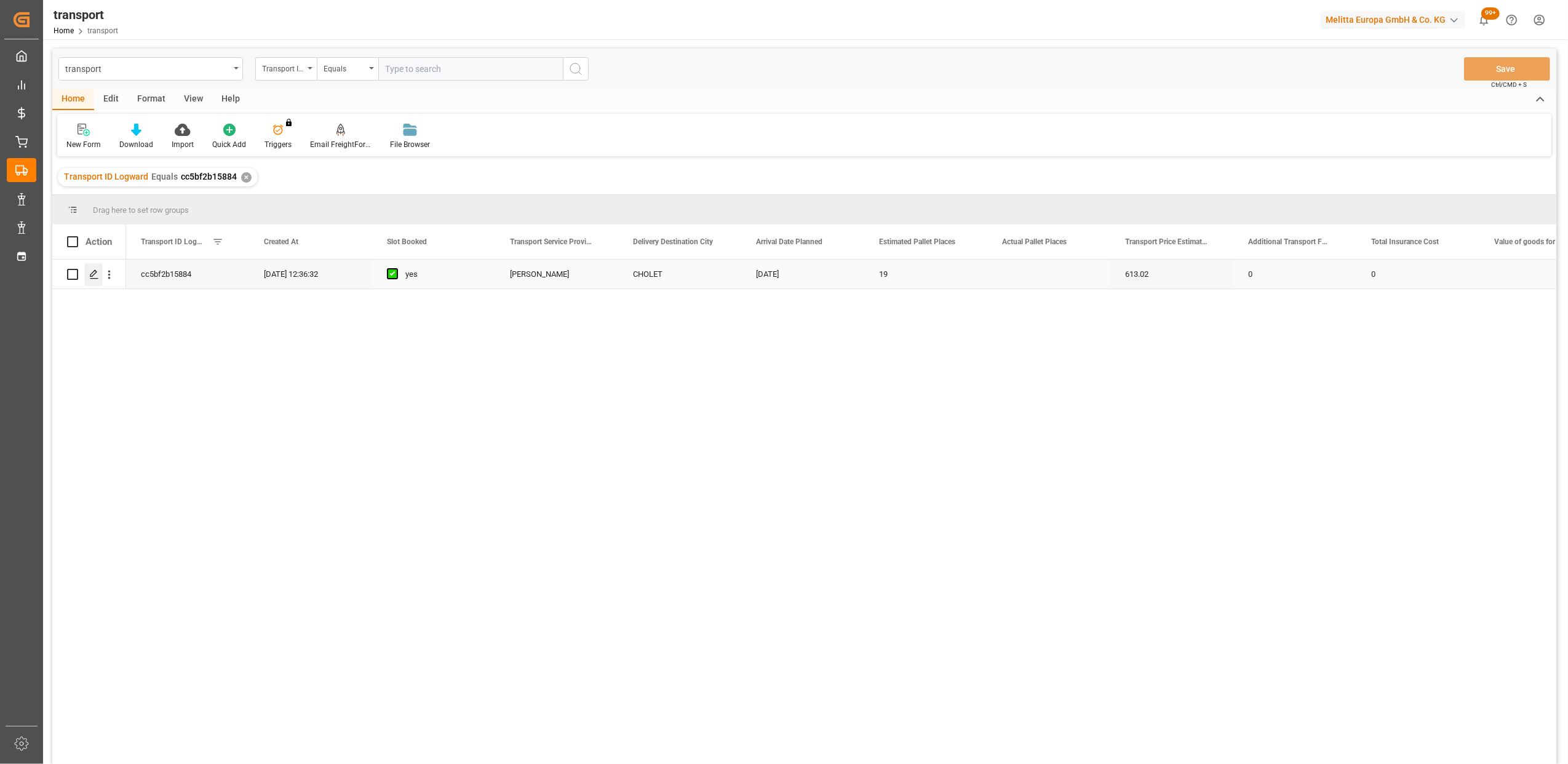
click at [92, 266] on div "Press SPACE to select this row." at bounding box center [93, 274] width 18 height 23
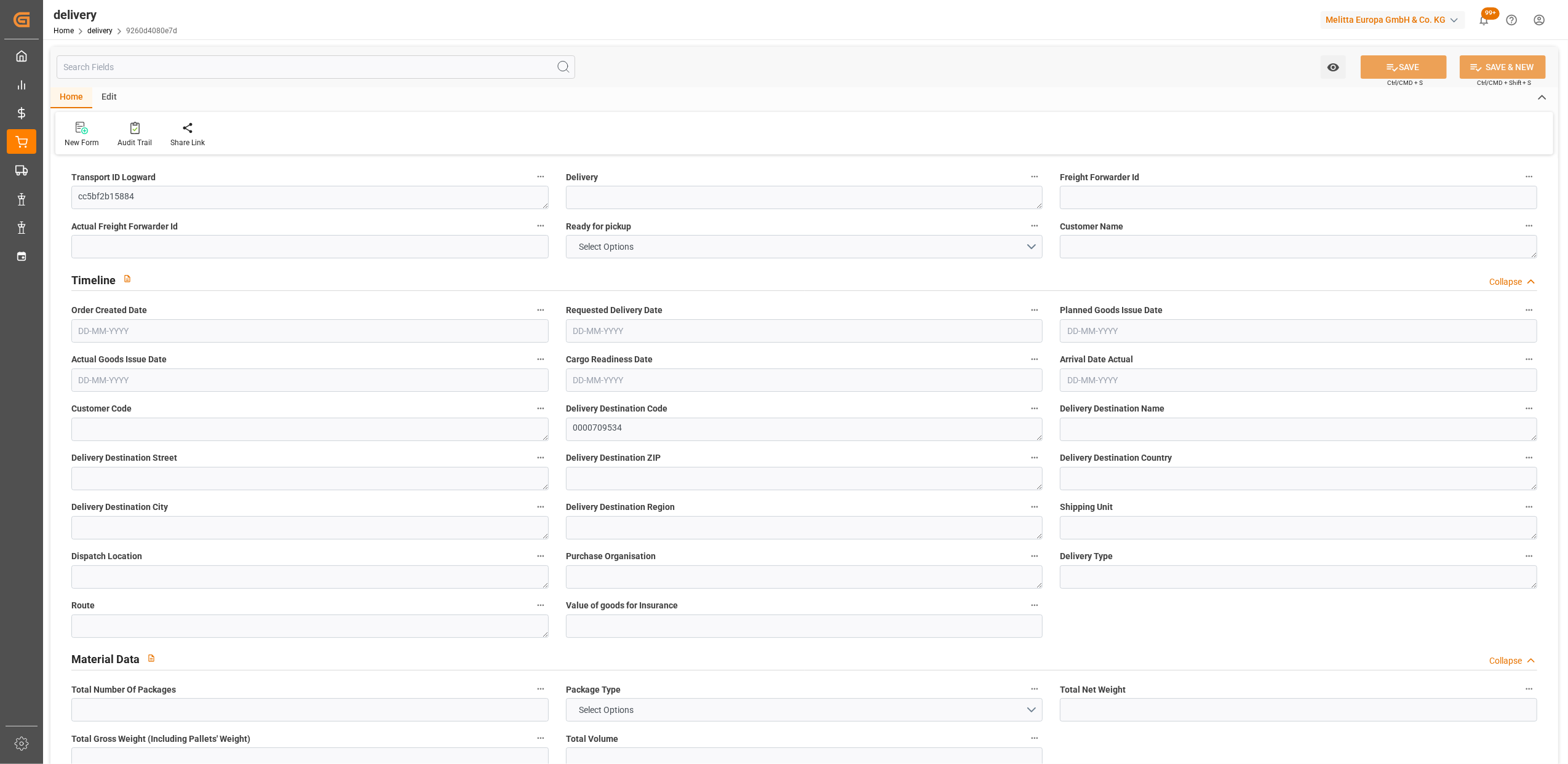
type input "20020.732"
type input "0"
type input "6561.21"
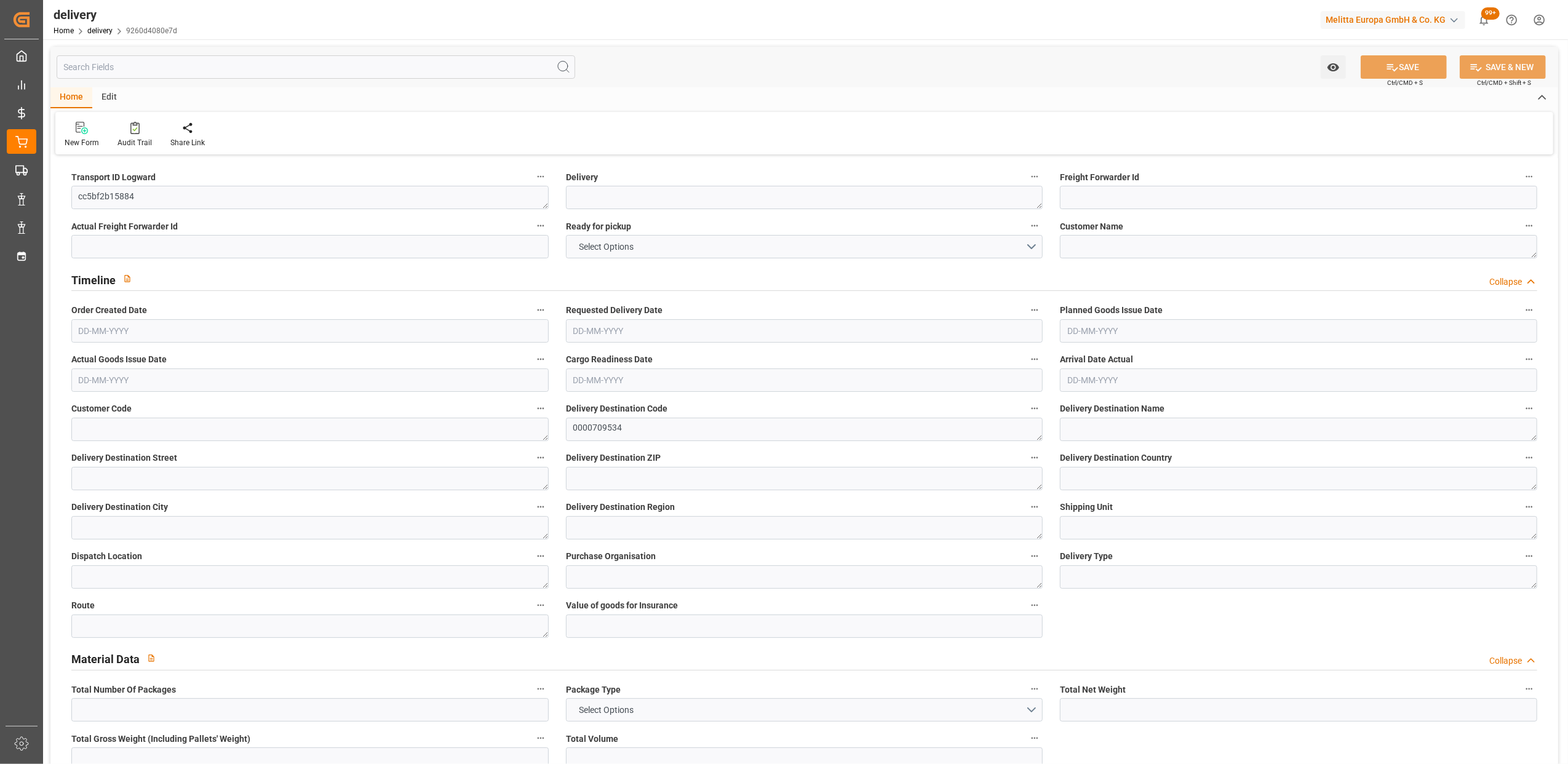
type input "101"
type input "14-08-2025 13:56"
drag, startPoint x: 176, startPoint y: 198, endPoint x: 0, endPoint y: 191, distance: 176.1
click at [0, 191] on html "Created by potrace 1.15, written by Peter Selinger 2001-2017 Created by potrace…" at bounding box center [784, 382] width 1568 height 764
click at [1411, 72] on button "SAVE" at bounding box center [1403, 67] width 86 height 24
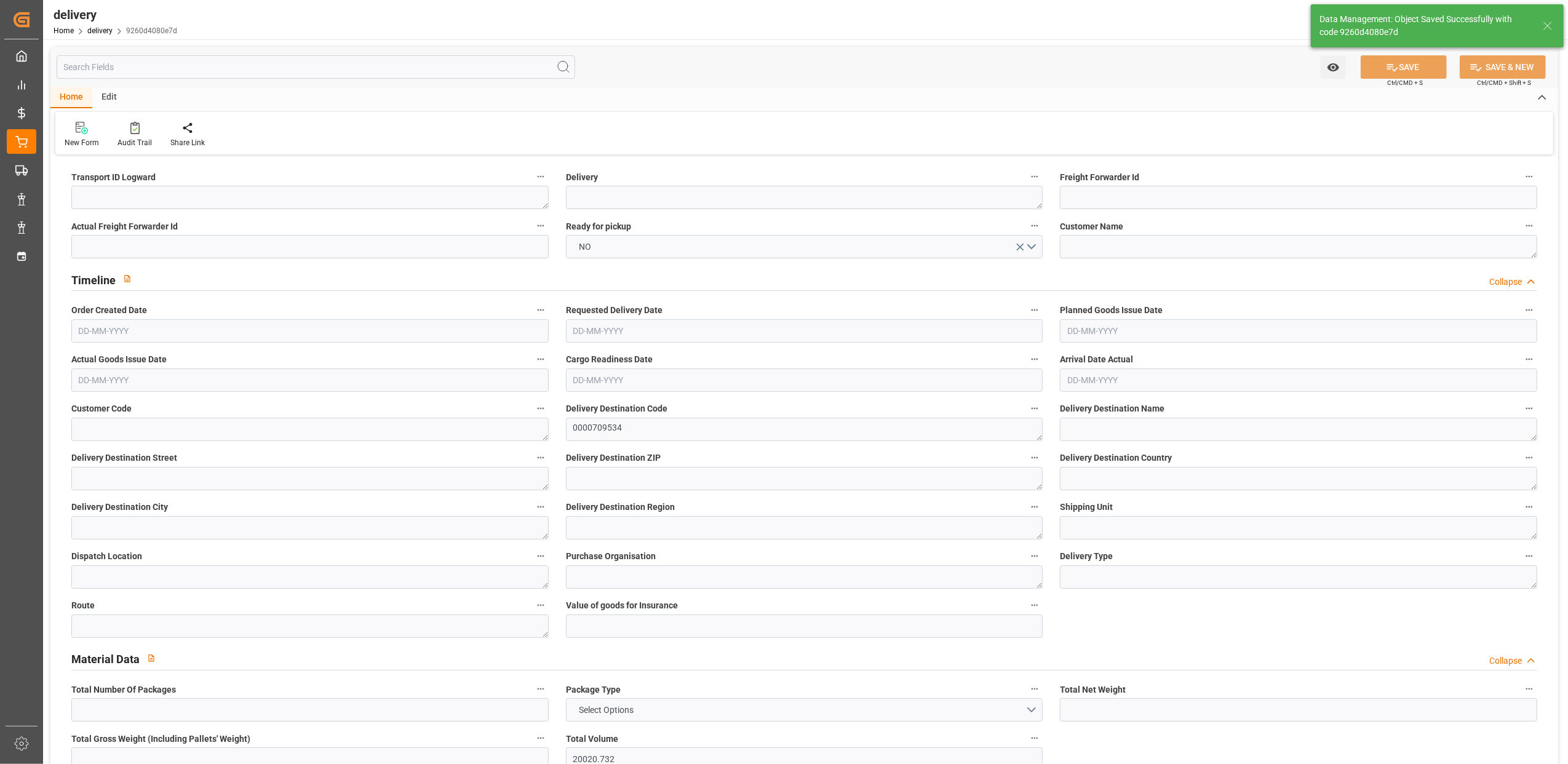
type textarea "~ ~ ~ ~ ~0000709534"
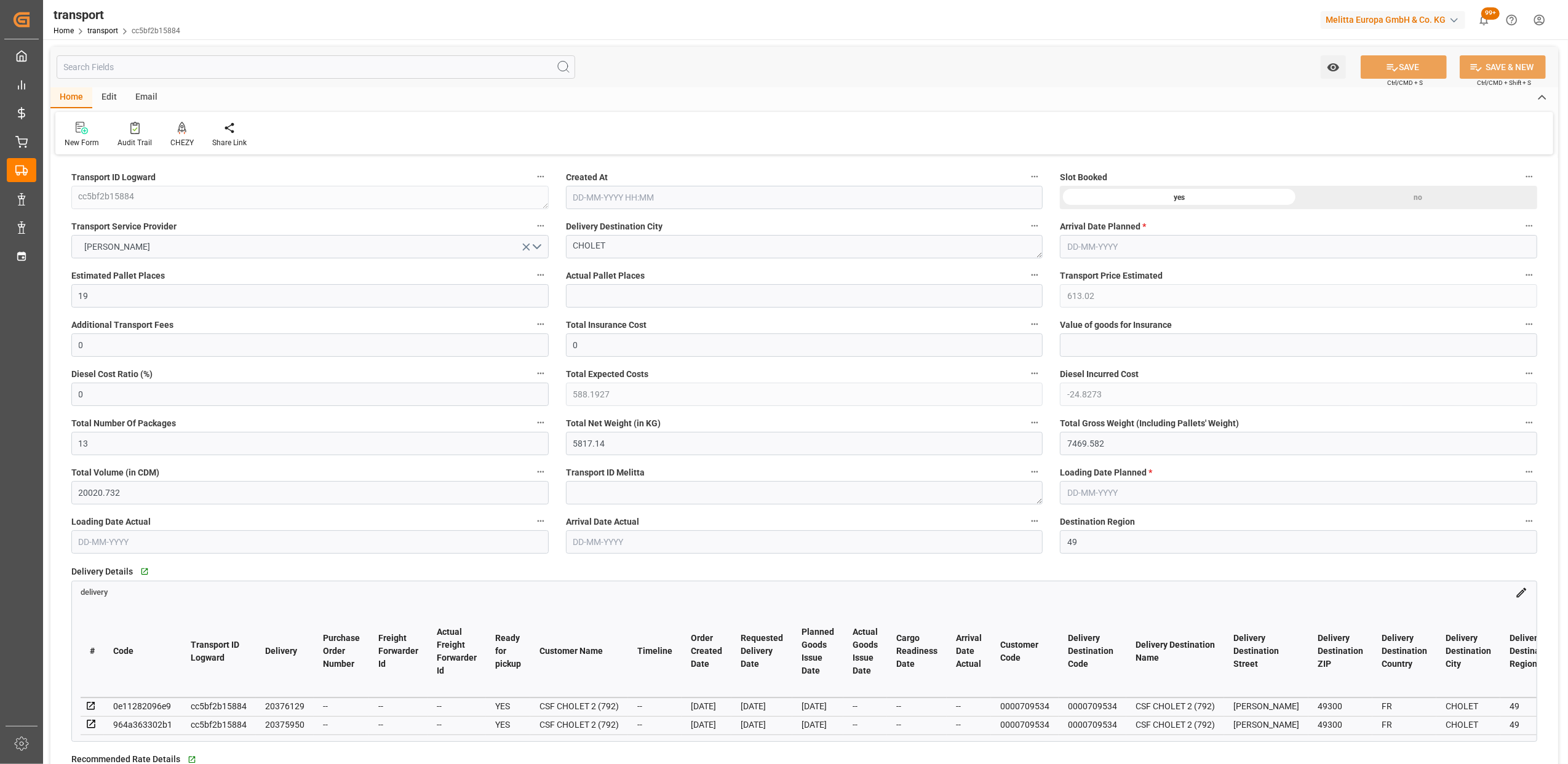
type input "[DATE] 12:36"
type input "[DATE]"
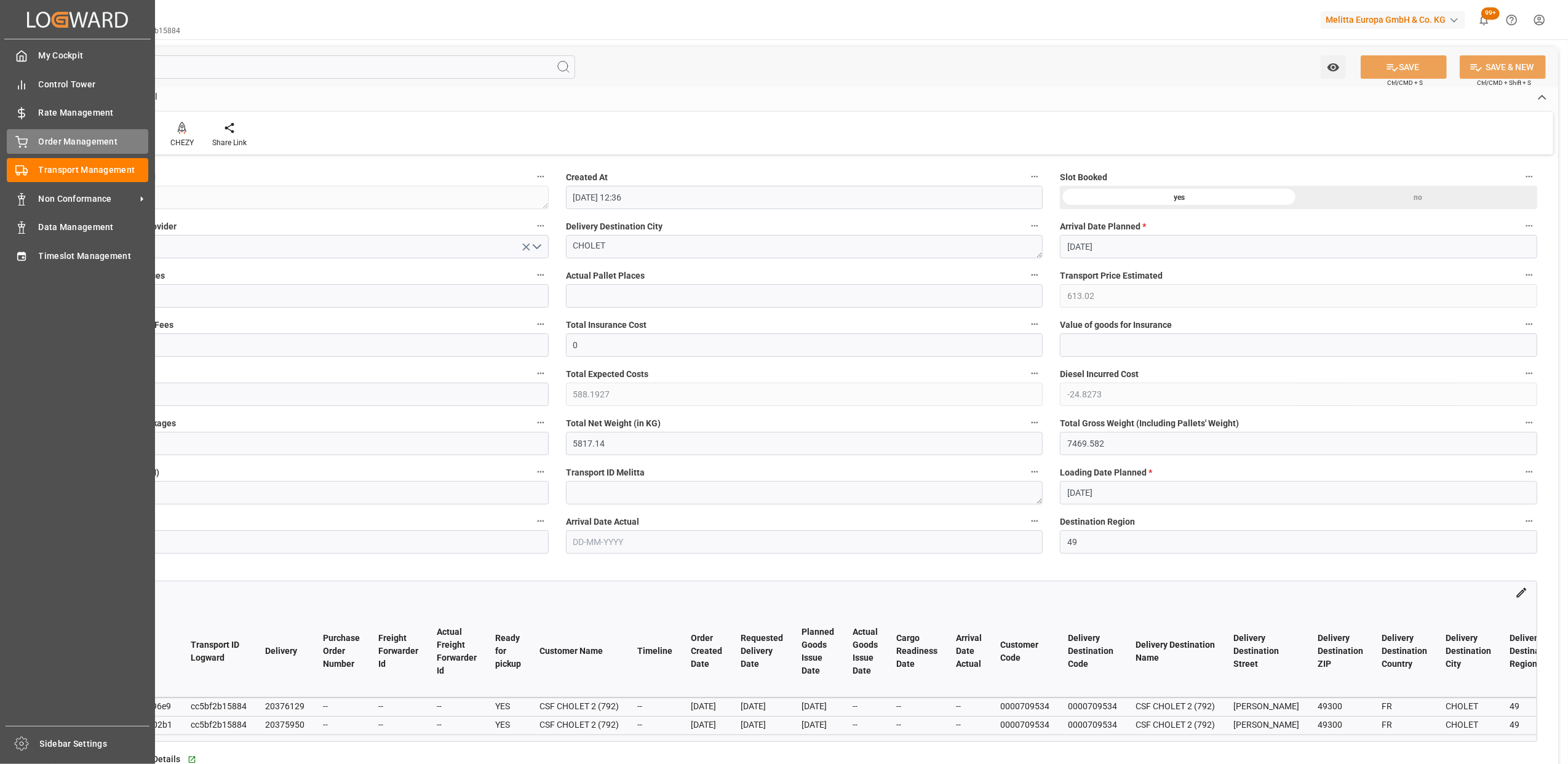
click at [56, 143] on span "Order Management" at bounding box center [93, 141] width 110 height 13
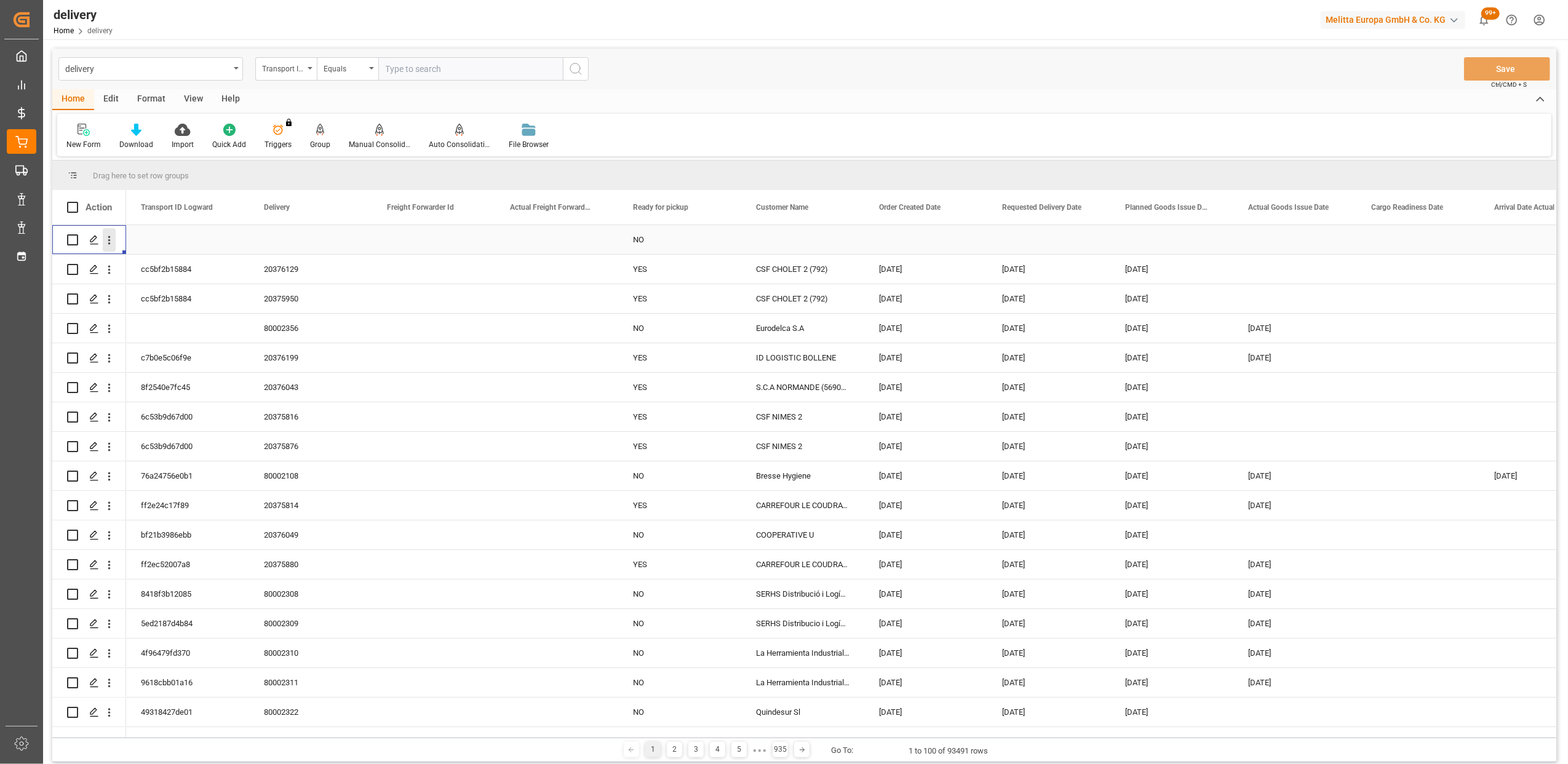
click at [112, 240] on icon "open menu" at bounding box center [108, 240] width 13 height 13
click at [67, 239] on input "Press Space to toggle row selection (unchecked)" at bounding box center [72, 240] width 11 height 11
checkbox input "true"
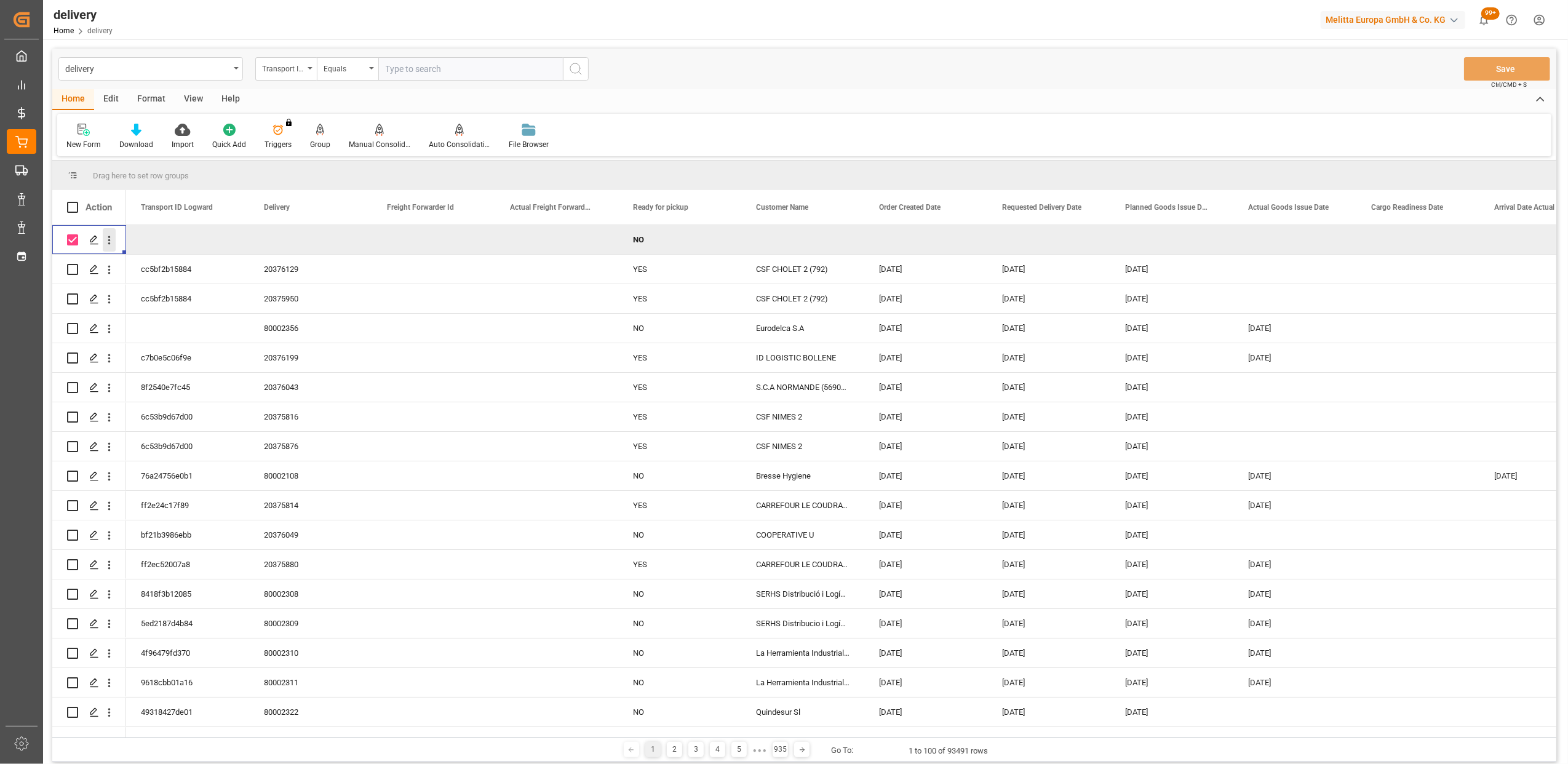
click at [109, 237] on icon "open menu" at bounding box center [109, 240] width 3 height 8
click at [145, 389] on span "Delete" at bounding box center [188, 392] width 114 height 11
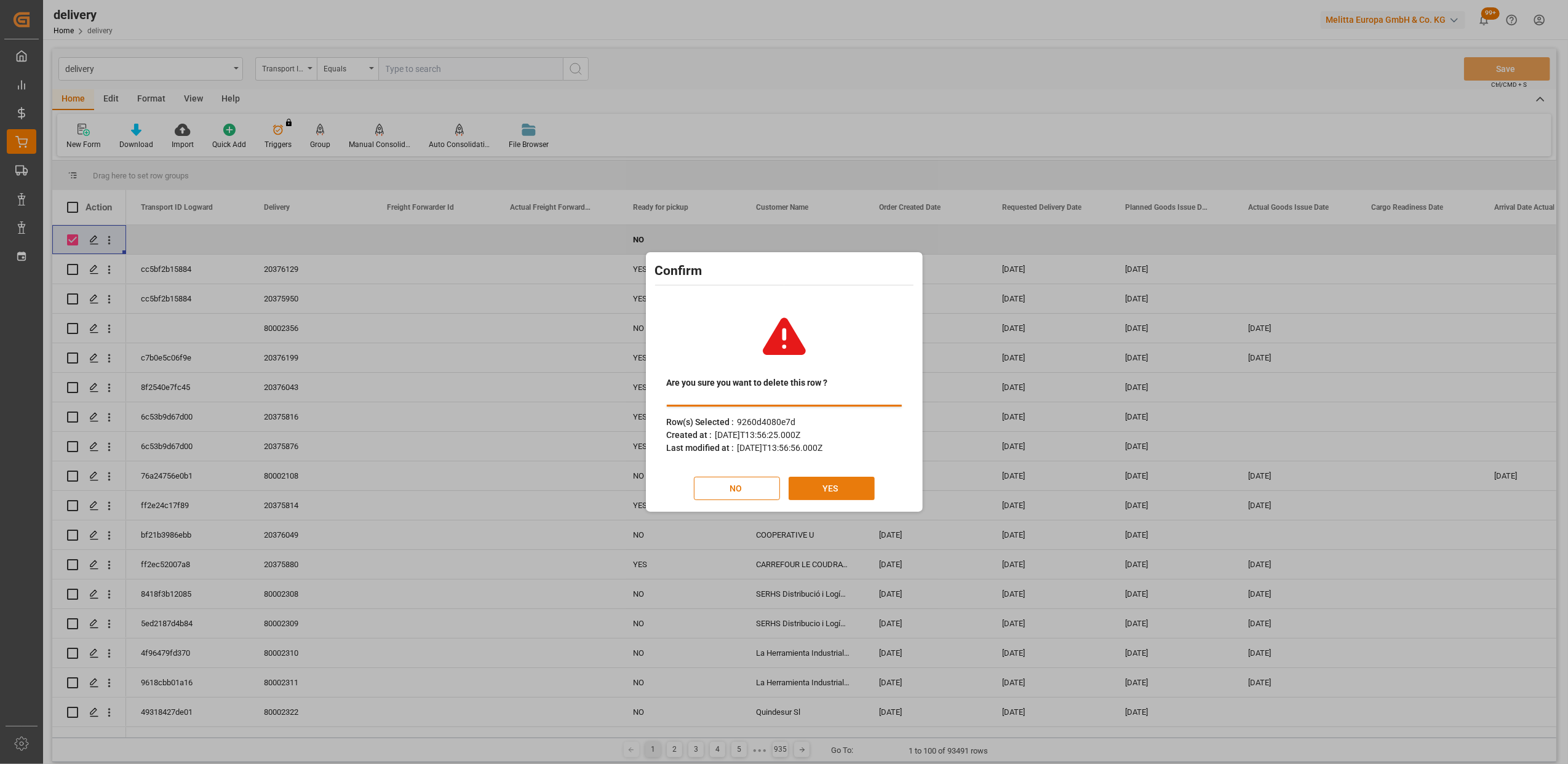
click at [842, 491] on button "YES" at bounding box center [832, 488] width 86 height 24
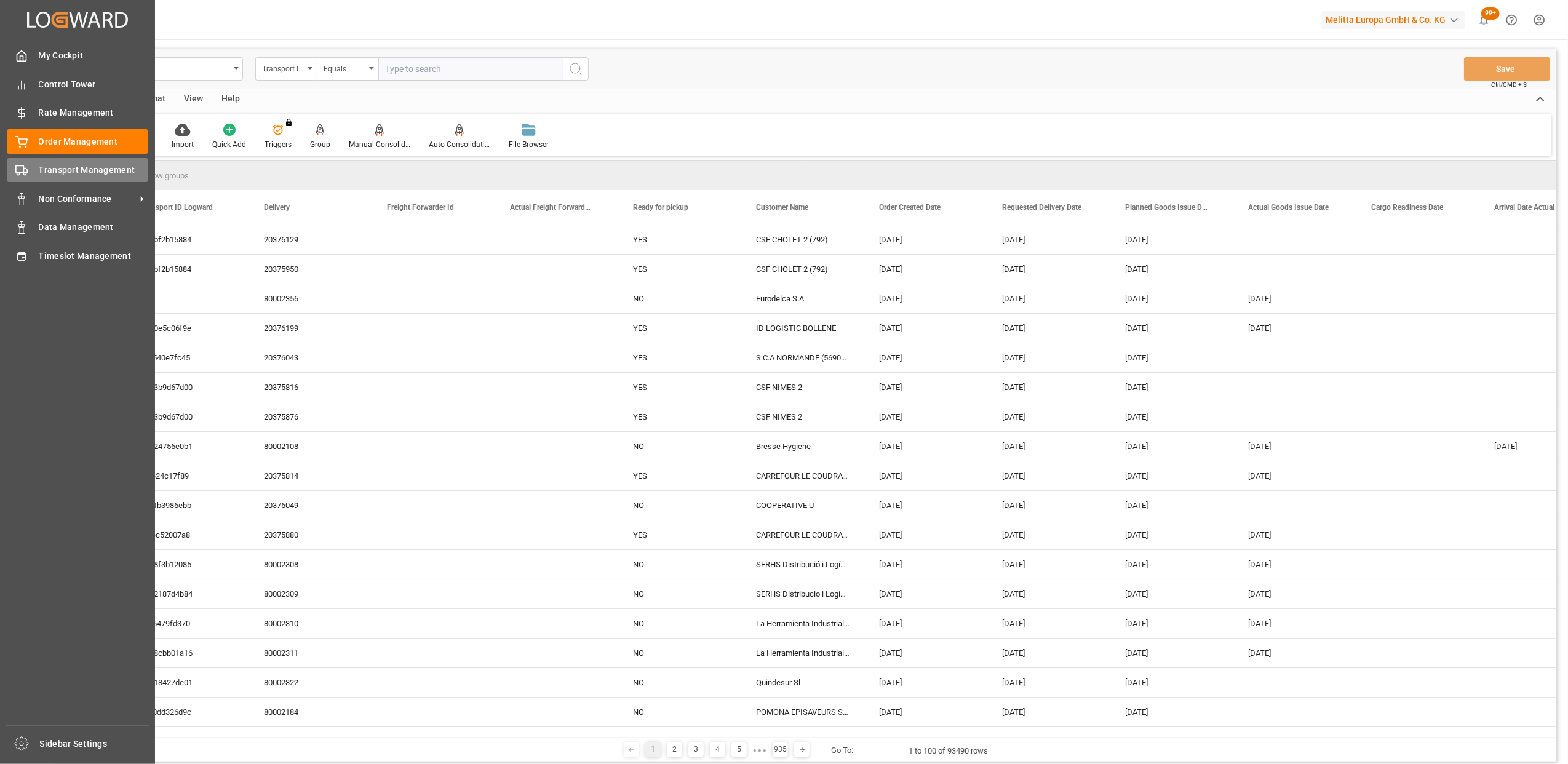
click at [34, 178] on div "Transport Management Transport Management" at bounding box center [77, 170] width 141 height 24
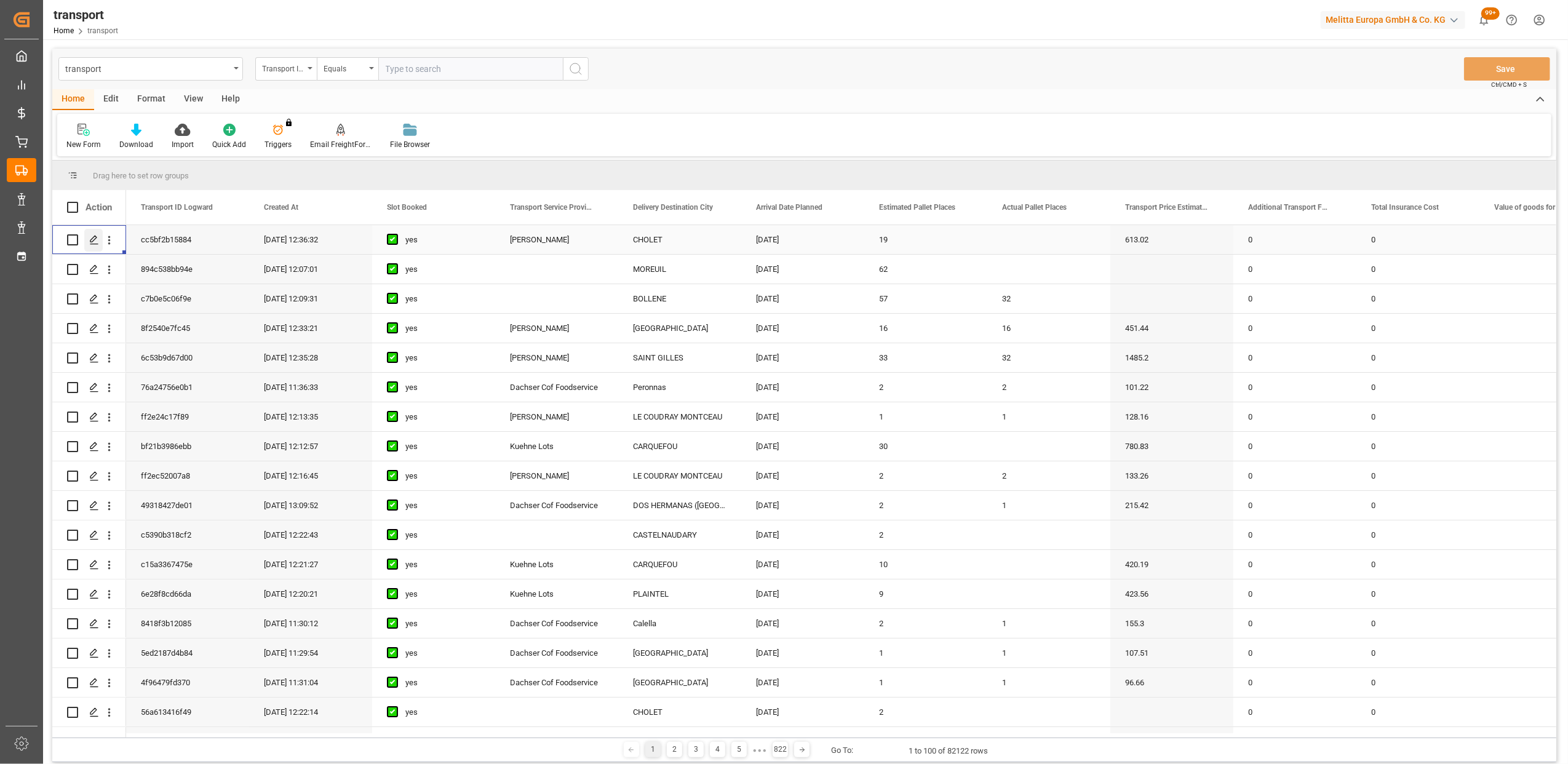
click at [98, 242] on icon "Press SPACE to select this row." at bounding box center [94, 240] width 10 height 10
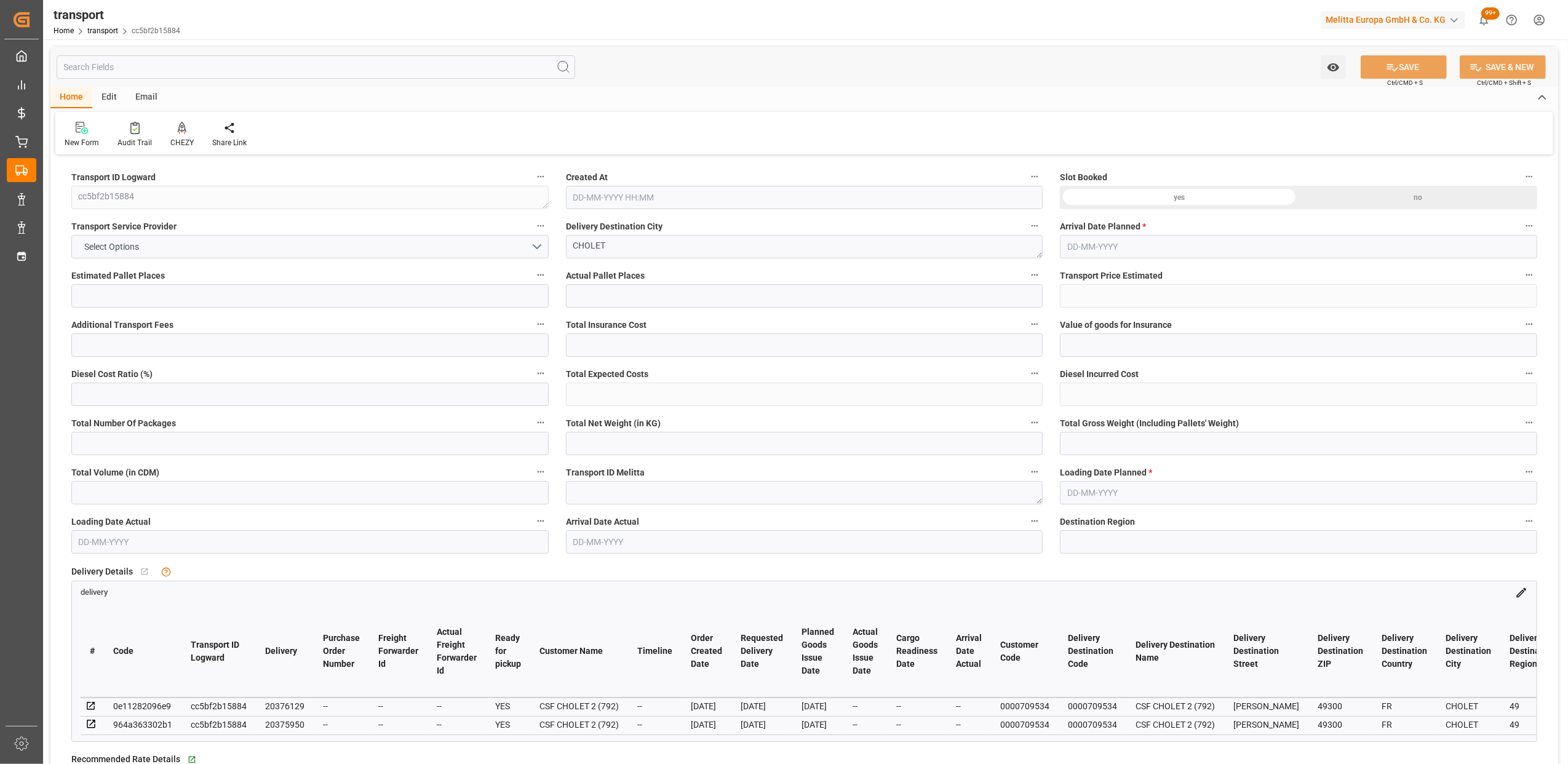
type input "19"
type input "613.02"
type input "0"
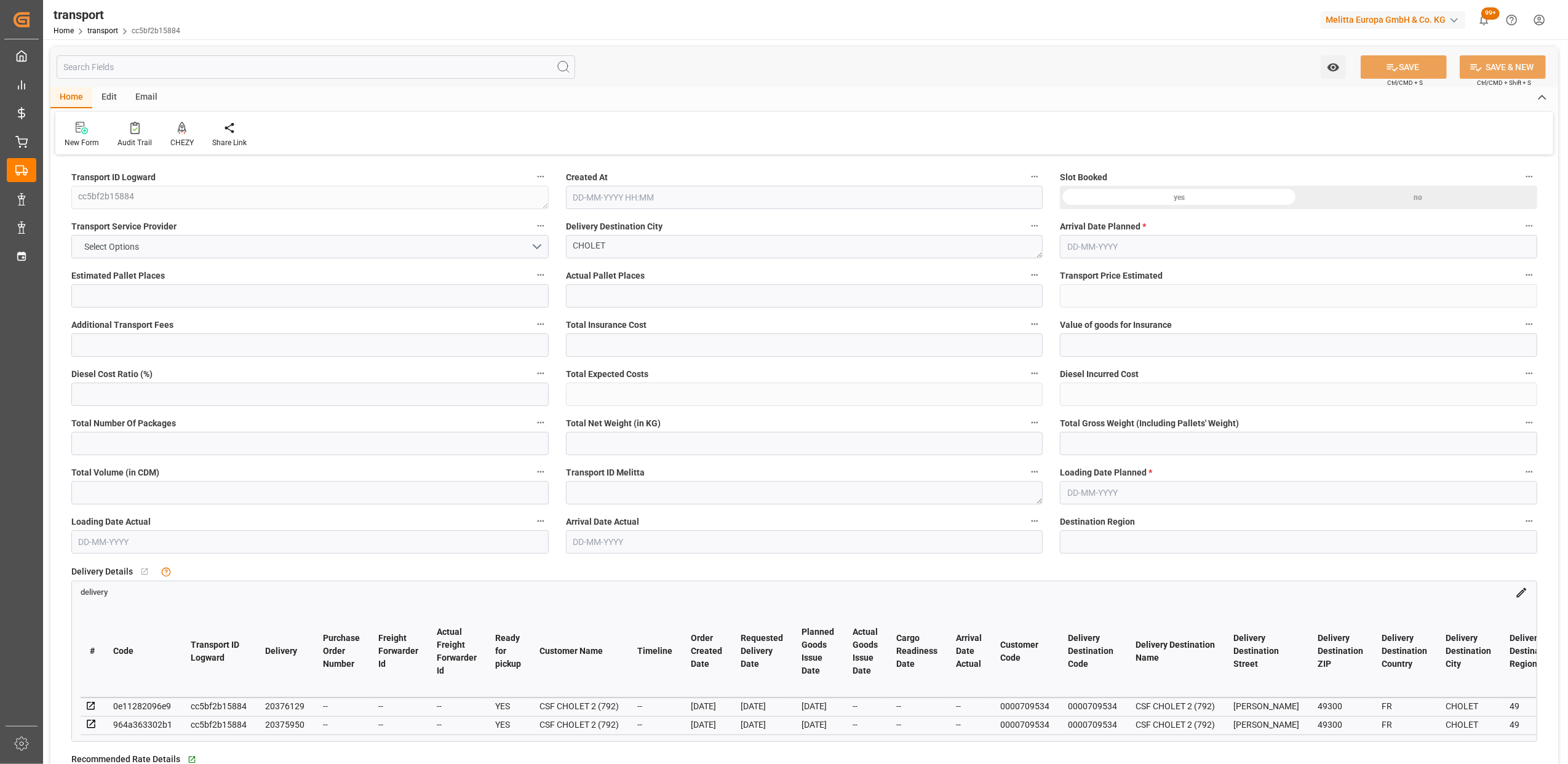
type input "588.1927"
type input "-24.8273"
type input "13"
type input "5817.14"
type input "7469.582"
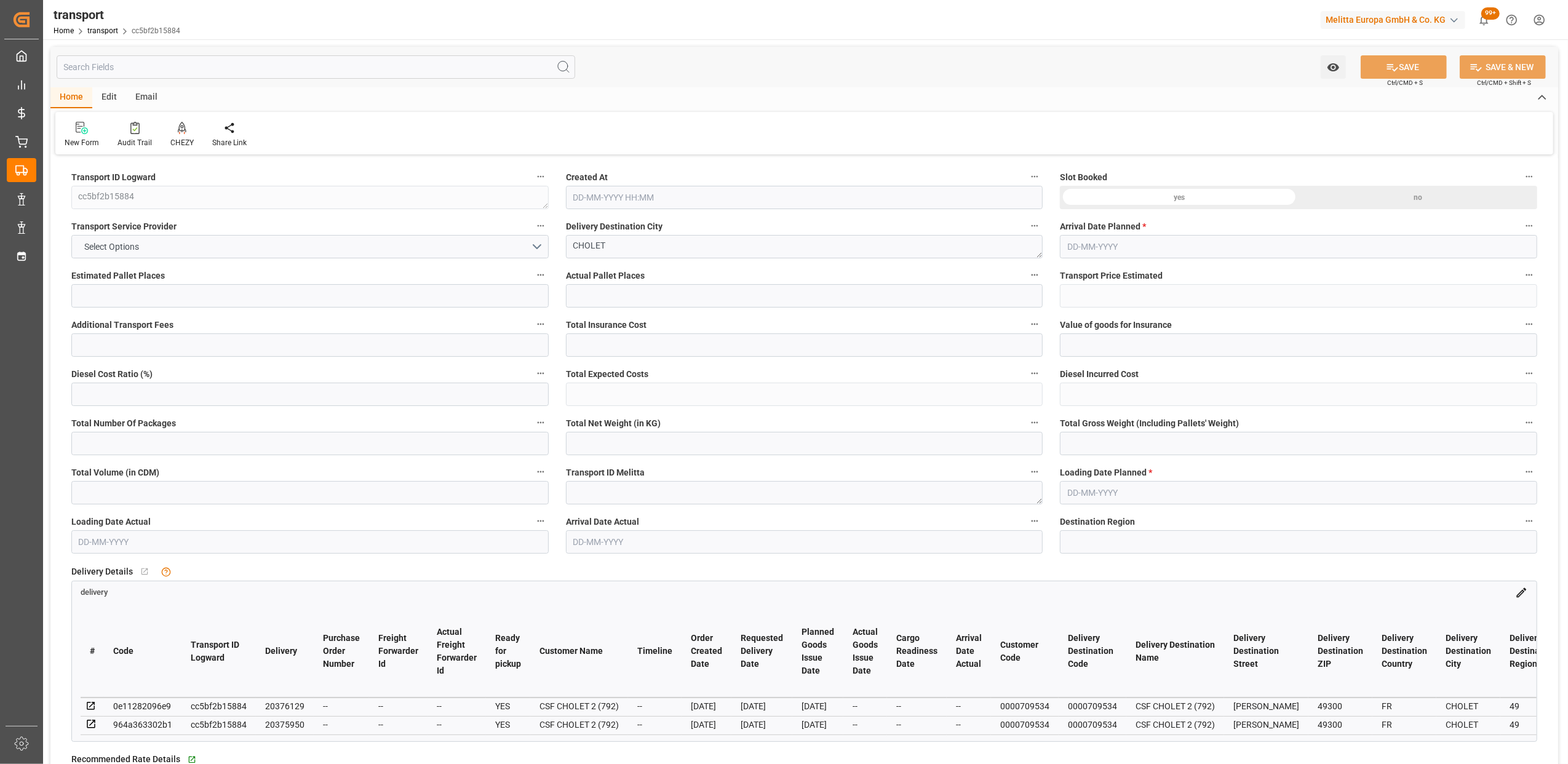
type input "20020.732"
type input "49"
type input "11"
type input "695"
type input "28"
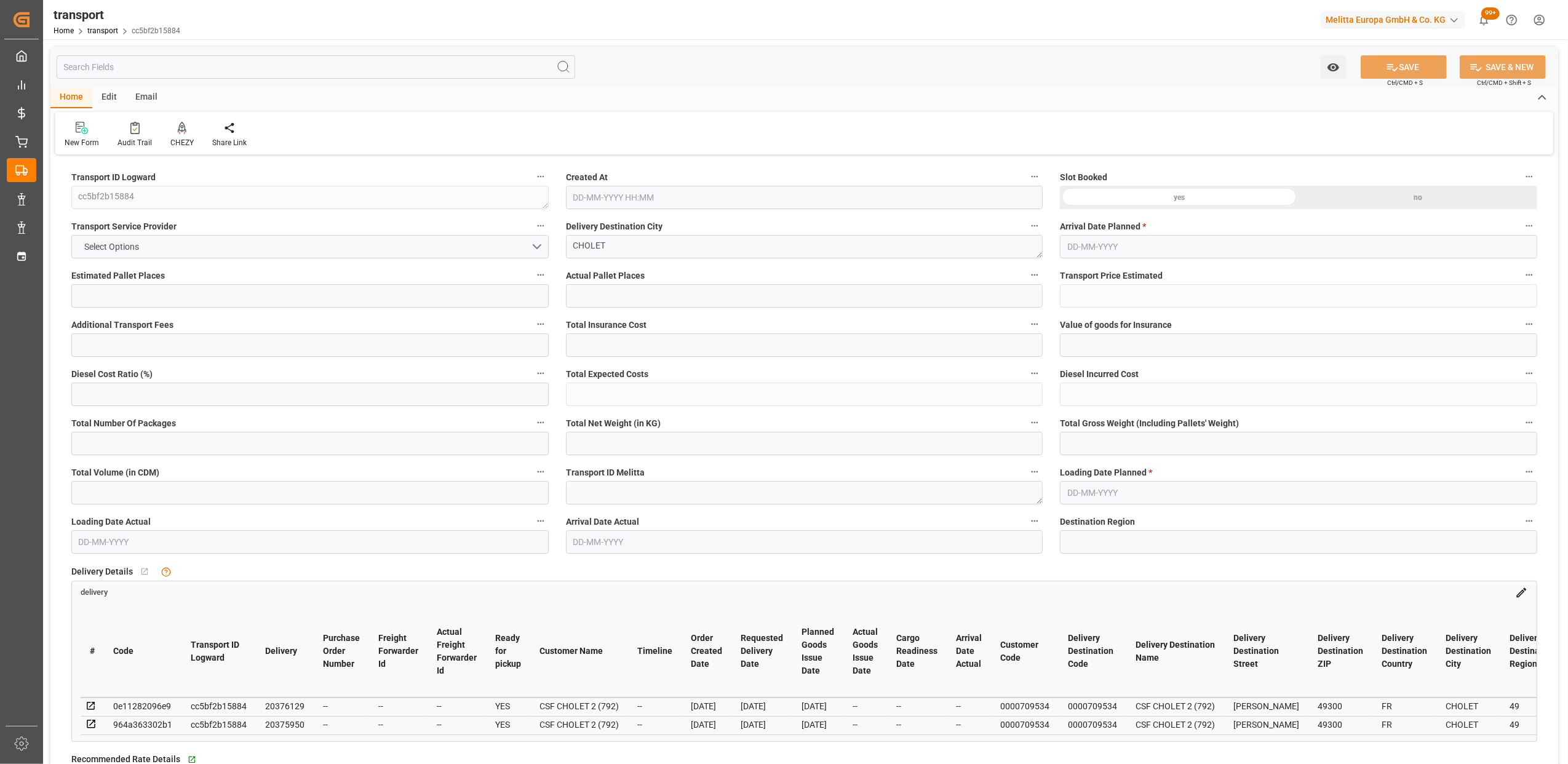
type input "101"
type input "6561.21"
type input "0"
type input "4710.8598"
type input "0"
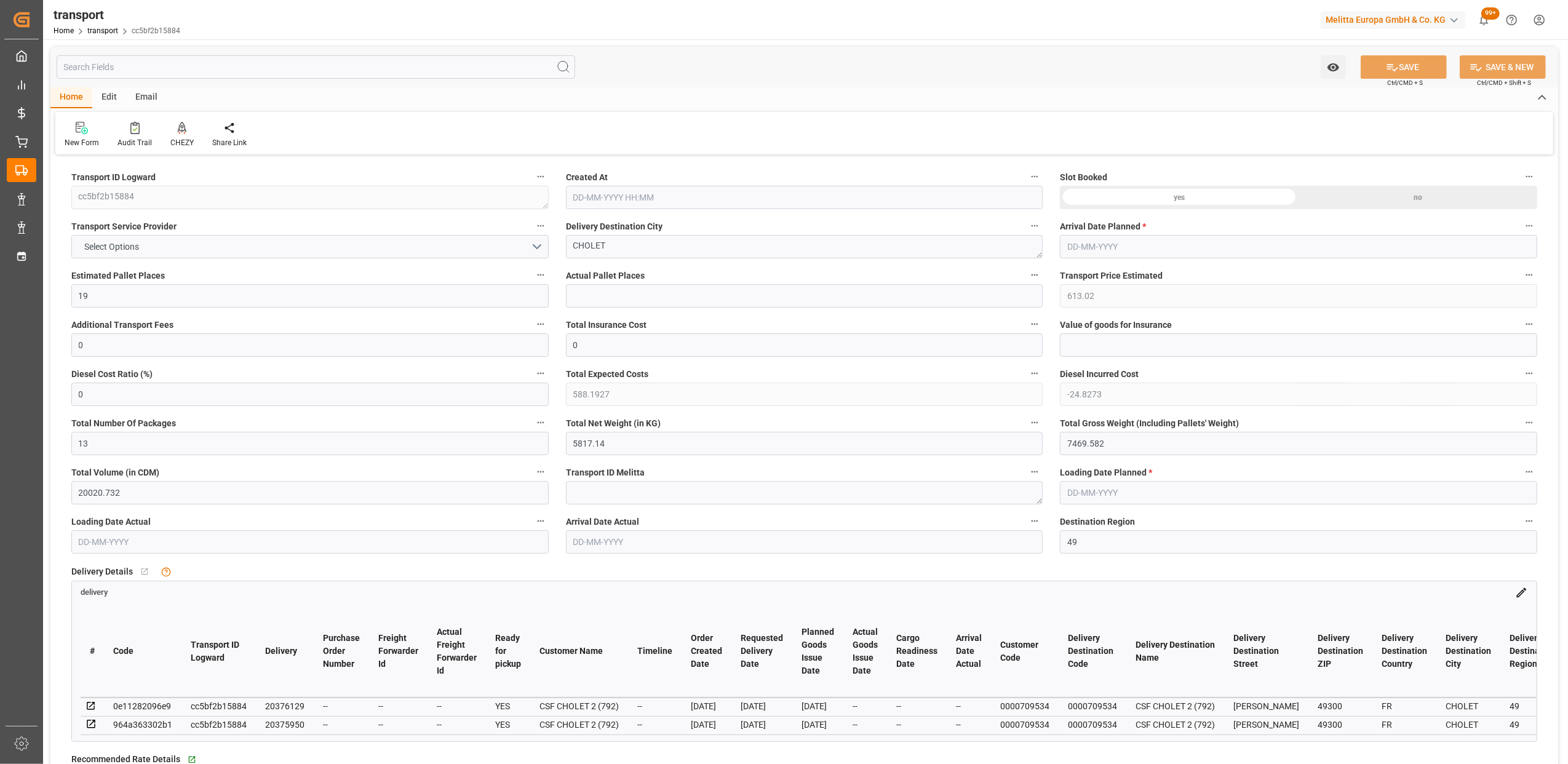
type input "0"
type input "21"
type input "35"
type input "[DATE] 12:36"
type input "[DATE]"
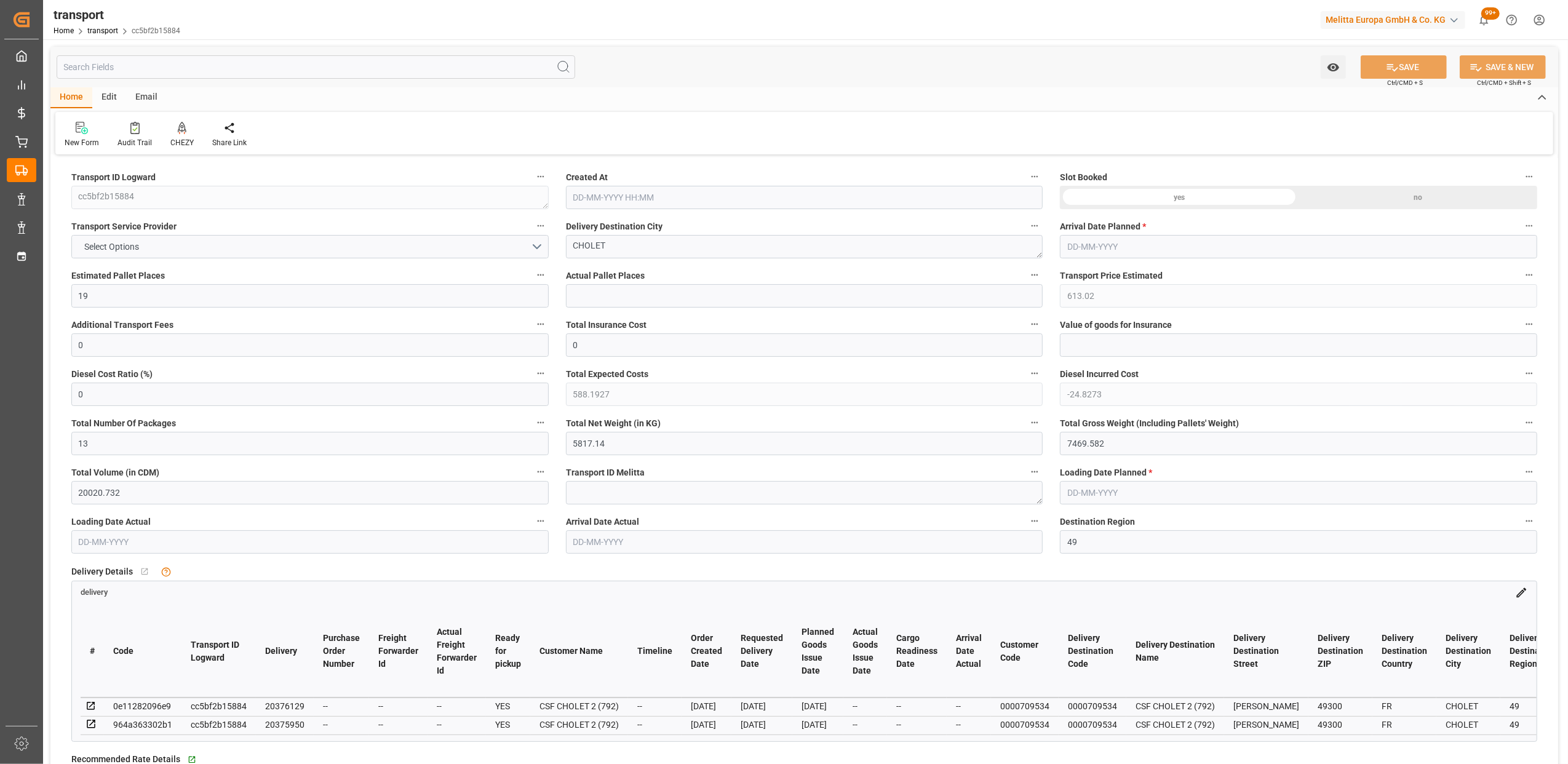
type input "[DATE]"
